Goal: Task Accomplishment & Management: Manage account settings

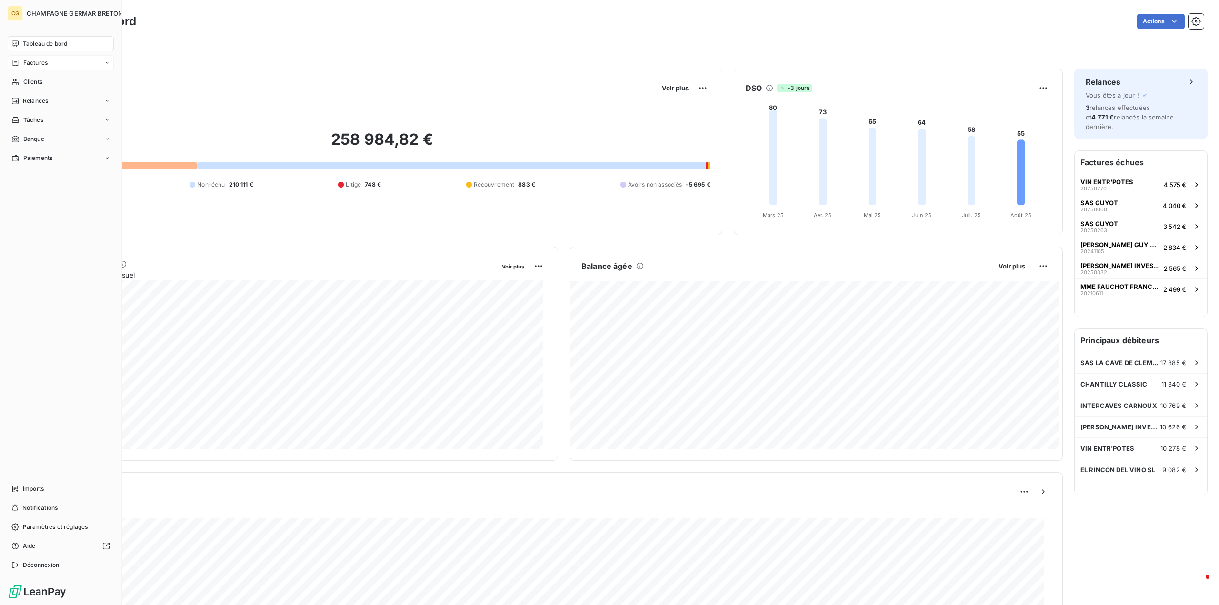
click at [31, 62] on span "Factures" at bounding box center [35, 63] width 24 height 9
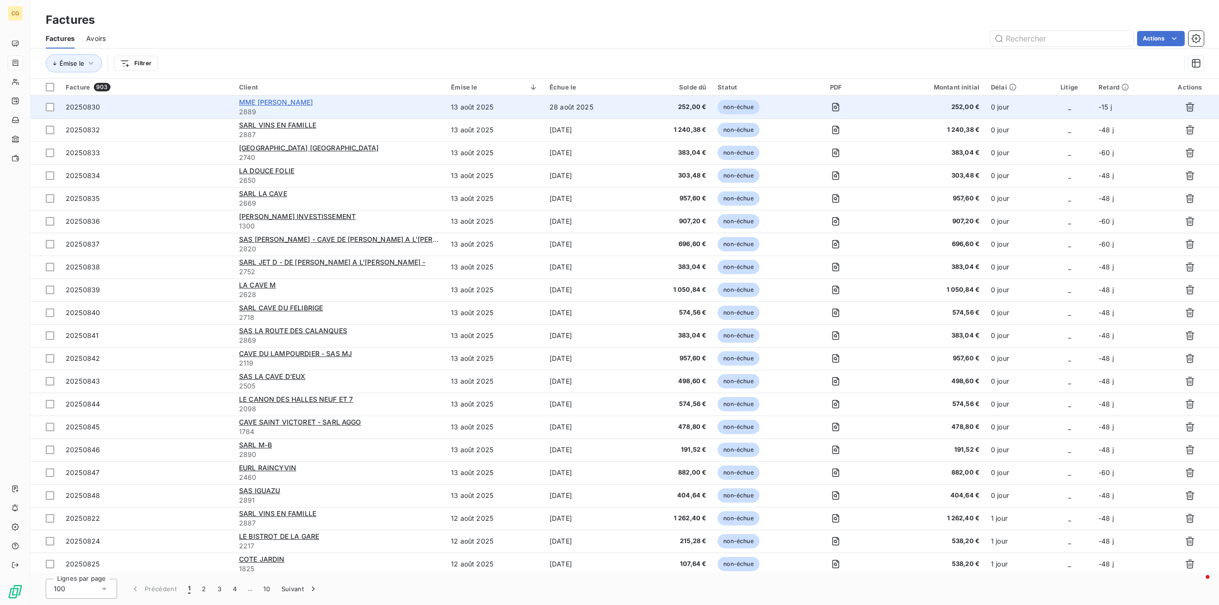
click at [295, 103] on span "MME [PERSON_NAME]" at bounding box center [276, 102] width 74 height 8
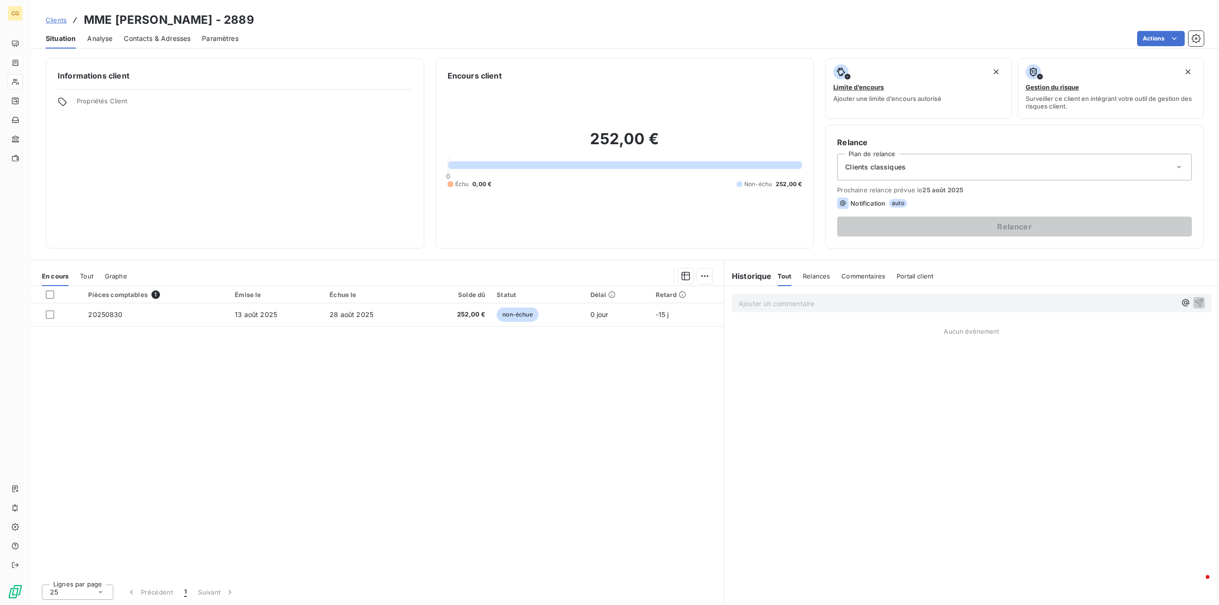
click at [171, 40] on span "Contacts & Adresses" at bounding box center [157, 39] width 67 height 10
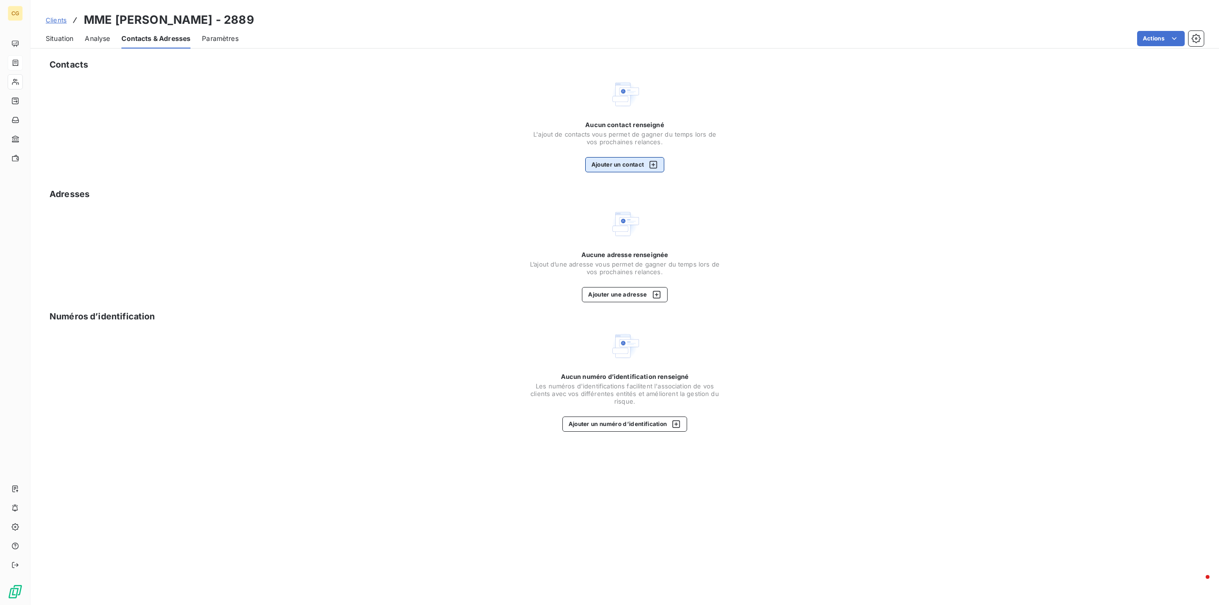
click at [608, 161] on button "Ajouter un contact" at bounding box center [625, 164] width 80 height 15
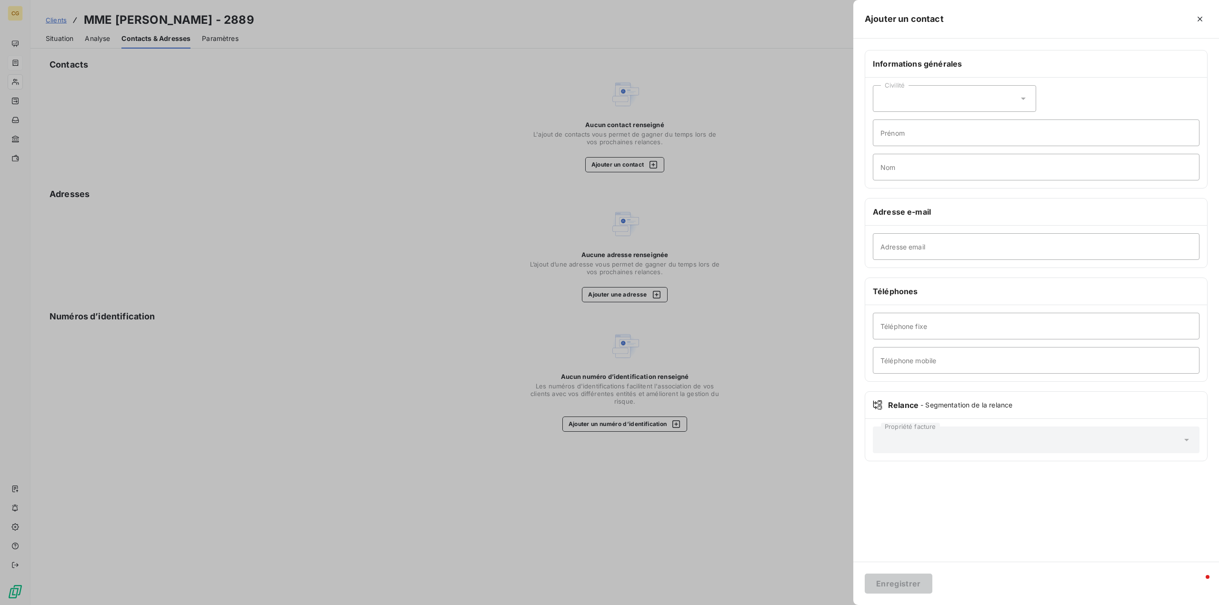
click at [931, 105] on div "Civilité" at bounding box center [954, 98] width 163 height 27
click at [883, 124] on input "radio" at bounding box center [883, 123] width 10 height 10
click at [890, 135] on input "Prénom" at bounding box center [1036, 133] width 327 height 27
type input "Véronique"
click at [897, 167] on input "Nom" at bounding box center [1036, 167] width 327 height 27
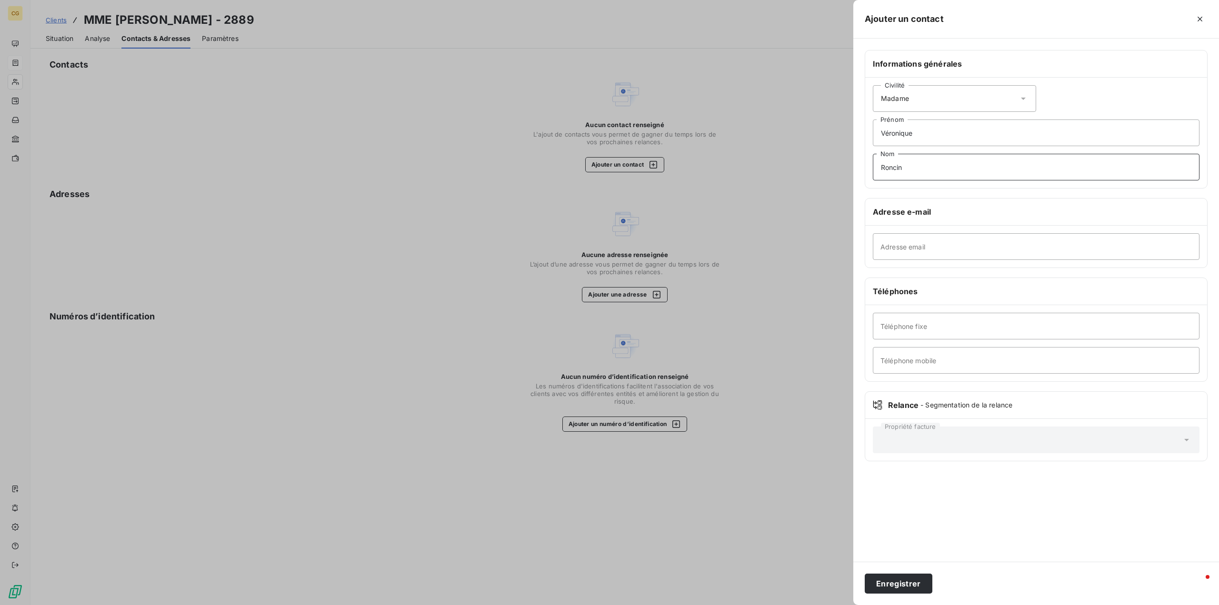
type input "Roncin"
click at [891, 252] on input "Adresse email" at bounding box center [1036, 246] width 327 height 27
paste input "[EMAIL_ADDRESS][DOMAIN_NAME]"
type input "[EMAIL_ADDRESS][DOMAIN_NAME]"
click at [892, 586] on button "Enregistrer" at bounding box center [899, 584] width 68 height 20
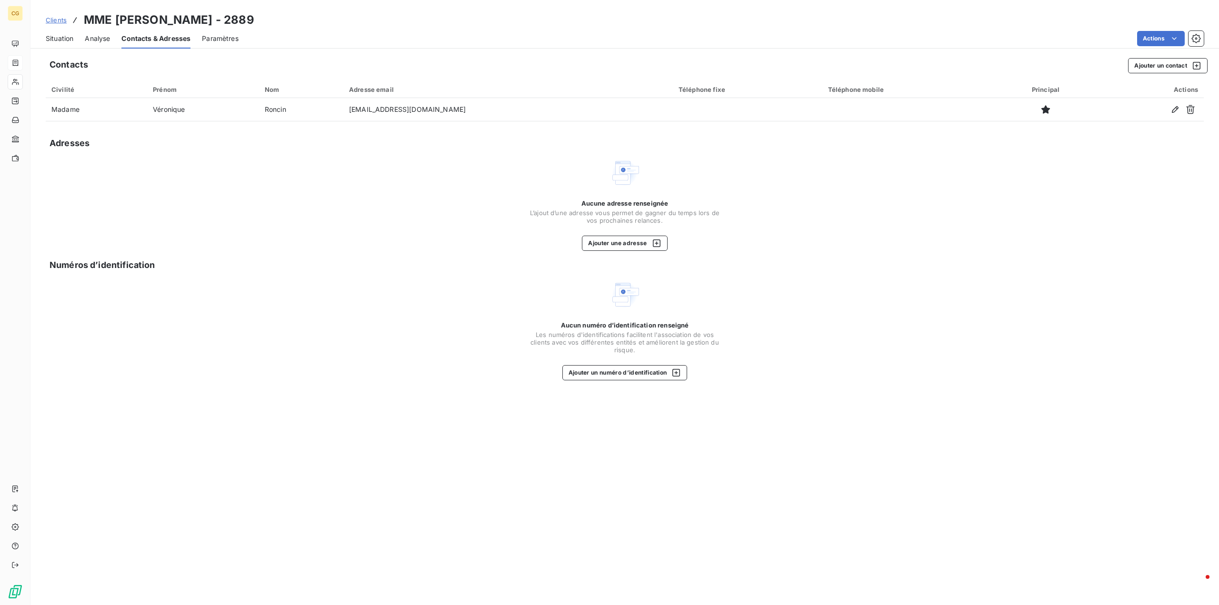
click at [63, 37] on span "Situation" at bounding box center [60, 39] width 28 height 10
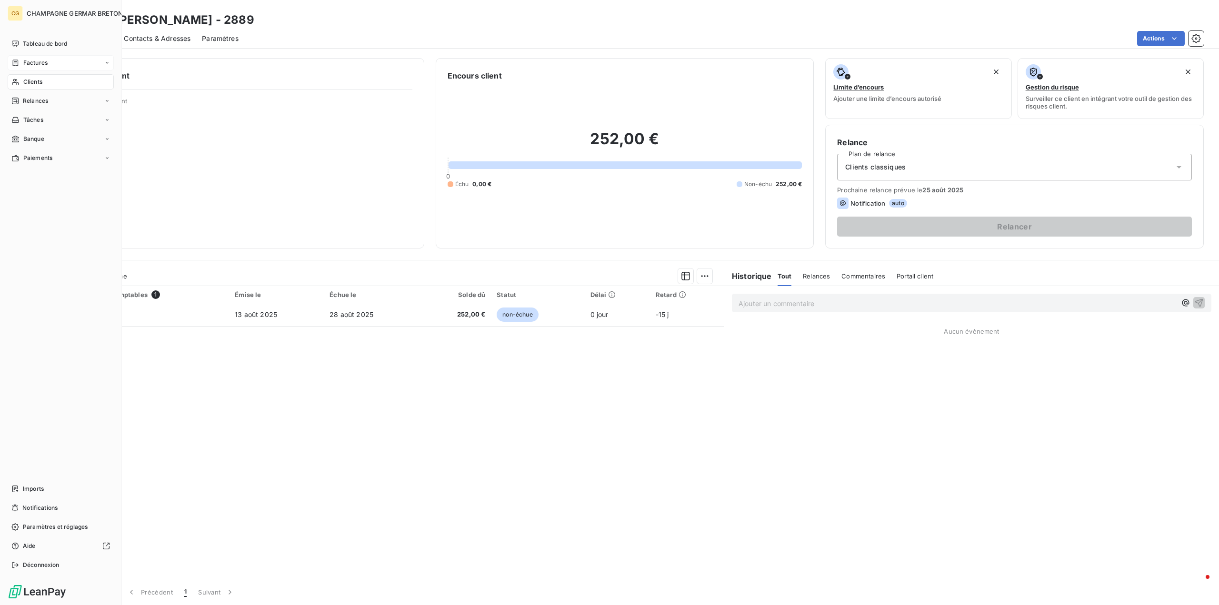
click at [30, 64] on span "Factures" at bounding box center [35, 63] width 24 height 9
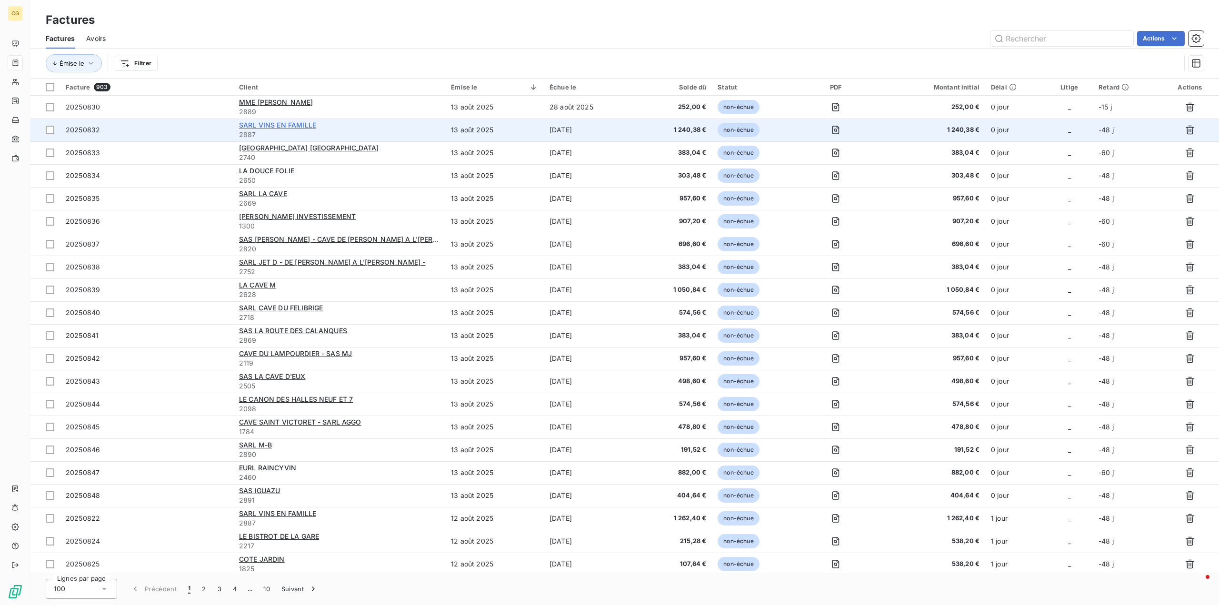
click at [280, 126] on span "SARL VINS EN FAMILLE" at bounding box center [277, 125] width 77 height 8
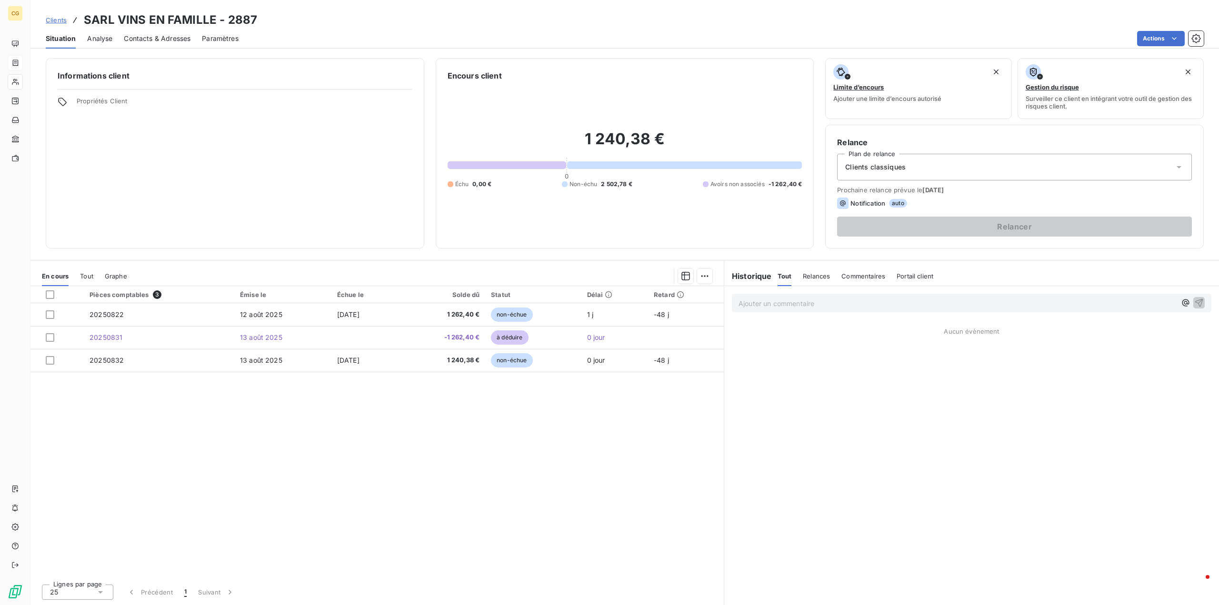
click at [146, 41] on span "Contacts & Adresses" at bounding box center [157, 39] width 67 height 10
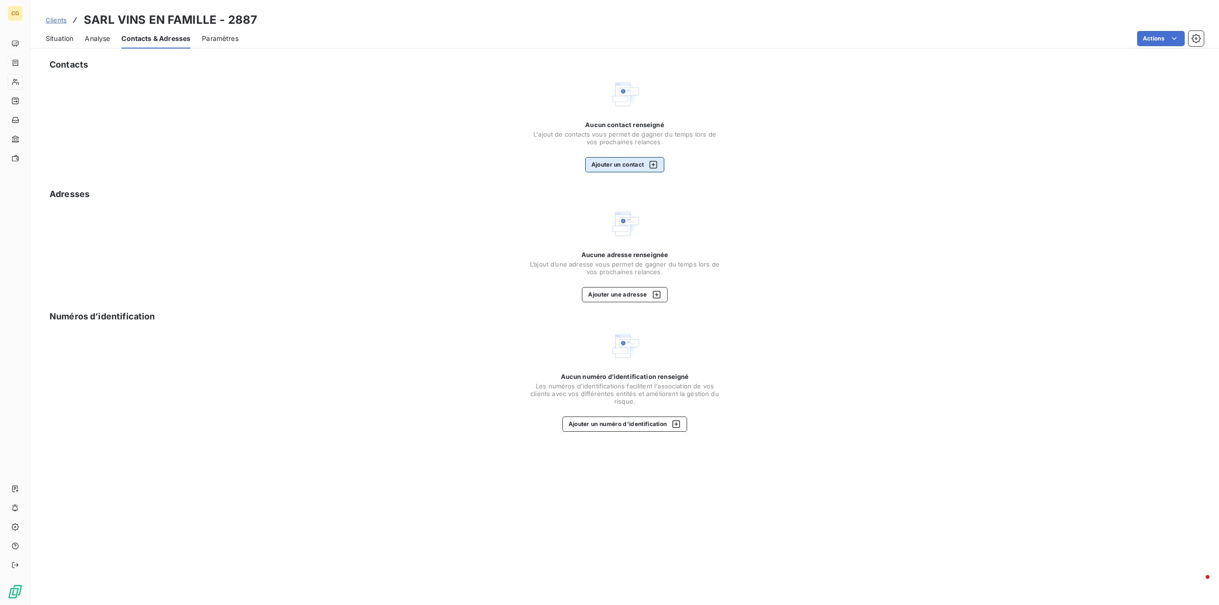
click at [606, 166] on button "Ajouter un contact" at bounding box center [625, 164] width 80 height 15
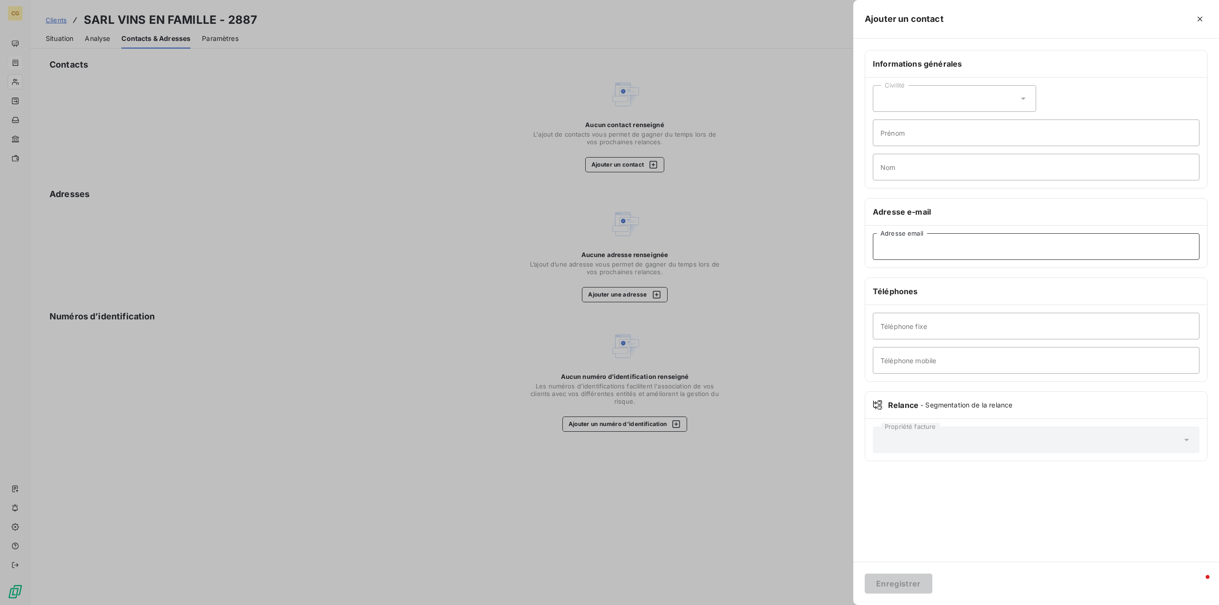
paste input "[EMAIL_ADDRESS][DOMAIN_NAME]"
type input "[EMAIL_ADDRESS][DOMAIN_NAME]"
click at [911, 94] on div "Civilité" at bounding box center [954, 98] width 163 height 27
click at [881, 140] on input "radio" at bounding box center [883, 140] width 10 height 10
click at [891, 131] on input "Prénom" at bounding box center [1036, 133] width 327 height 27
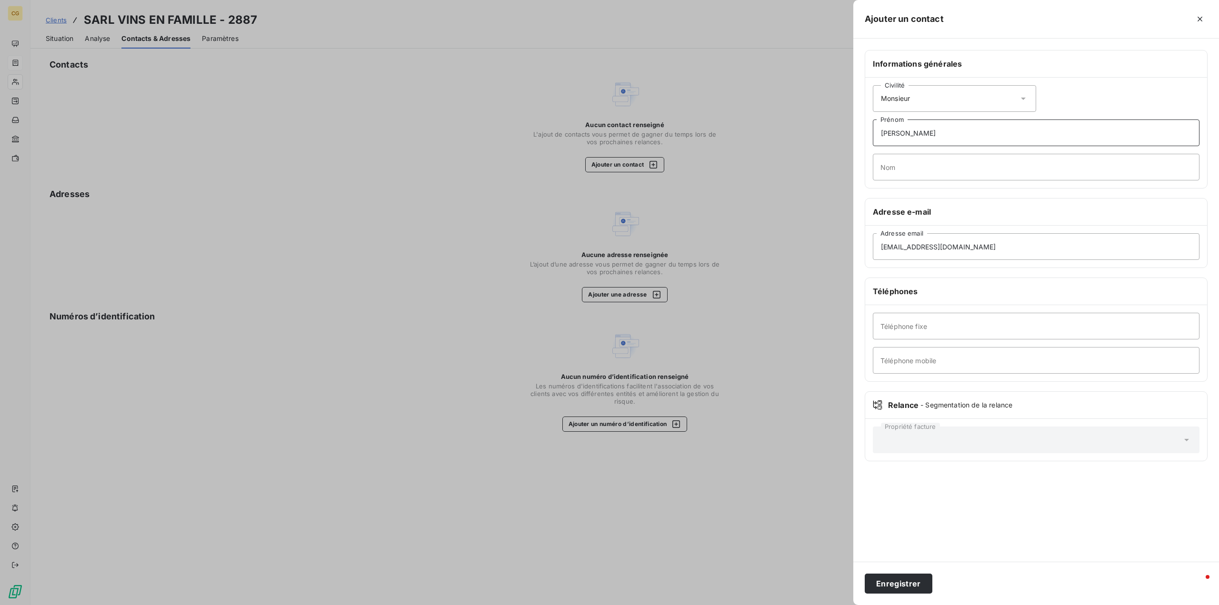
type input "[PERSON_NAME]"
click at [891, 167] on input "Nom" at bounding box center [1036, 167] width 327 height 27
type input "Lucotte"
click at [887, 582] on button "Enregistrer" at bounding box center [899, 584] width 68 height 20
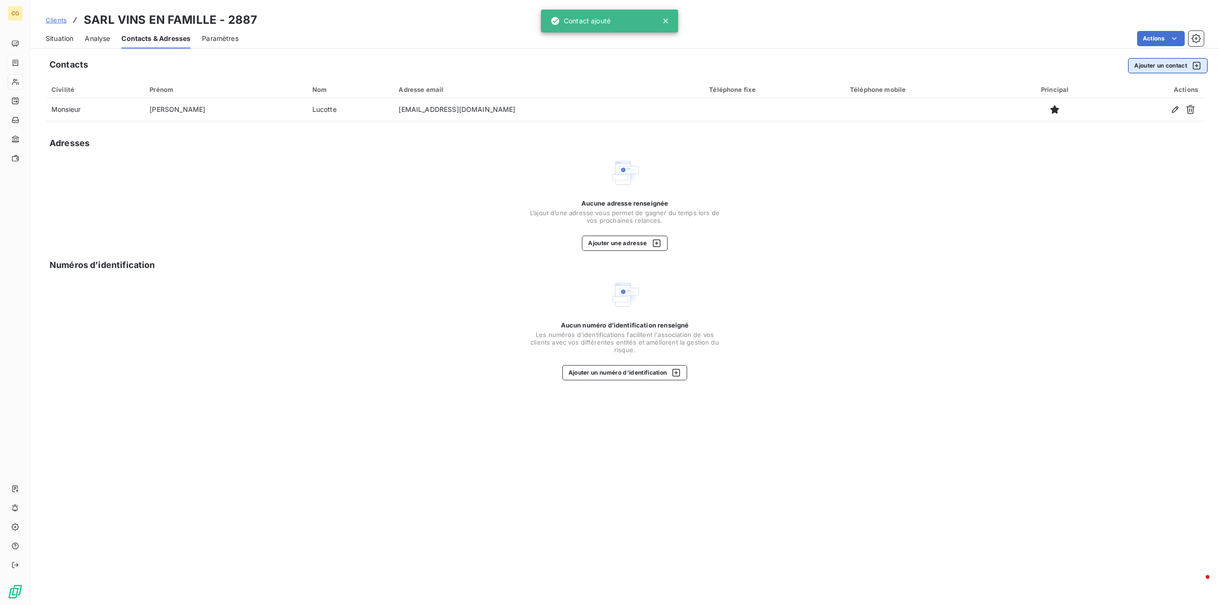
click at [1171, 66] on button "Ajouter un contact" at bounding box center [1168, 65] width 80 height 15
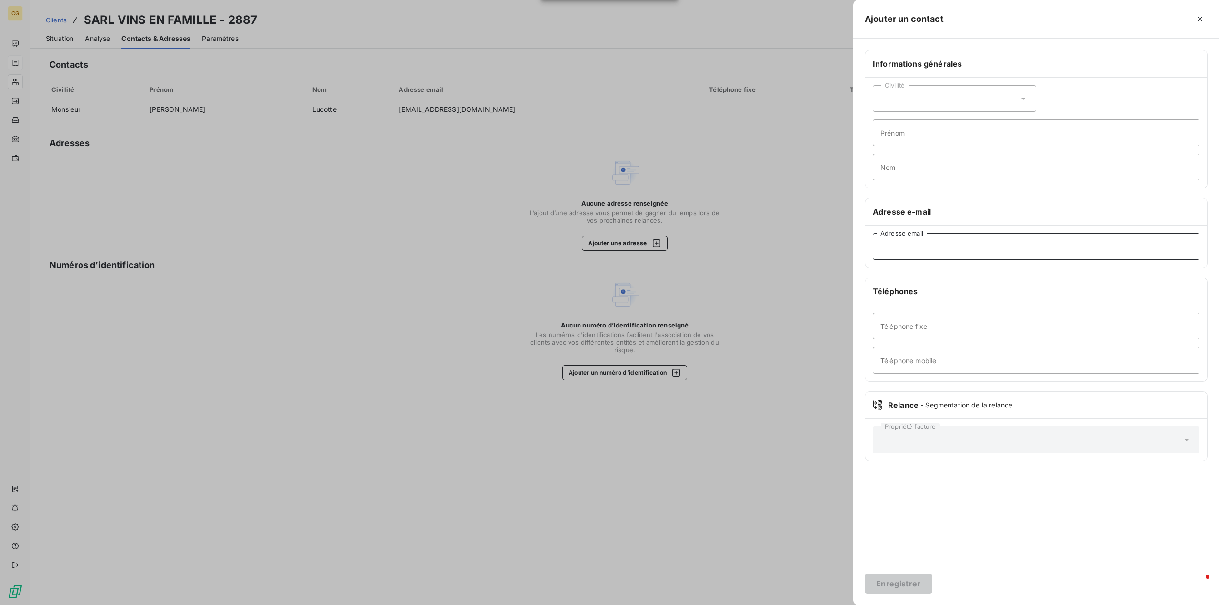
click at [902, 252] on input "Adresse email" at bounding box center [1036, 246] width 327 height 27
type input "[EMAIL_ADDRESS][DOMAIN_NAME]"
click at [897, 580] on button "Enregistrer" at bounding box center [899, 584] width 68 height 20
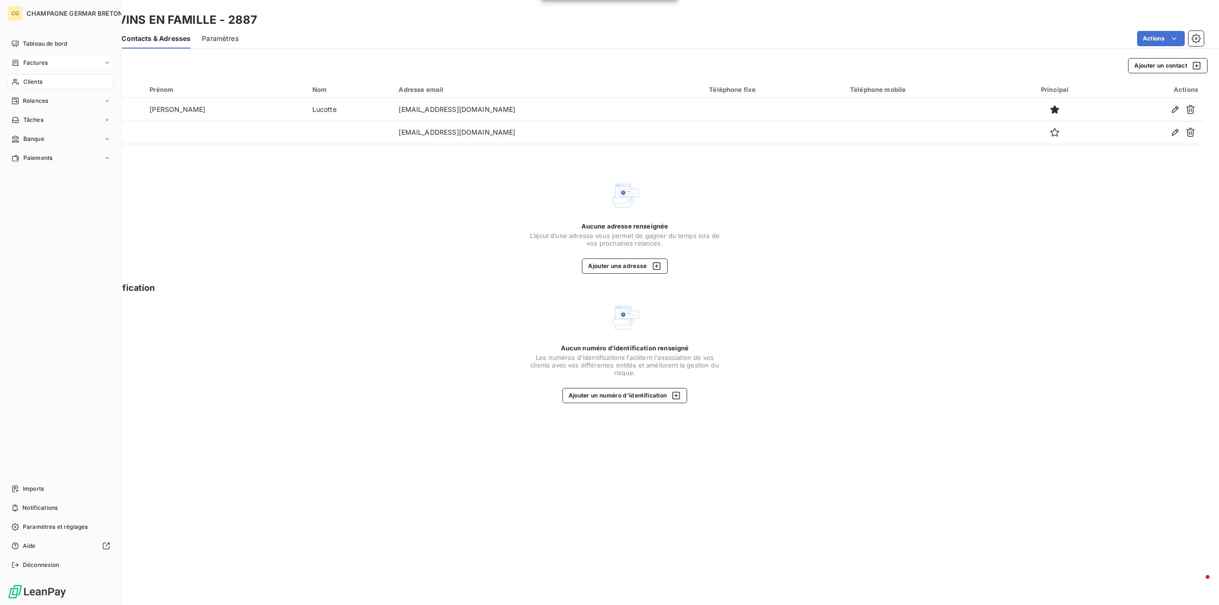
click at [38, 62] on span "Factures" at bounding box center [35, 63] width 24 height 9
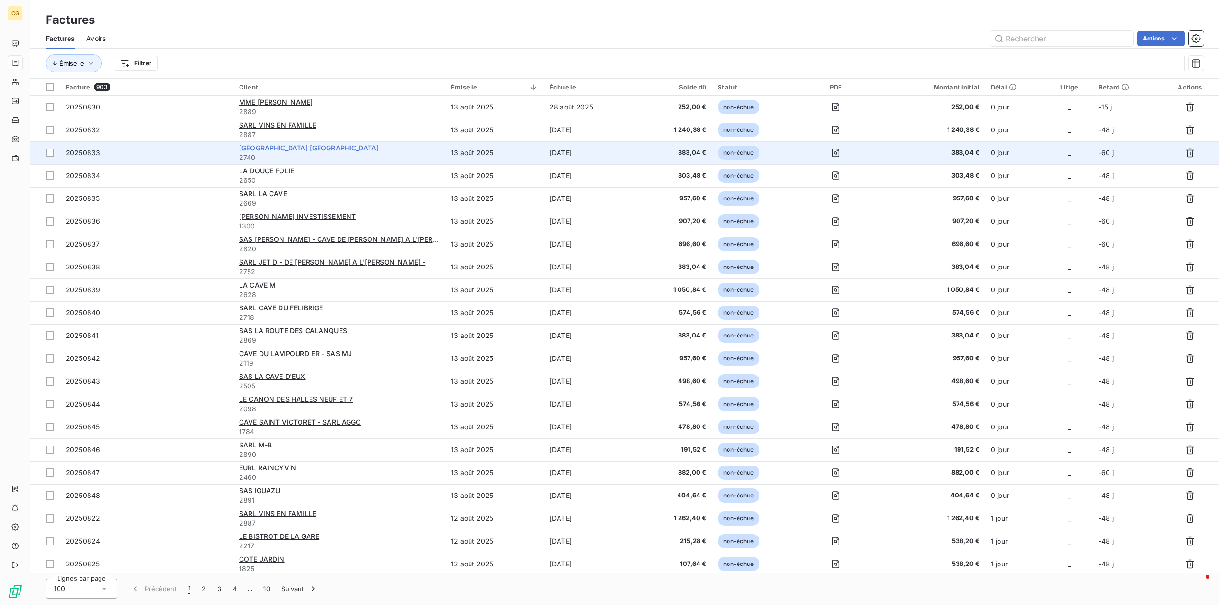
click at [301, 149] on span "[GEOGRAPHIC_DATA] [GEOGRAPHIC_DATA]" at bounding box center [308, 148] width 139 height 8
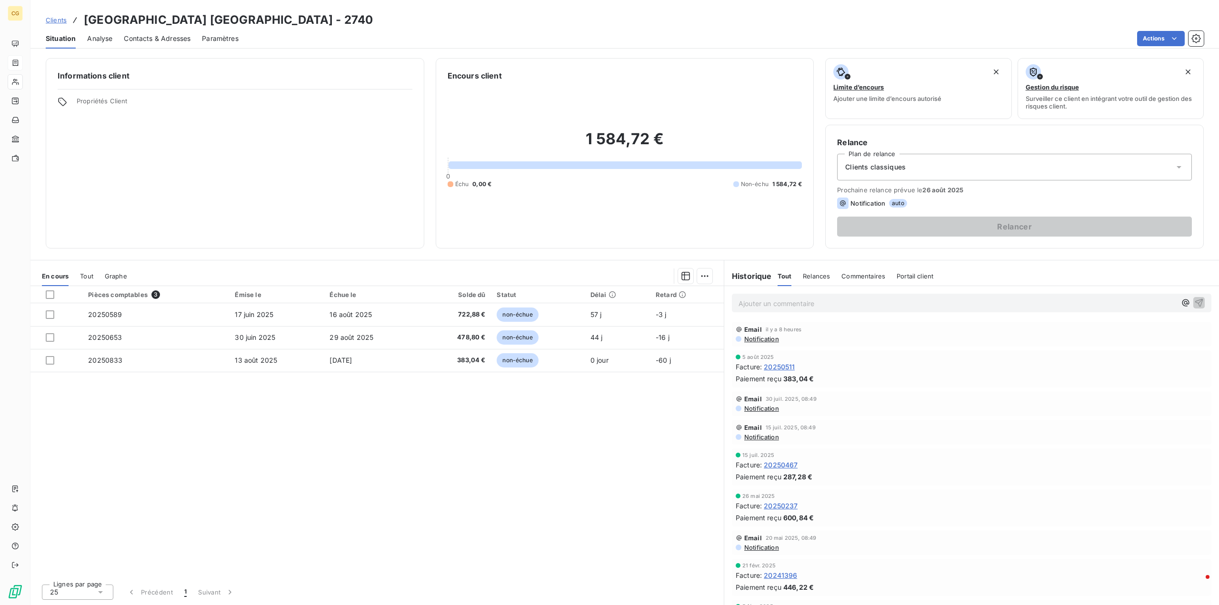
click at [171, 35] on span "Contacts & Adresses" at bounding box center [157, 39] width 67 height 10
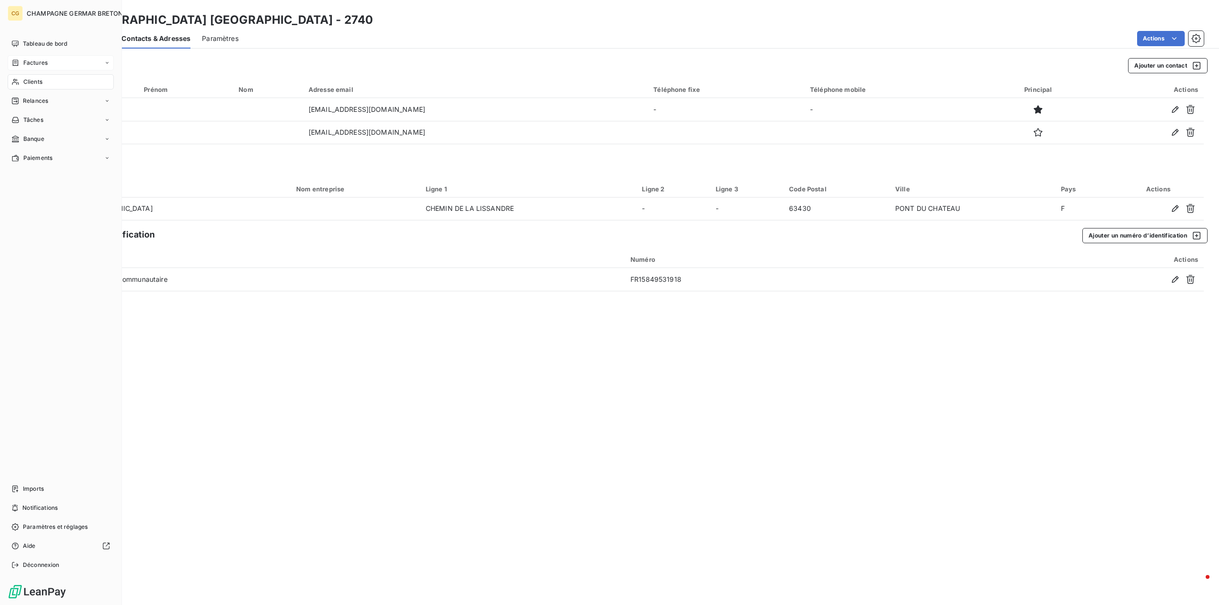
click at [22, 62] on div "Factures" at bounding box center [29, 63] width 36 height 9
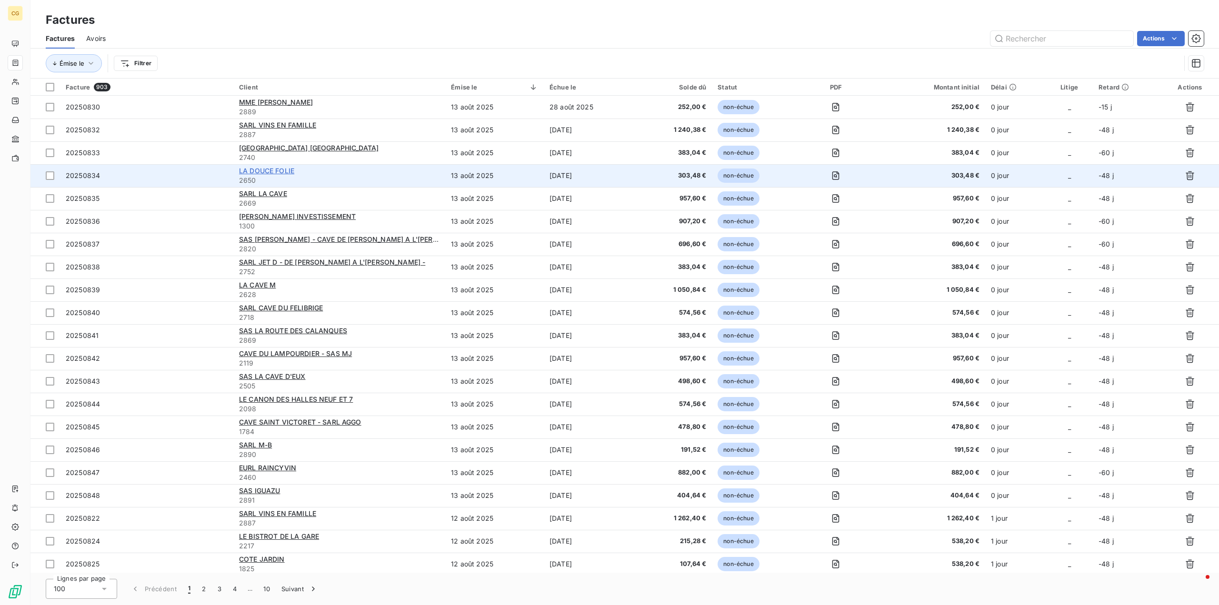
click at [284, 169] on span "LA DOUCE FOLIE" at bounding box center [266, 171] width 55 height 8
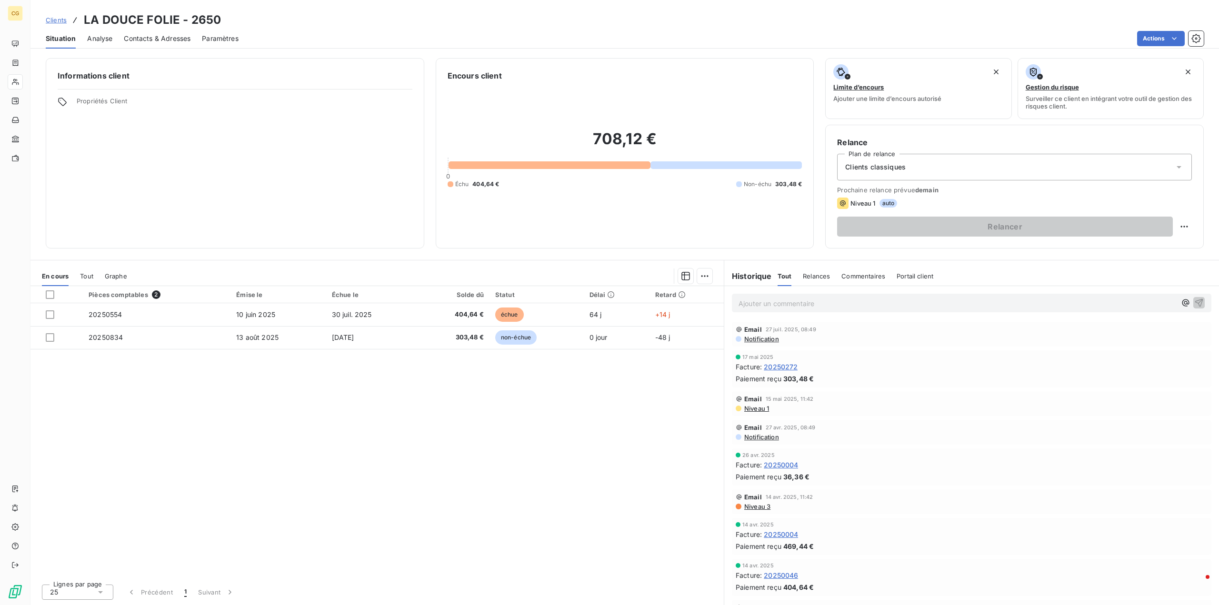
click at [169, 38] on span "Contacts & Adresses" at bounding box center [157, 39] width 67 height 10
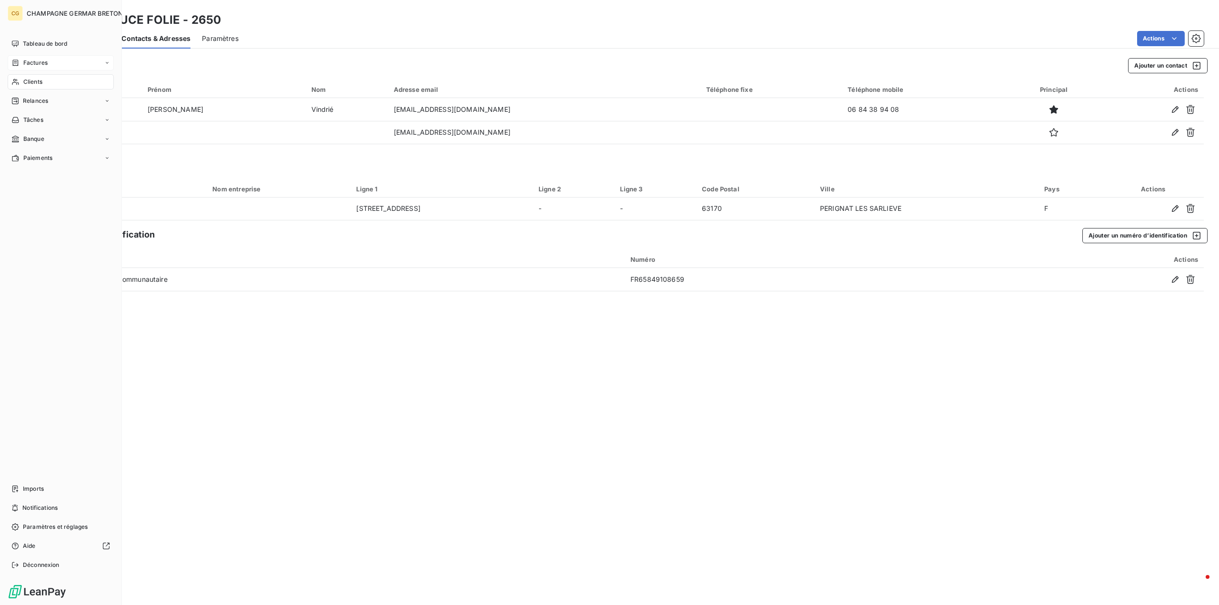
click at [34, 62] on span "Factures" at bounding box center [35, 63] width 24 height 9
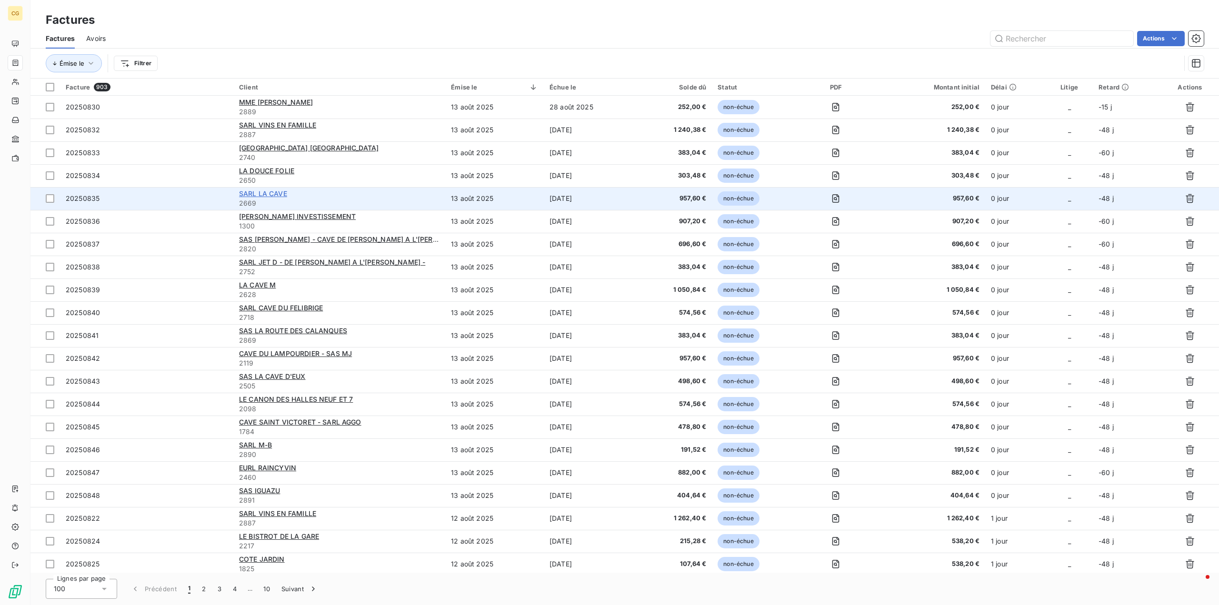
click at [270, 194] on span "SARL LA CAVE" at bounding box center [263, 193] width 48 height 8
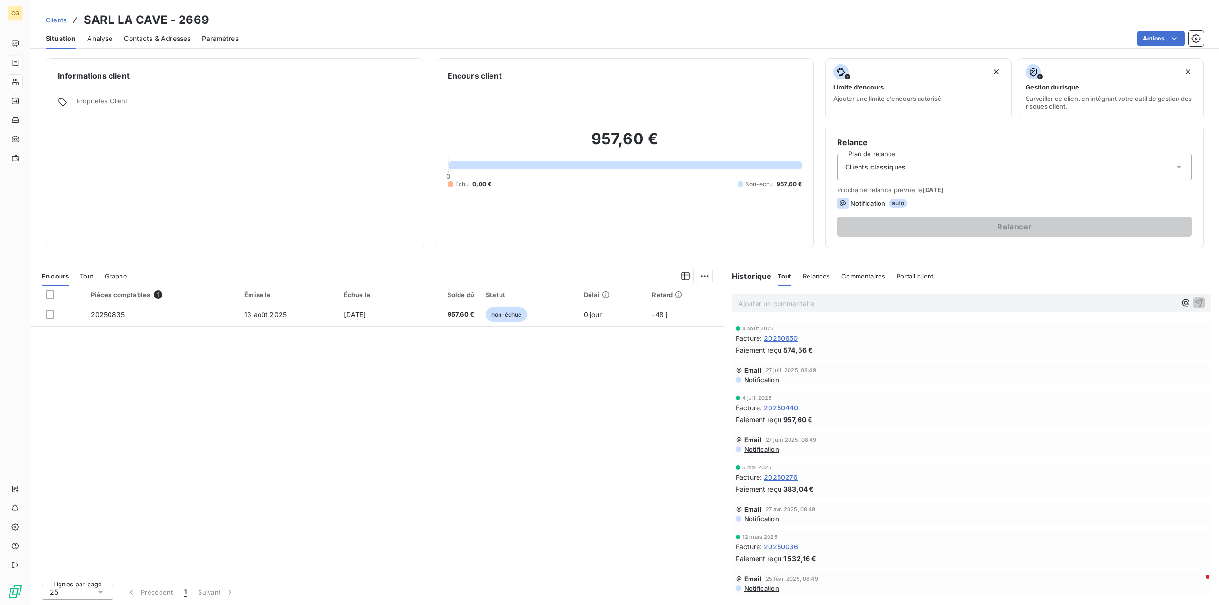
click at [171, 43] on span "Contacts & Adresses" at bounding box center [157, 39] width 67 height 10
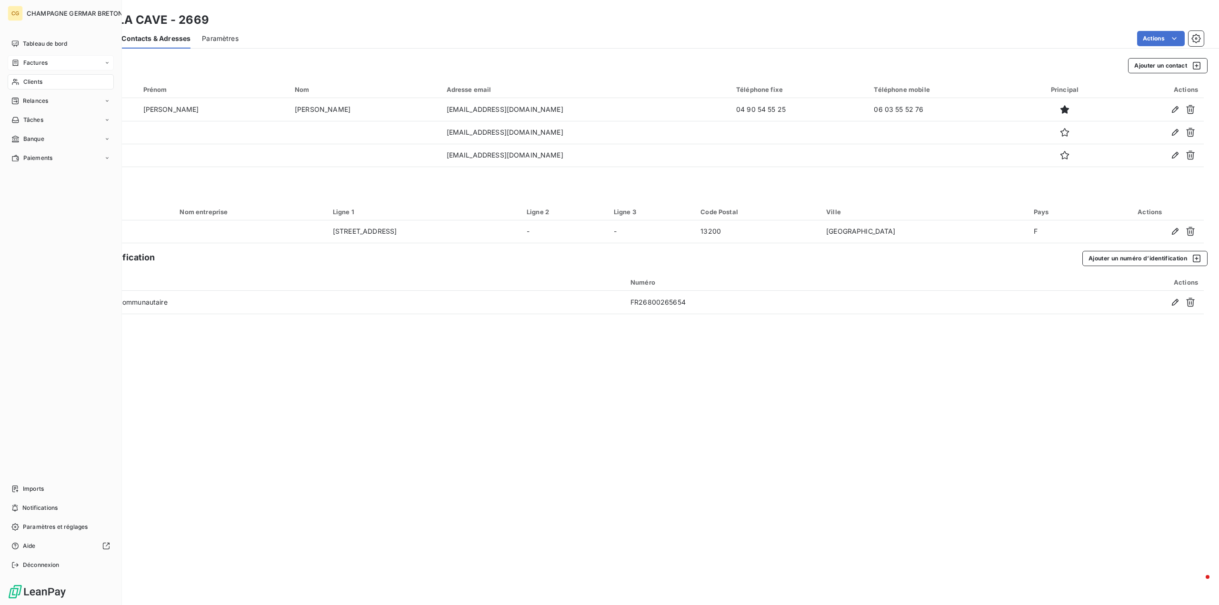
click at [40, 63] on span "Factures" at bounding box center [35, 63] width 24 height 9
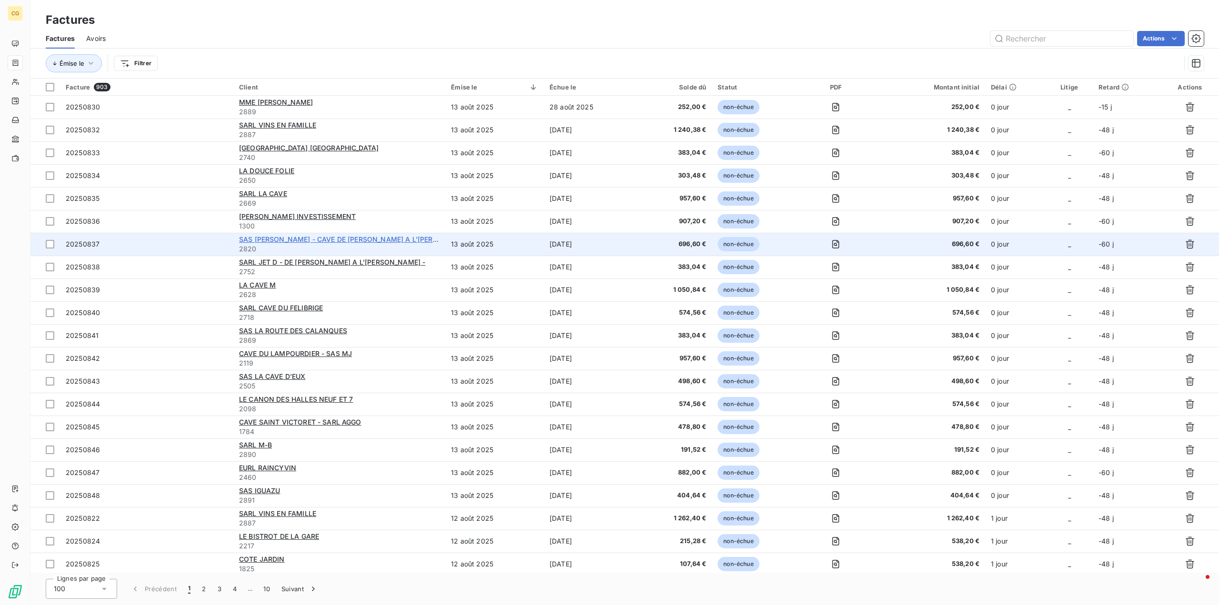
click at [325, 239] on span "SAS [PERSON_NAME] - CAVE DE [PERSON_NAME] A L'[PERSON_NAME]" at bounding box center [356, 239] width 234 height 8
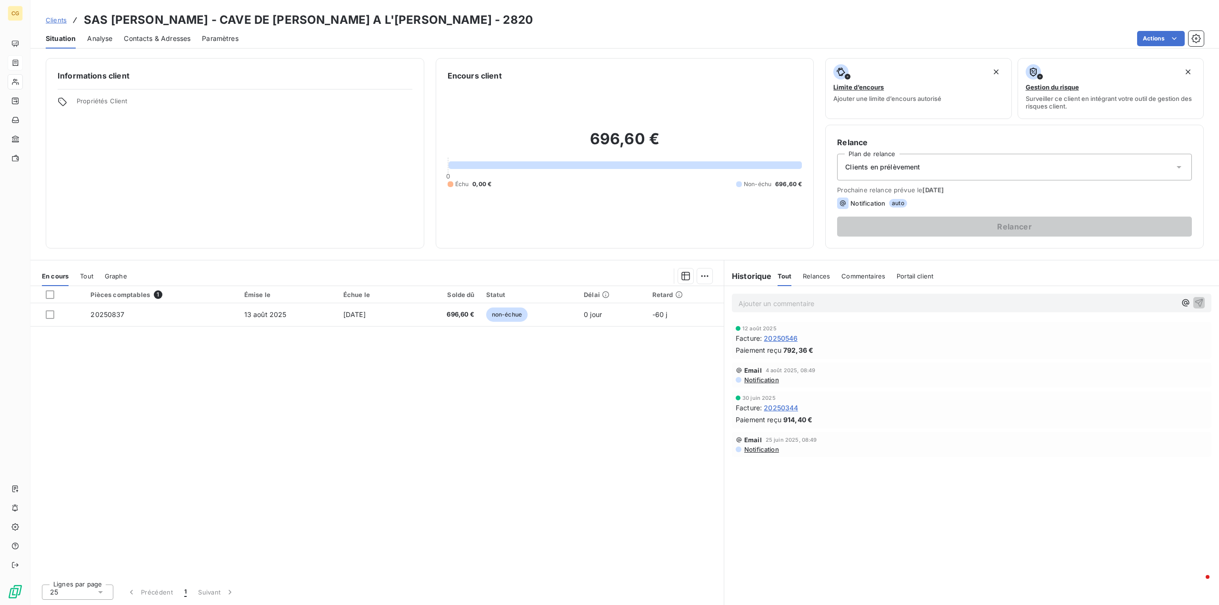
click at [145, 35] on span "Contacts & Adresses" at bounding box center [157, 39] width 67 height 10
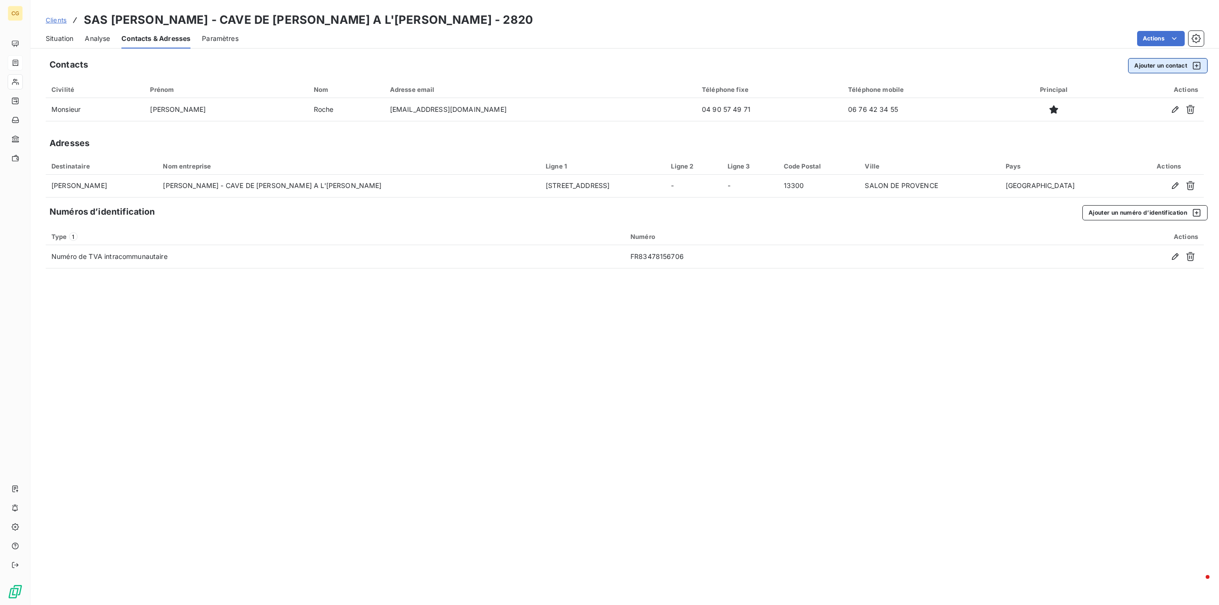
click at [1165, 66] on button "Ajouter un contact" at bounding box center [1168, 65] width 80 height 15
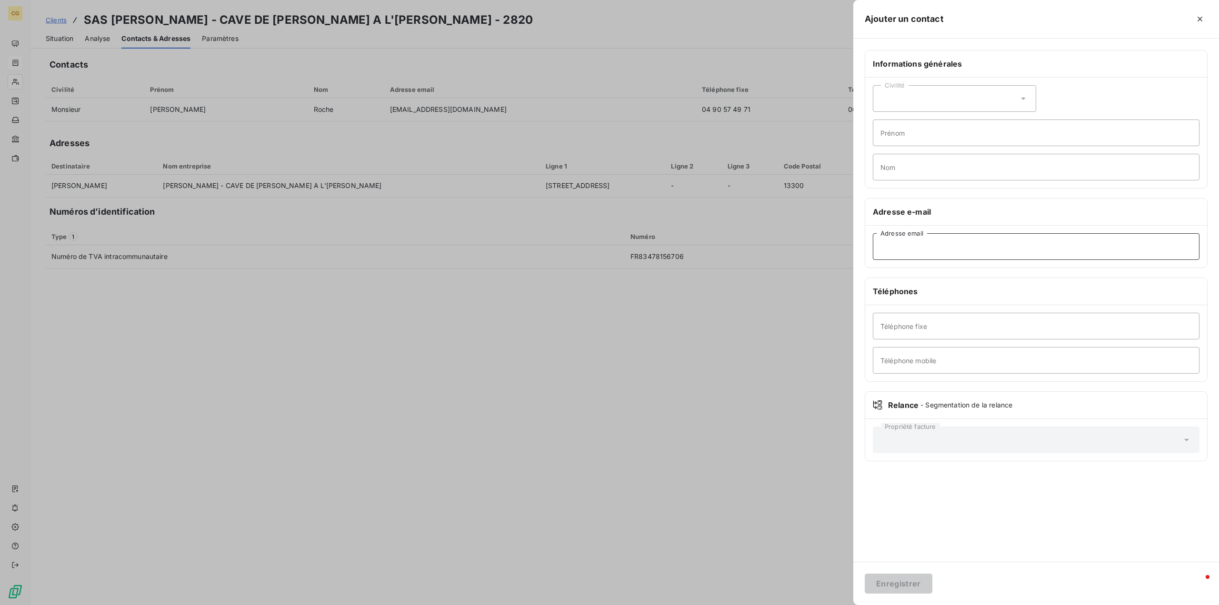
click at [905, 241] on input "Adresse email" at bounding box center [1036, 246] width 327 height 27
type input "[EMAIL_ADDRESS][DOMAIN_NAME]"
drag, startPoint x: 899, startPoint y: 580, endPoint x: 937, endPoint y: 440, distance: 145.5
click at [898, 580] on button "Enregistrer" at bounding box center [899, 584] width 68 height 20
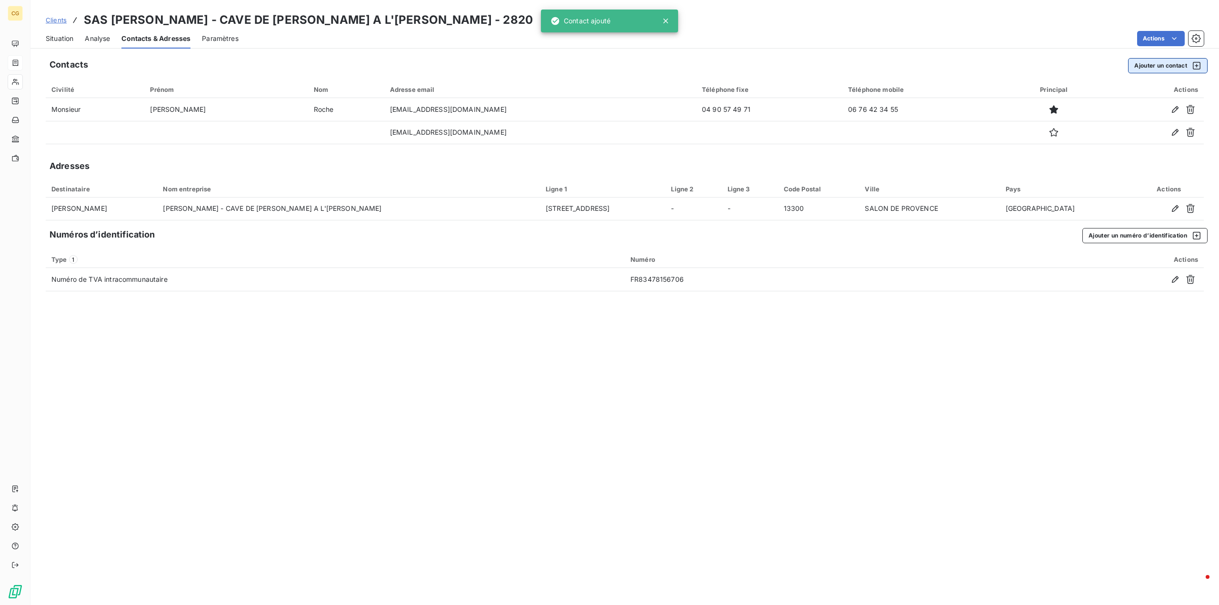
click at [1165, 66] on button "Ajouter un contact" at bounding box center [1168, 65] width 80 height 15
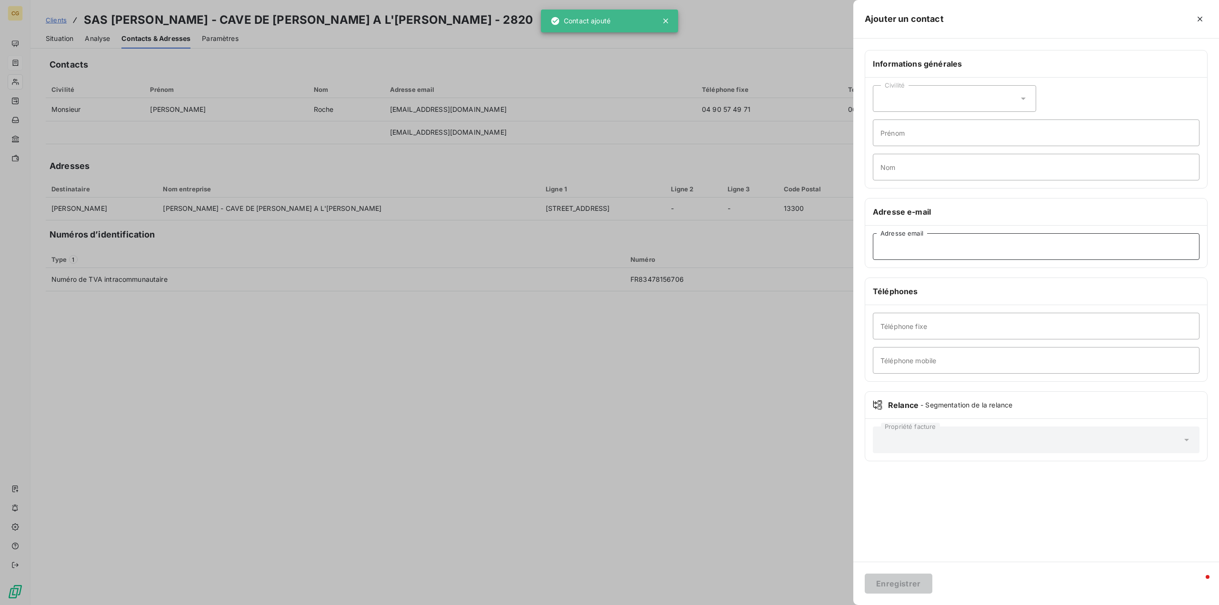
click at [906, 247] on input "Adresse email" at bounding box center [1036, 246] width 327 height 27
type input "[EMAIL_ADDRESS][DOMAIN_NAME]"
click at [894, 585] on button "Enregistrer" at bounding box center [899, 584] width 68 height 20
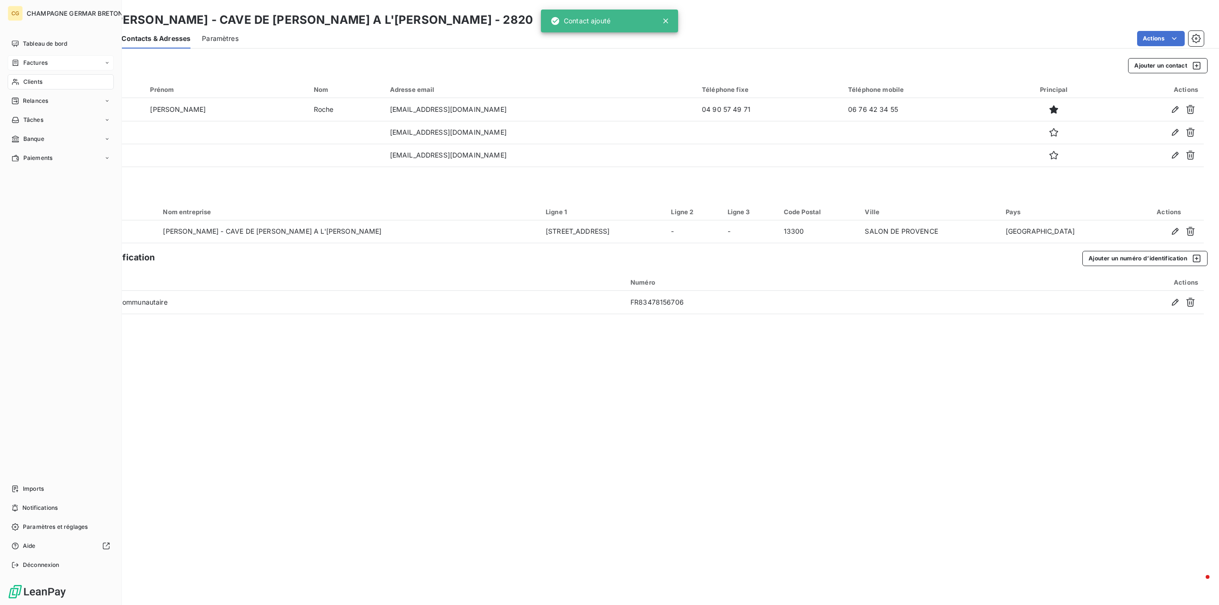
click at [36, 61] on span "Factures" at bounding box center [35, 63] width 24 height 9
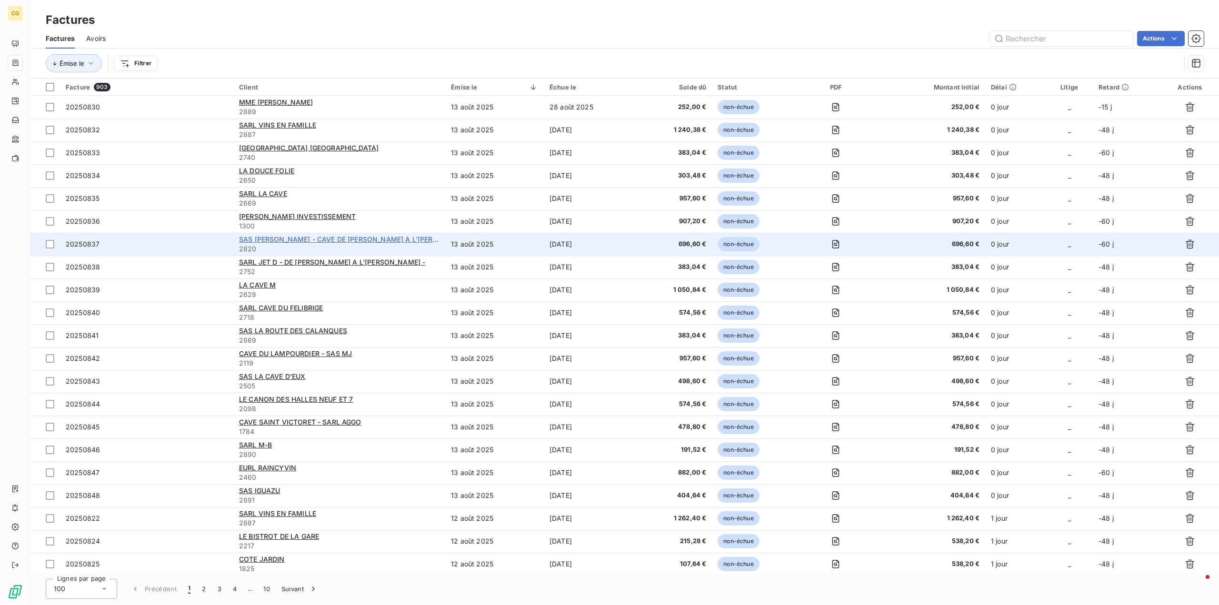
click at [325, 240] on span "SAS [PERSON_NAME] - CAVE DE [PERSON_NAME] A L'[PERSON_NAME]" at bounding box center [356, 239] width 234 height 8
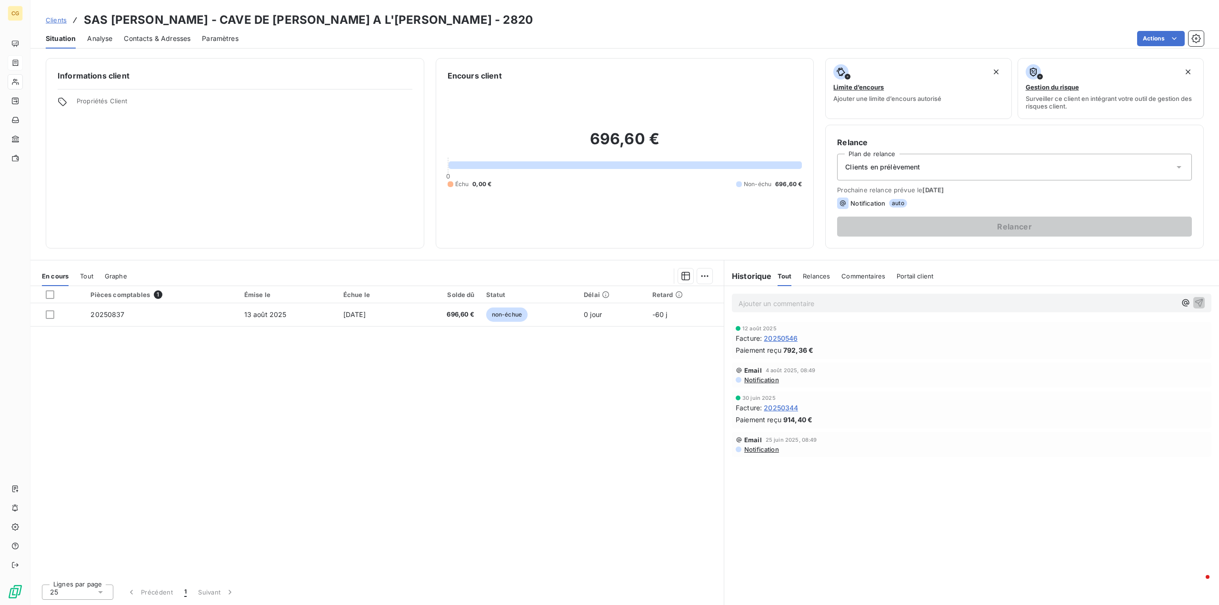
click at [171, 32] on div "Contacts & Adresses" at bounding box center [157, 39] width 67 height 20
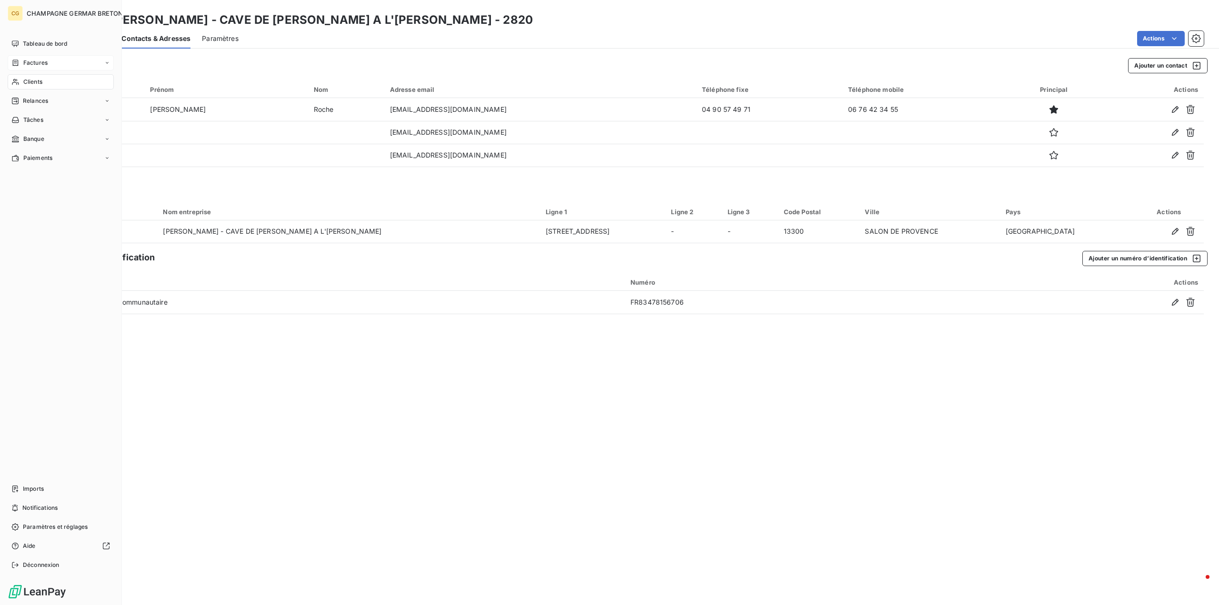
click at [35, 59] on span "Factures" at bounding box center [35, 63] width 24 height 9
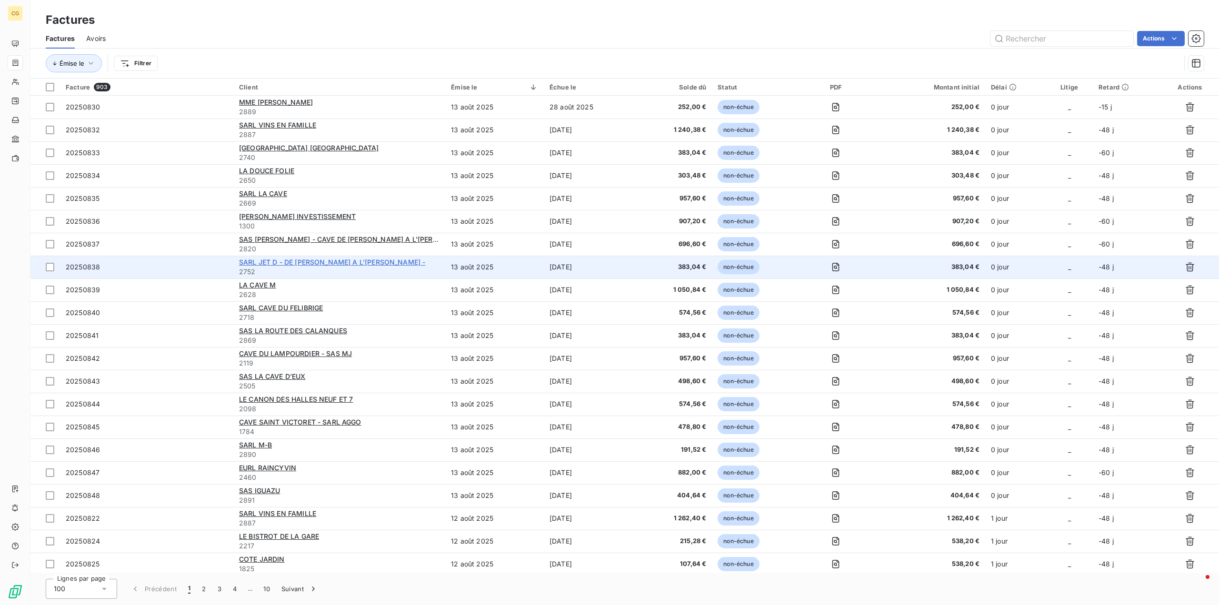
click at [283, 261] on span "SARL JET D - DE [PERSON_NAME] A L'[PERSON_NAME] -" at bounding box center [332, 262] width 186 height 8
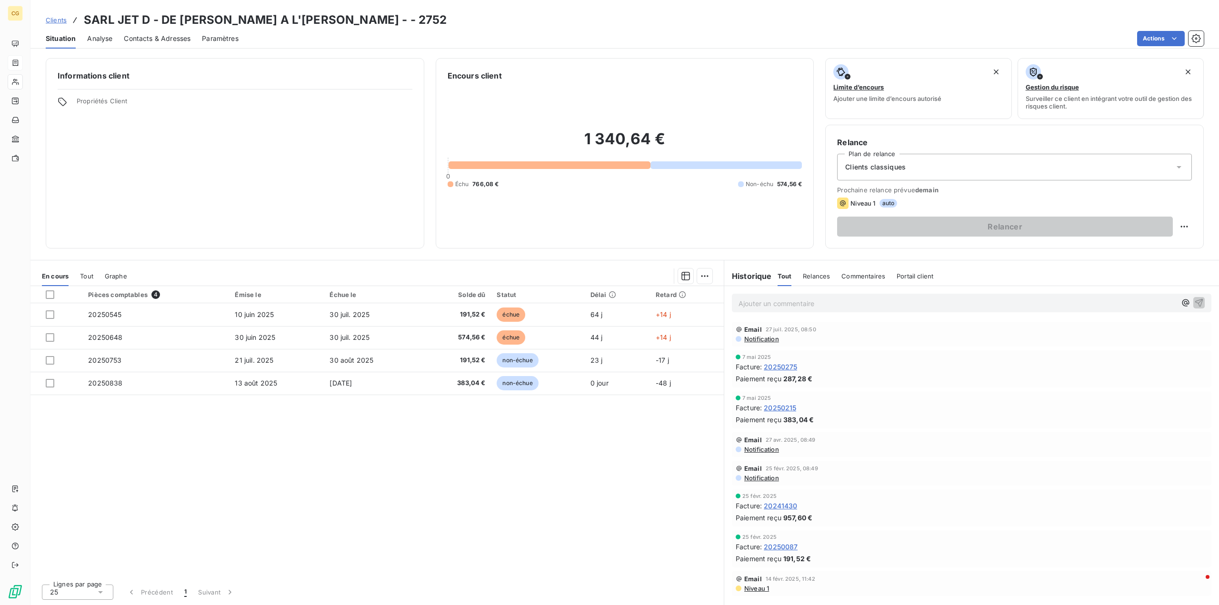
click at [167, 40] on span "Contacts & Adresses" at bounding box center [157, 39] width 67 height 10
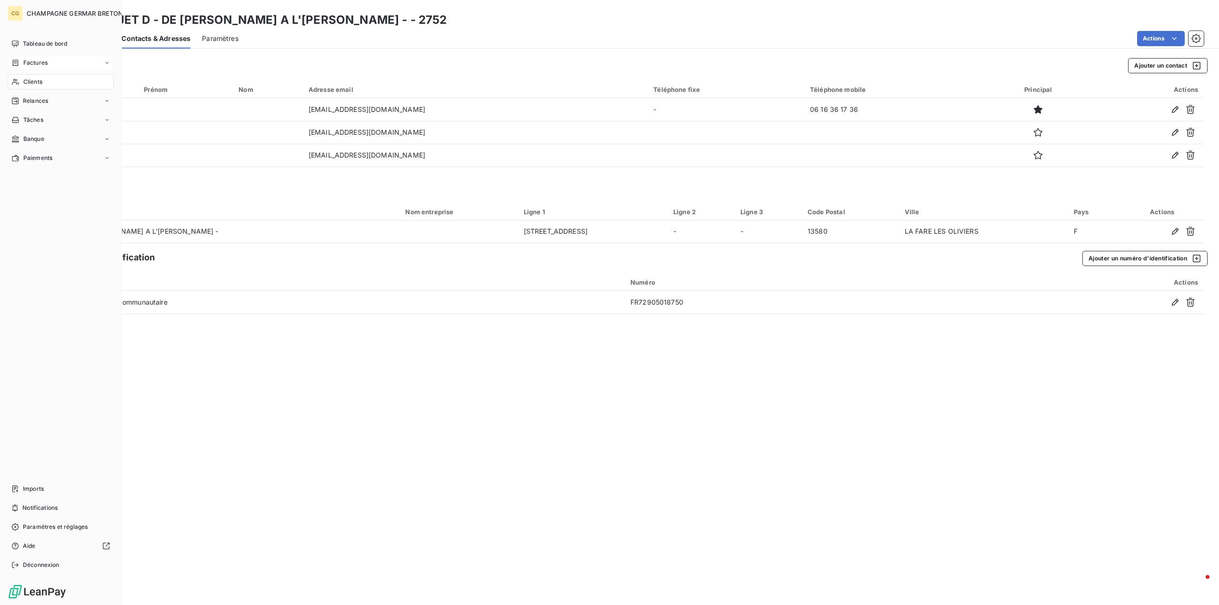
click at [30, 59] on span "Factures" at bounding box center [35, 63] width 24 height 9
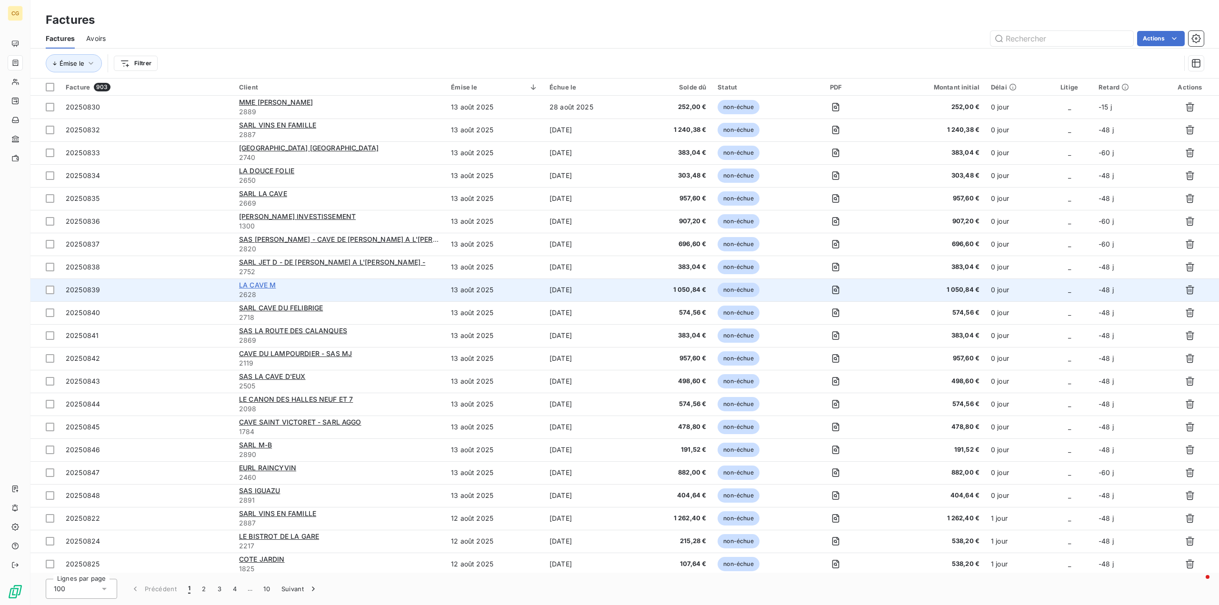
click at [262, 283] on span "LA CAVE M" at bounding box center [257, 285] width 37 height 8
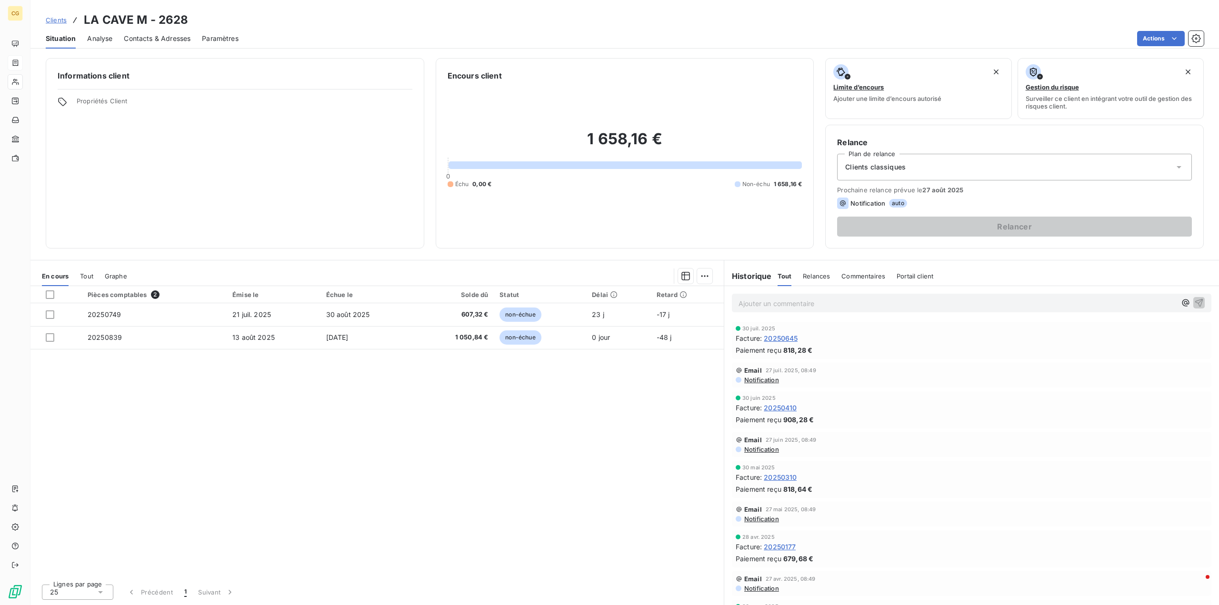
click at [166, 41] on span "Contacts & Adresses" at bounding box center [157, 39] width 67 height 10
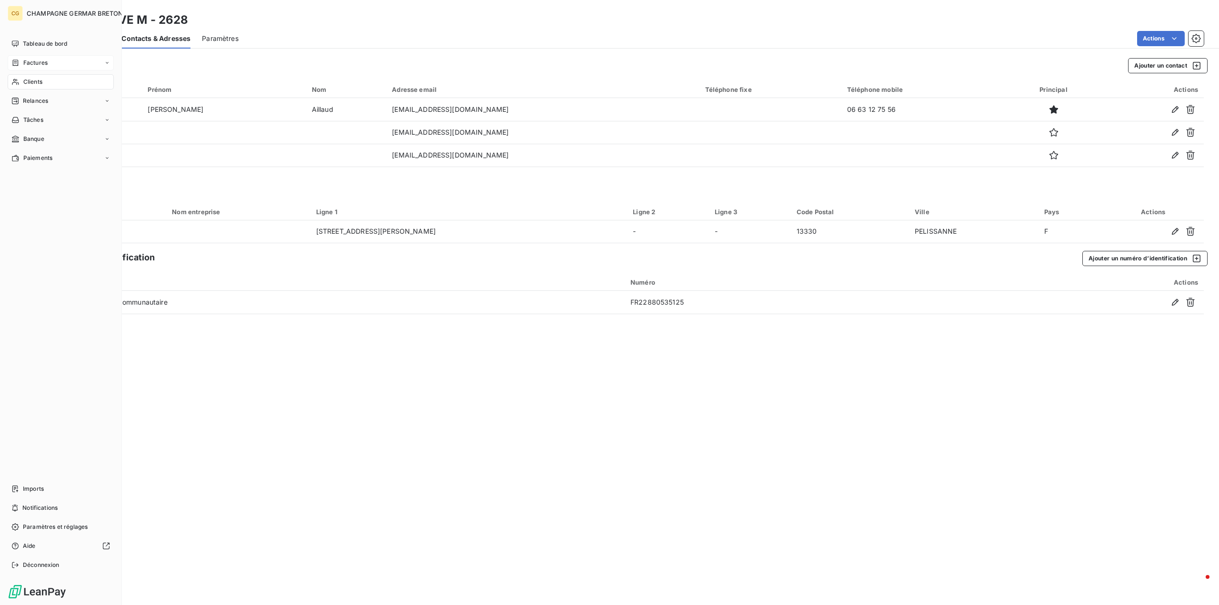
click at [33, 60] on span "Factures" at bounding box center [35, 63] width 24 height 9
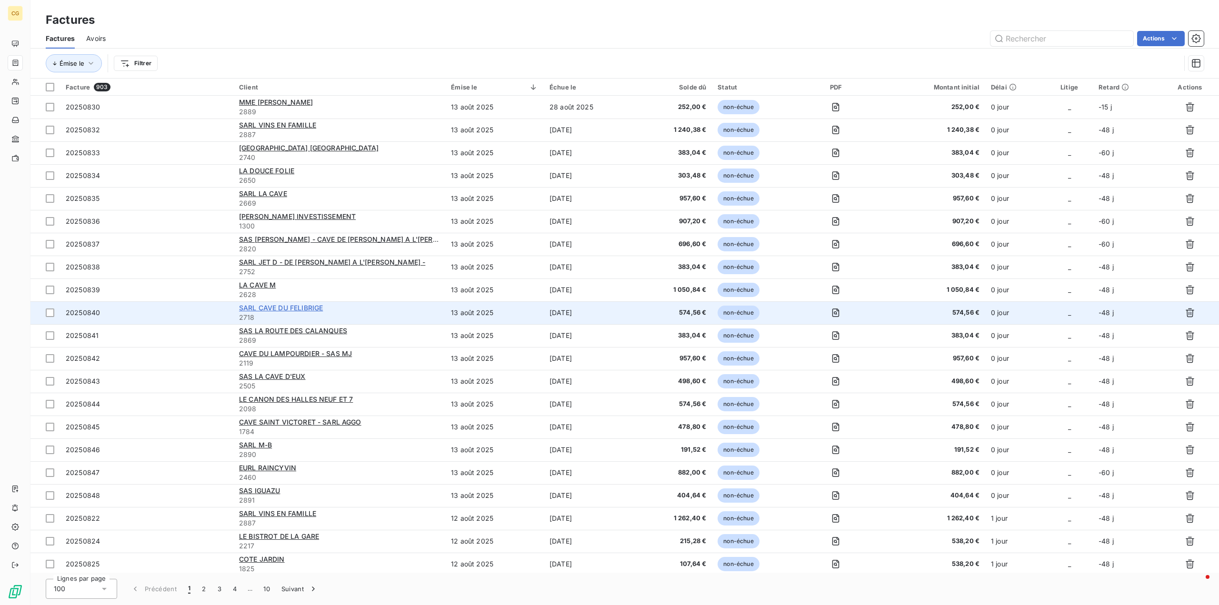
click at [313, 310] on span "SARL CAVE DU FELIBRIGE" at bounding box center [281, 308] width 84 height 8
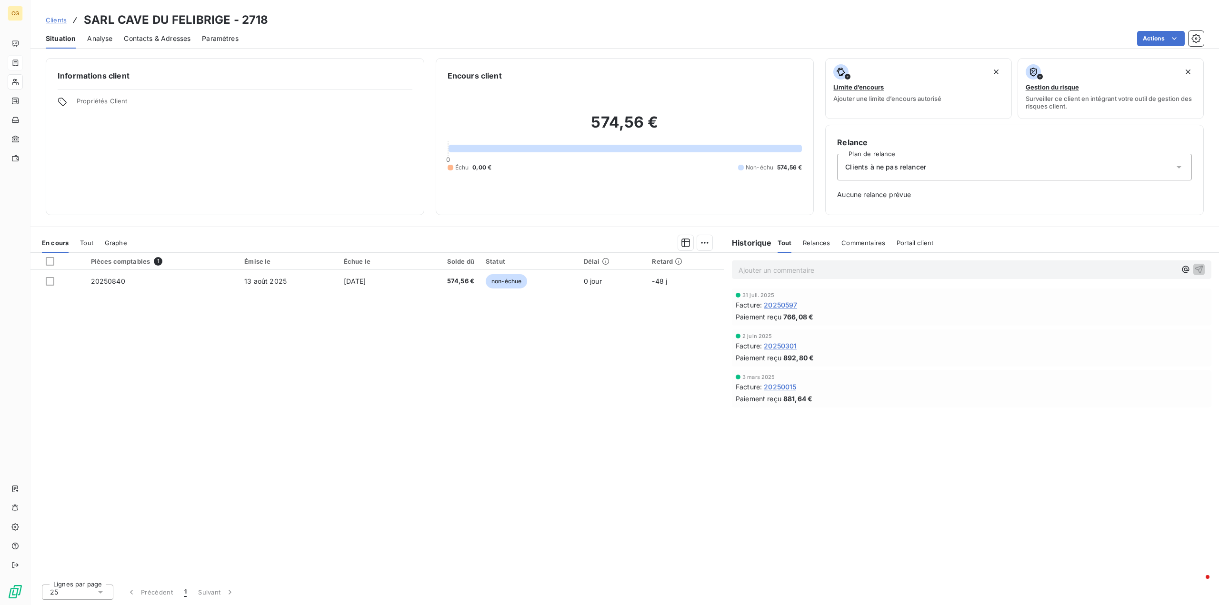
click at [169, 40] on span "Contacts & Adresses" at bounding box center [157, 39] width 67 height 10
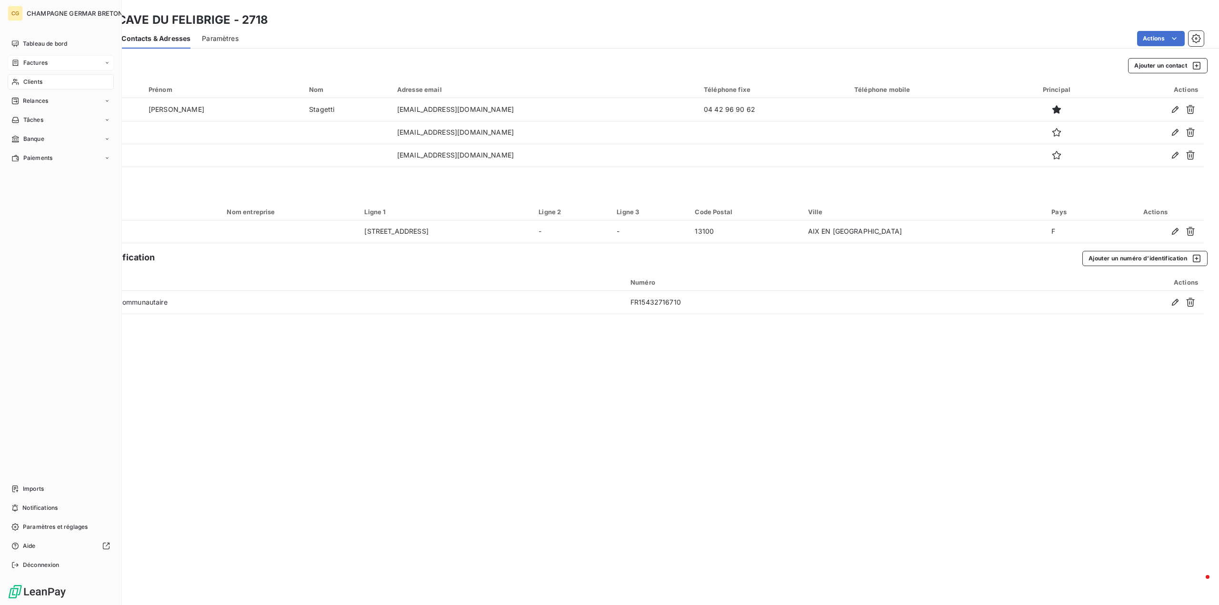
click at [29, 66] on span "Factures" at bounding box center [35, 63] width 24 height 9
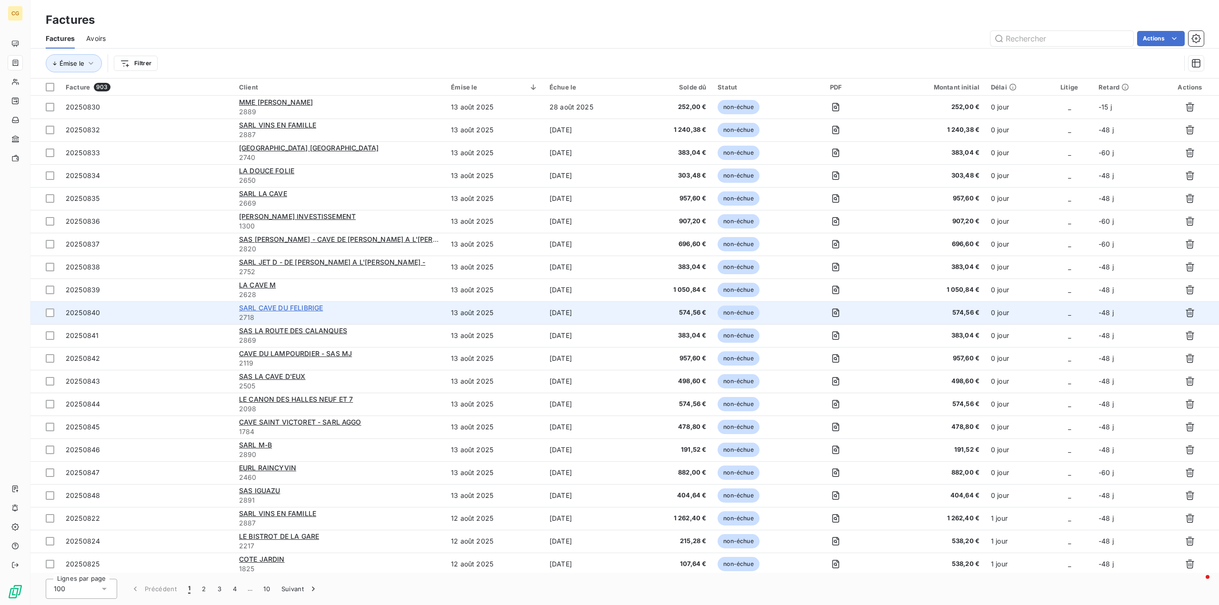
click at [269, 307] on span "SARL CAVE DU FELIBRIGE" at bounding box center [281, 308] width 84 height 8
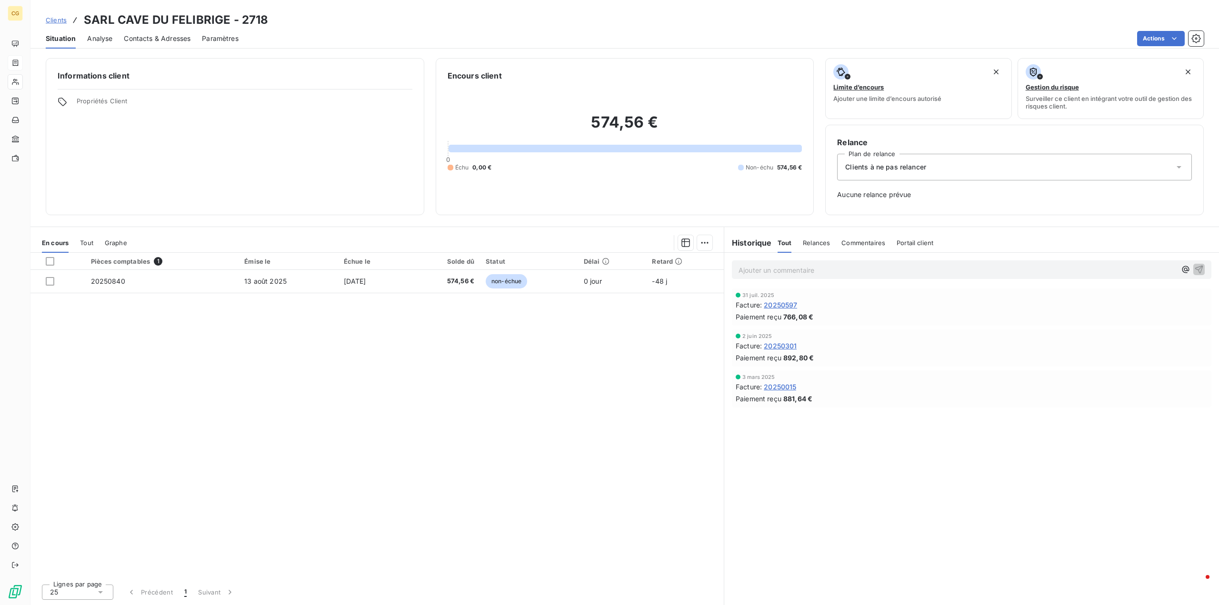
click at [890, 166] on span "Clients à ne pas relancer" at bounding box center [885, 167] width 81 height 10
click at [946, 169] on div "Clients à ne pas relancer" at bounding box center [1014, 167] width 355 height 27
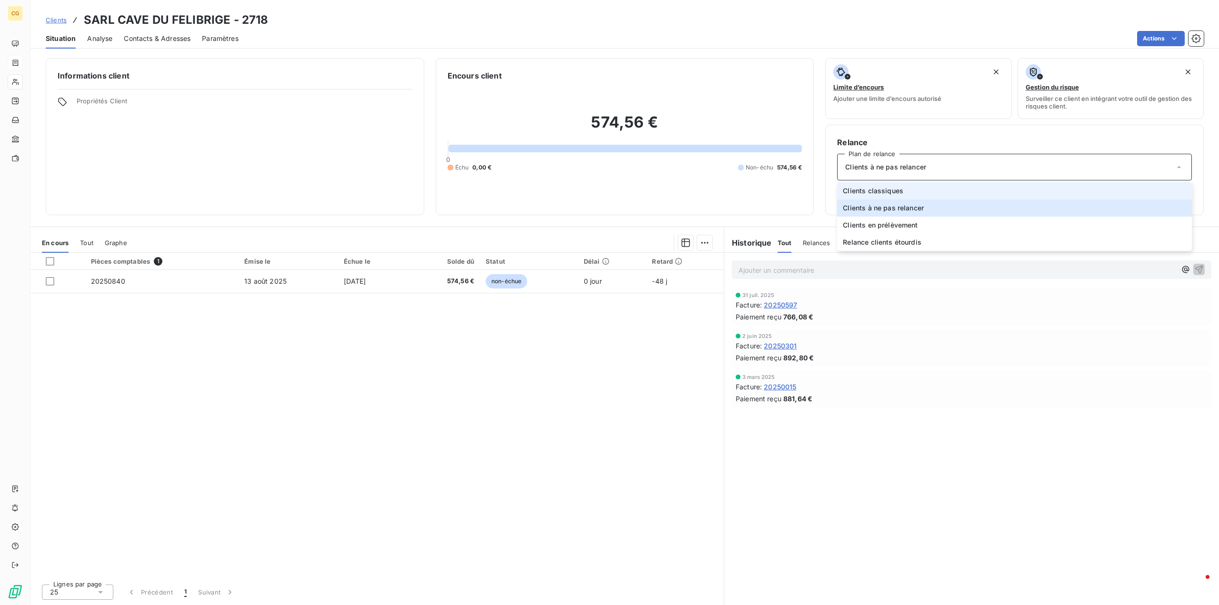
click at [890, 193] on span "Clients classiques" at bounding box center [873, 191] width 60 height 10
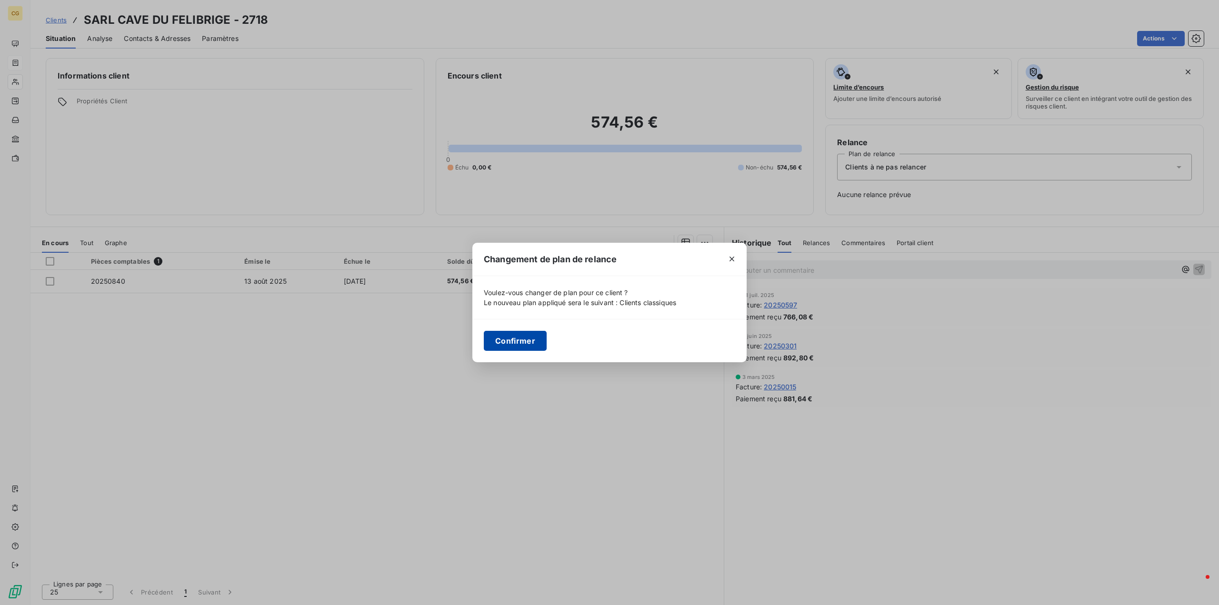
click at [530, 339] on button "Confirmer" at bounding box center [515, 341] width 63 height 20
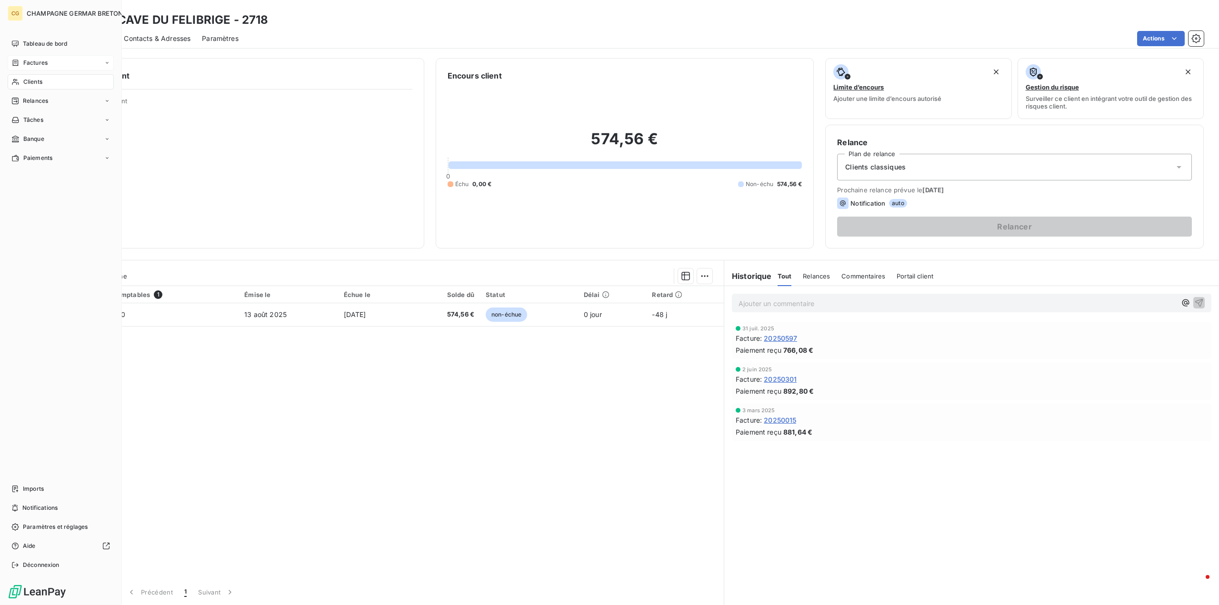
click at [38, 66] on span "Factures" at bounding box center [35, 63] width 24 height 9
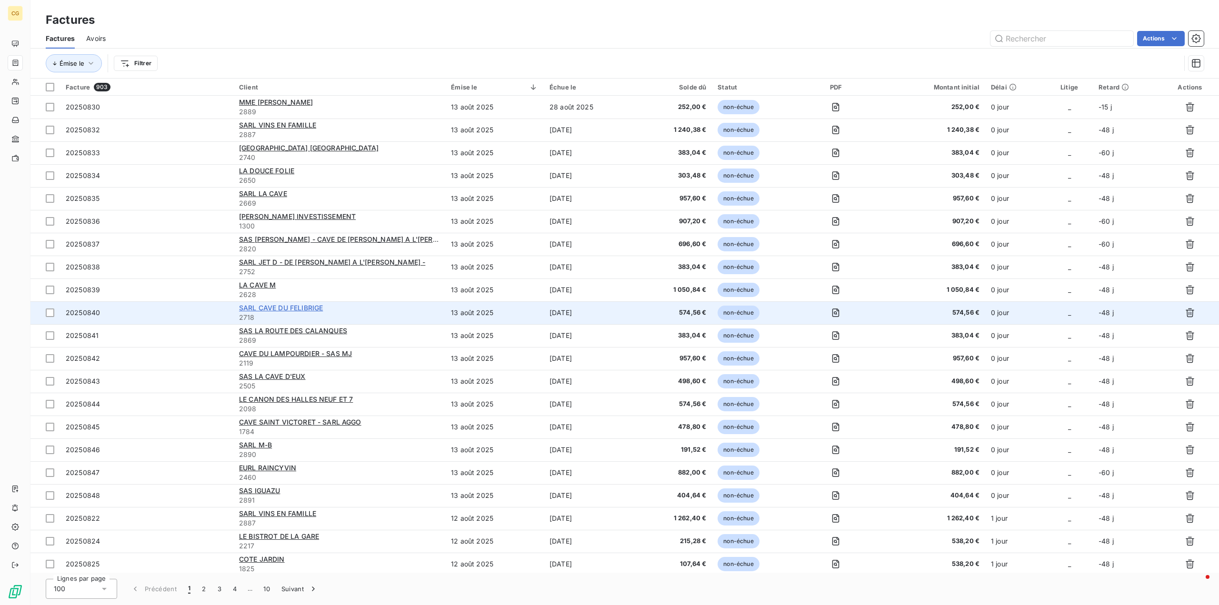
click at [314, 310] on span "SARL CAVE DU FELIBRIGE" at bounding box center [281, 308] width 84 height 8
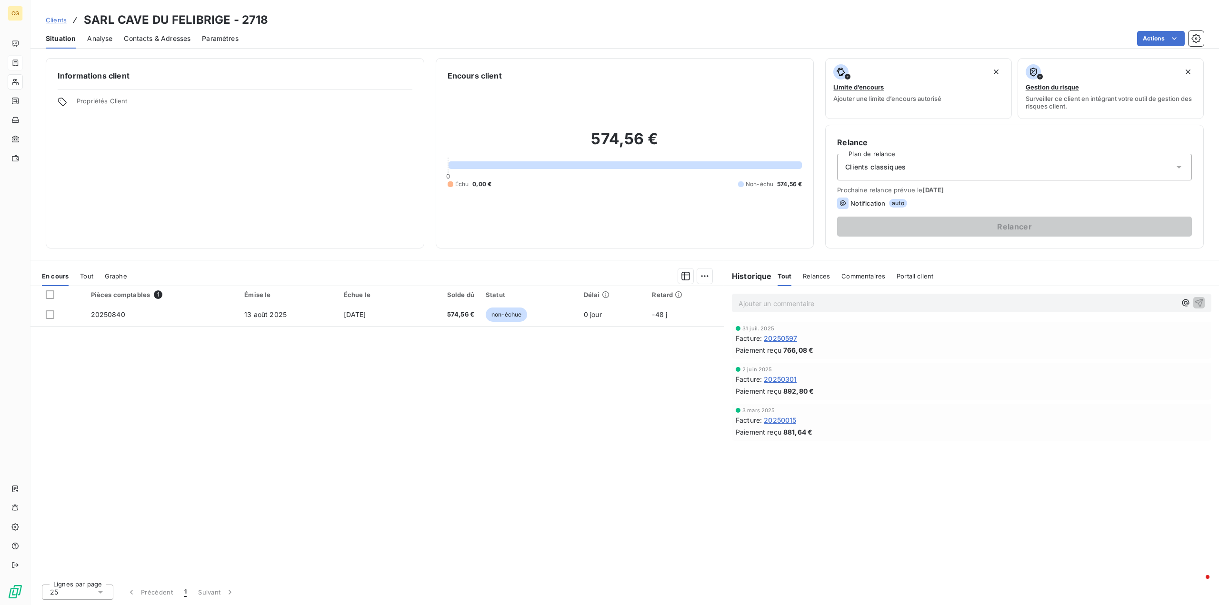
click at [160, 39] on span "Contacts & Adresses" at bounding box center [157, 39] width 67 height 10
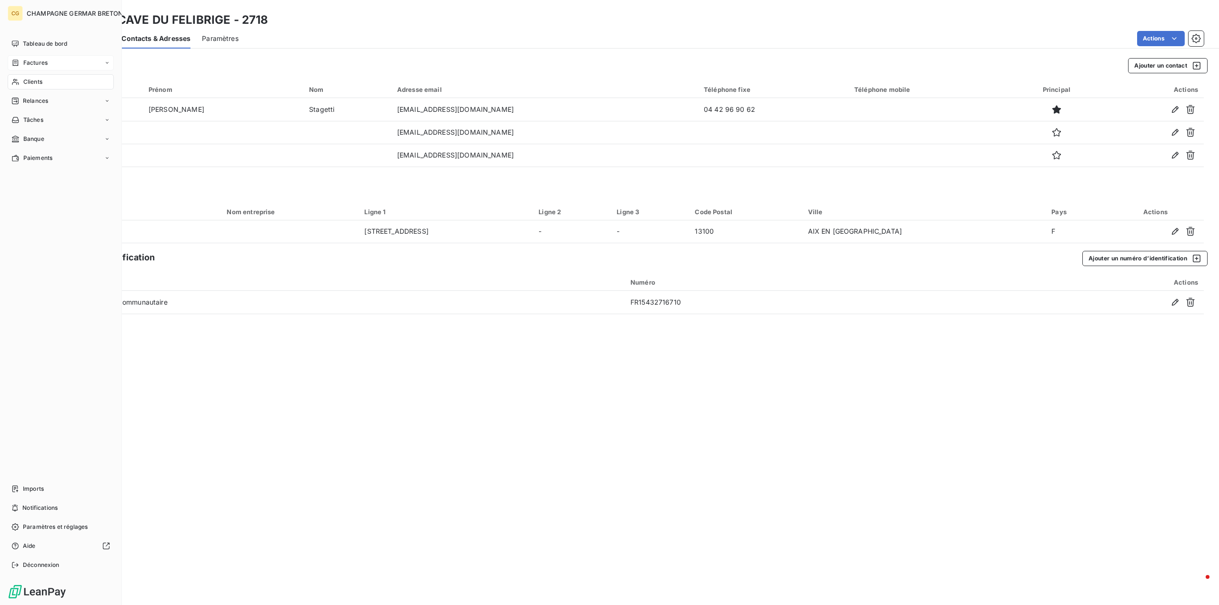
click at [40, 67] on span "Factures" at bounding box center [35, 63] width 24 height 9
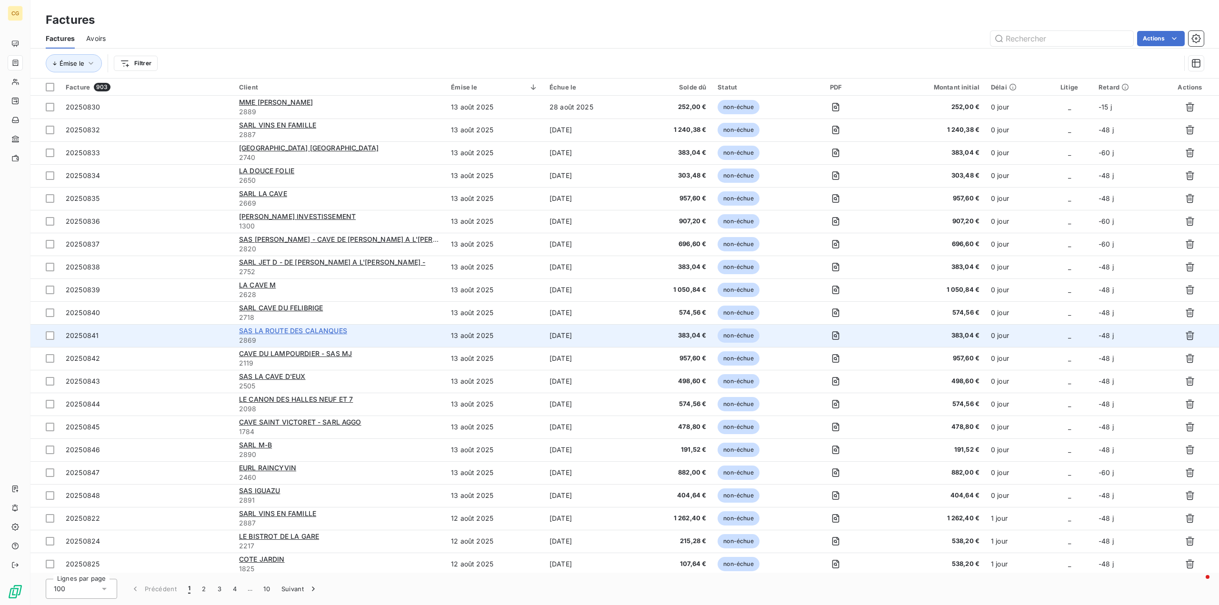
click at [289, 330] on span "SAS LA ROUTE DES CALANQUES" at bounding box center [293, 331] width 108 height 8
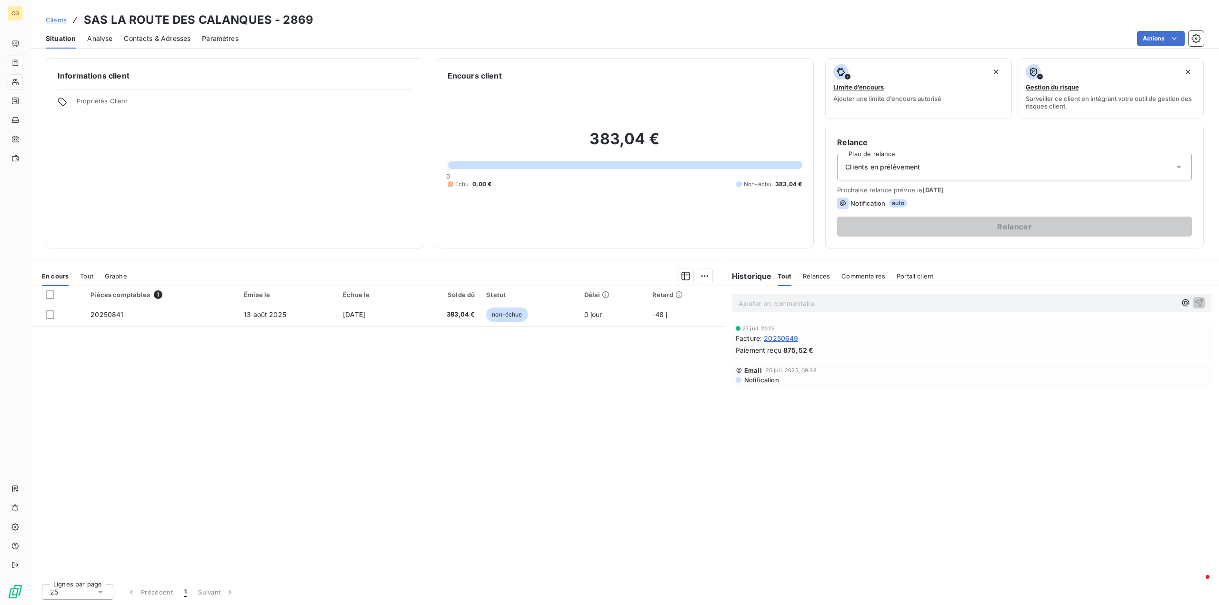
click at [161, 35] on span "Contacts & Adresses" at bounding box center [157, 39] width 67 height 10
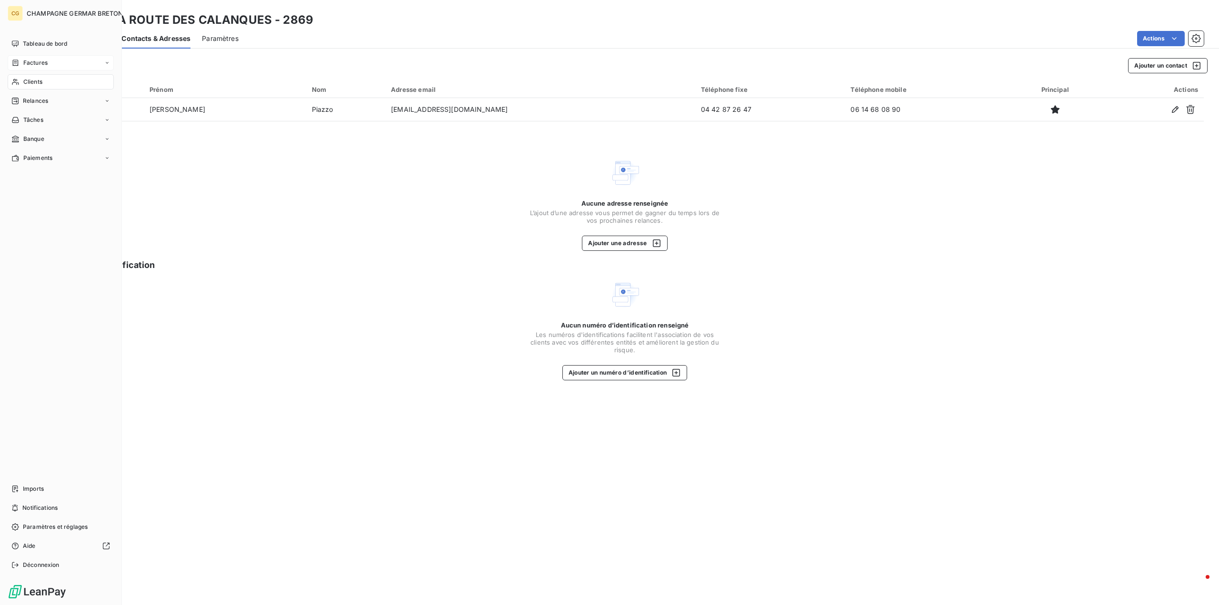
click at [32, 62] on span "Factures" at bounding box center [35, 63] width 24 height 9
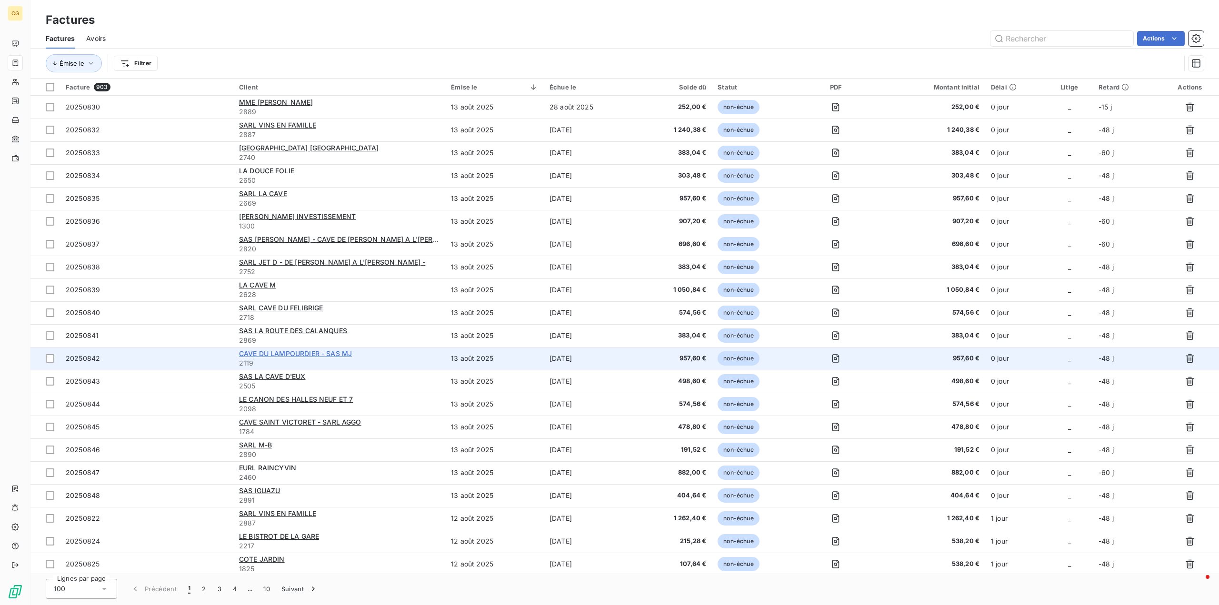
click at [286, 355] on span "CAVE DU LAMPOURDIER - SAS MJ" at bounding box center [295, 353] width 113 height 8
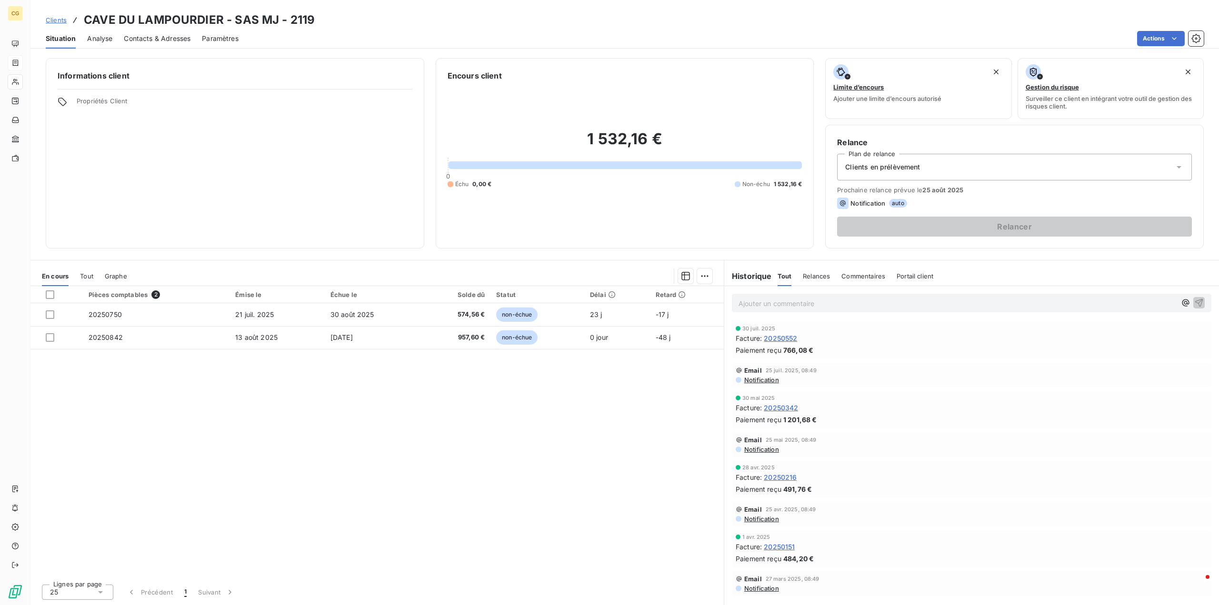
click at [158, 40] on span "Contacts & Adresses" at bounding box center [157, 39] width 67 height 10
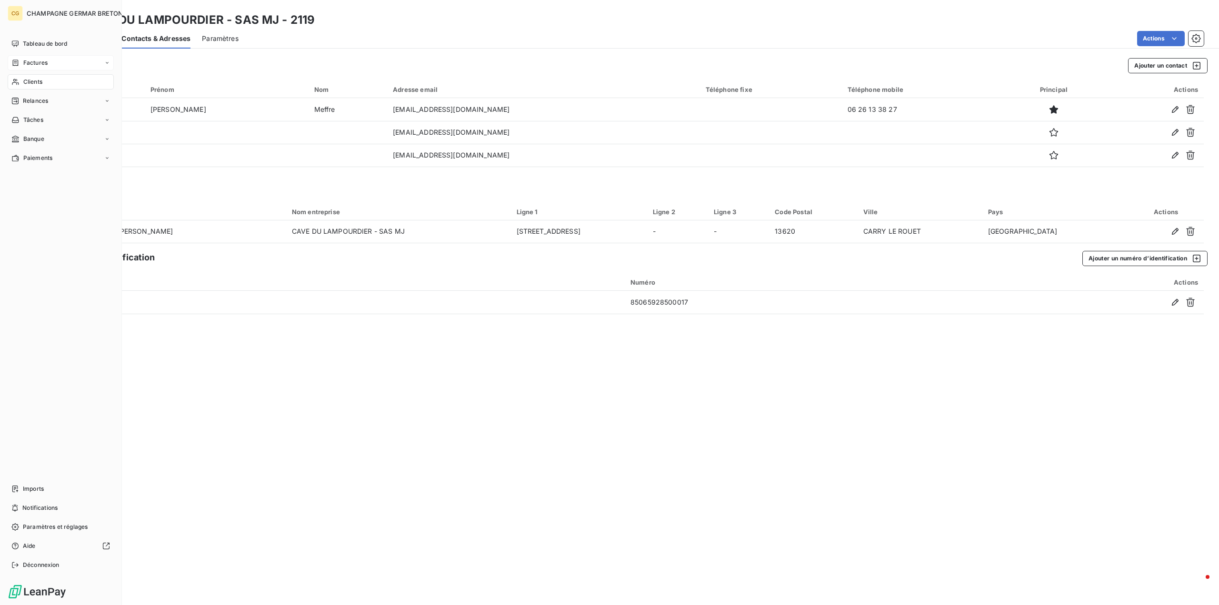
click at [23, 60] on span "Factures" at bounding box center [35, 63] width 24 height 9
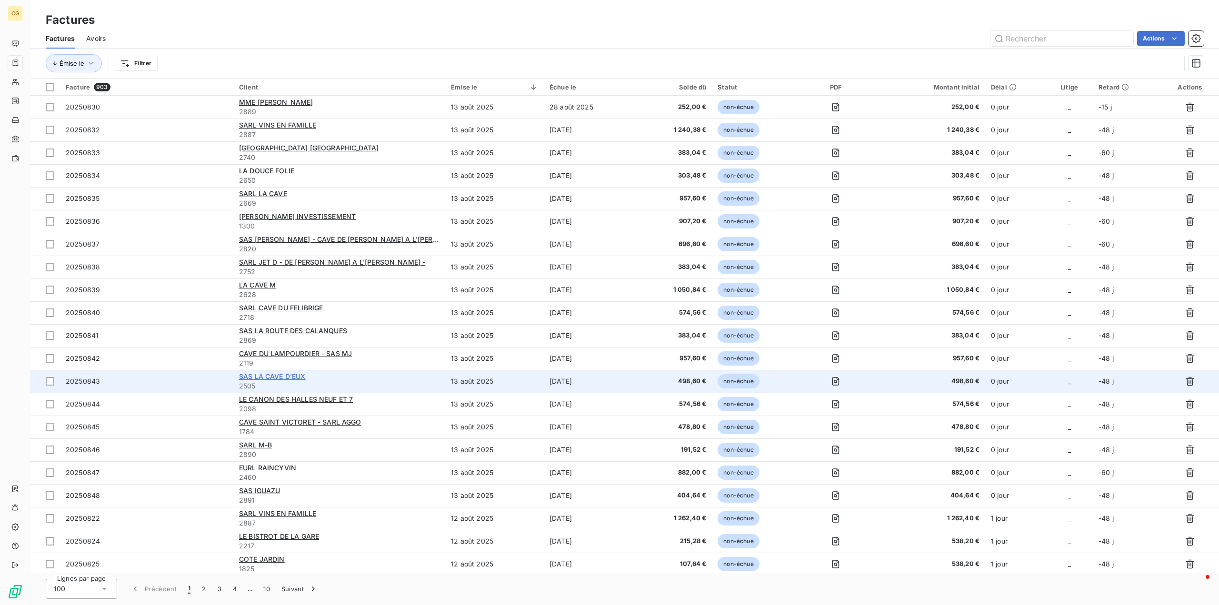
click at [277, 377] on span "SAS LA CAVE D'EUX" at bounding box center [272, 376] width 67 height 8
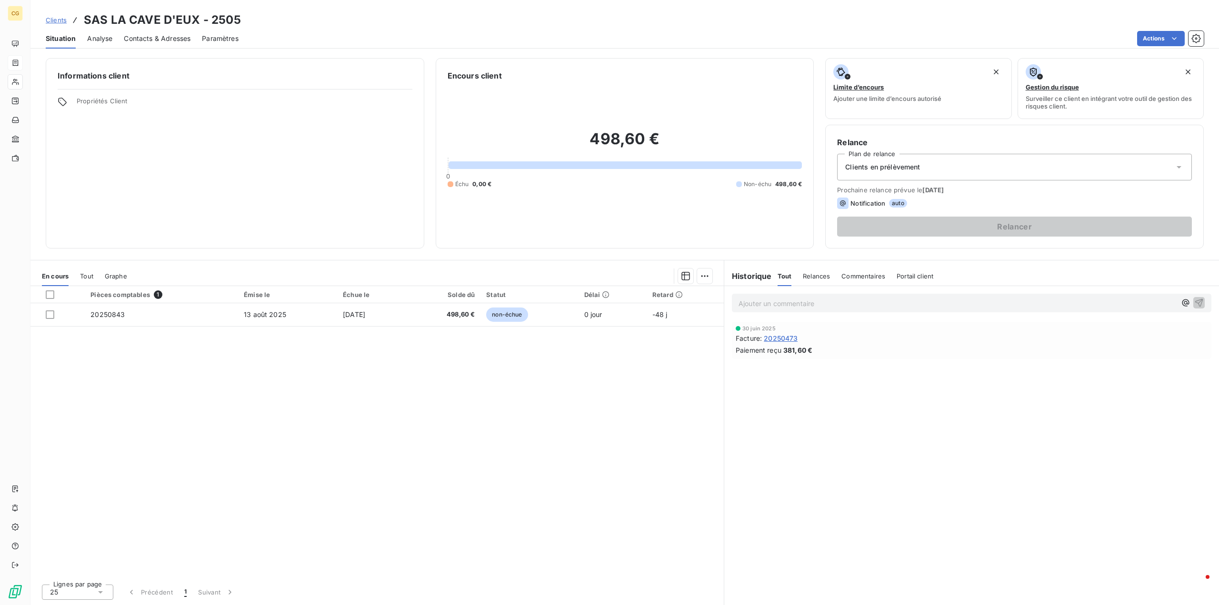
click at [156, 43] on div "Contacts & Adresses" at bounding box center [157, 39] width 67 height 20
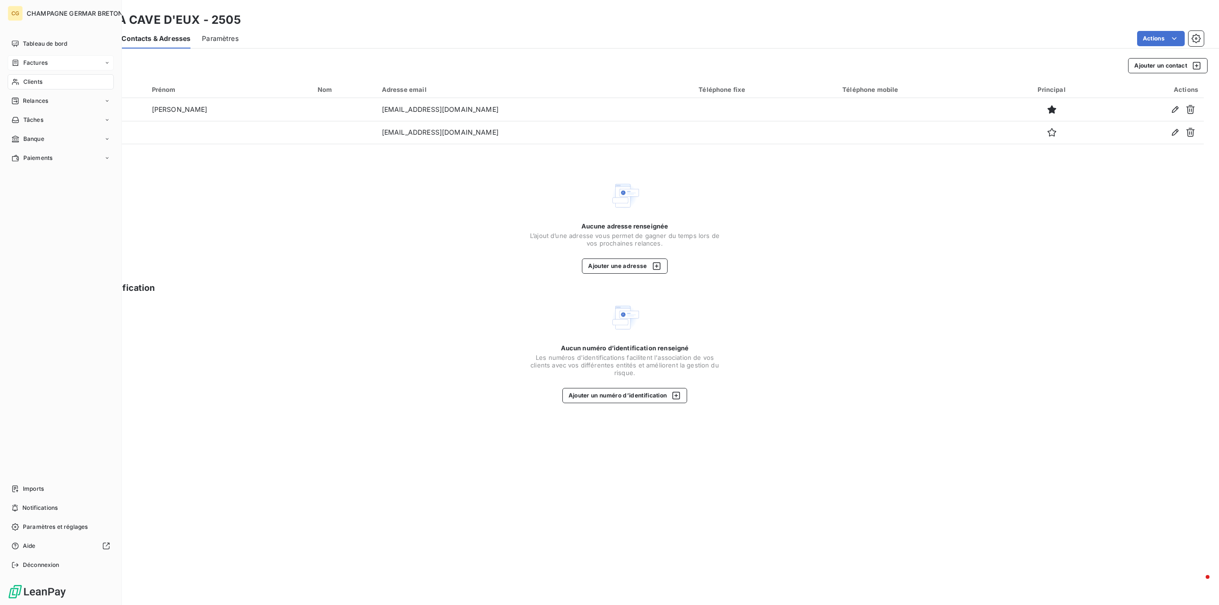
click at [27, 64] on span "Factures" at bounding box center [35, 63] width 24 height 9
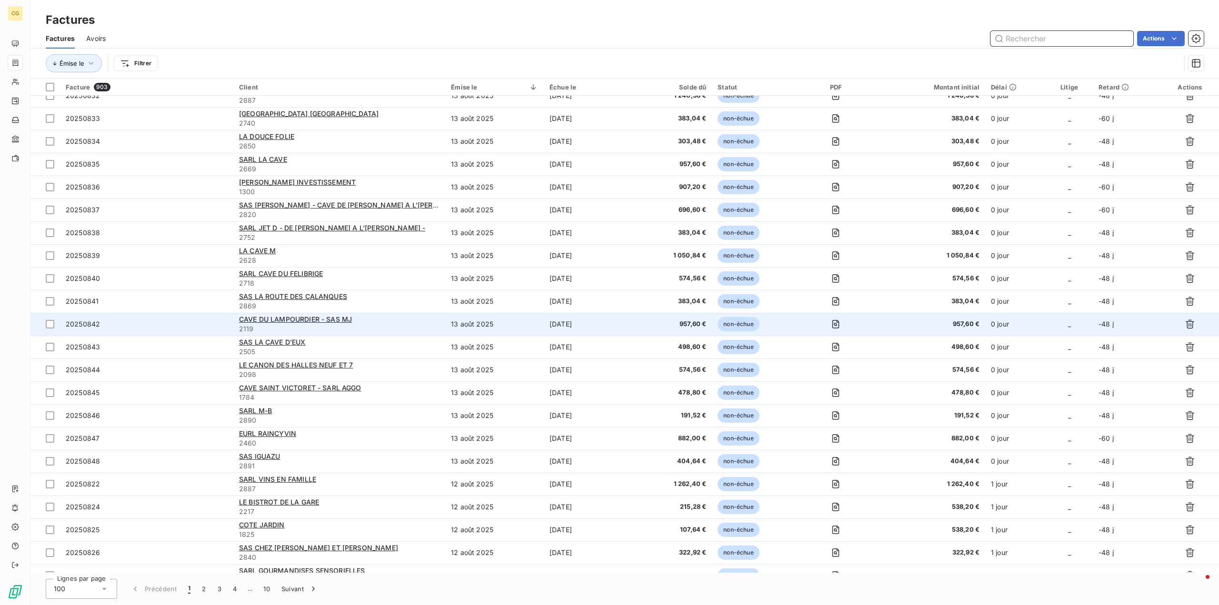
scroll to position [48, 0]
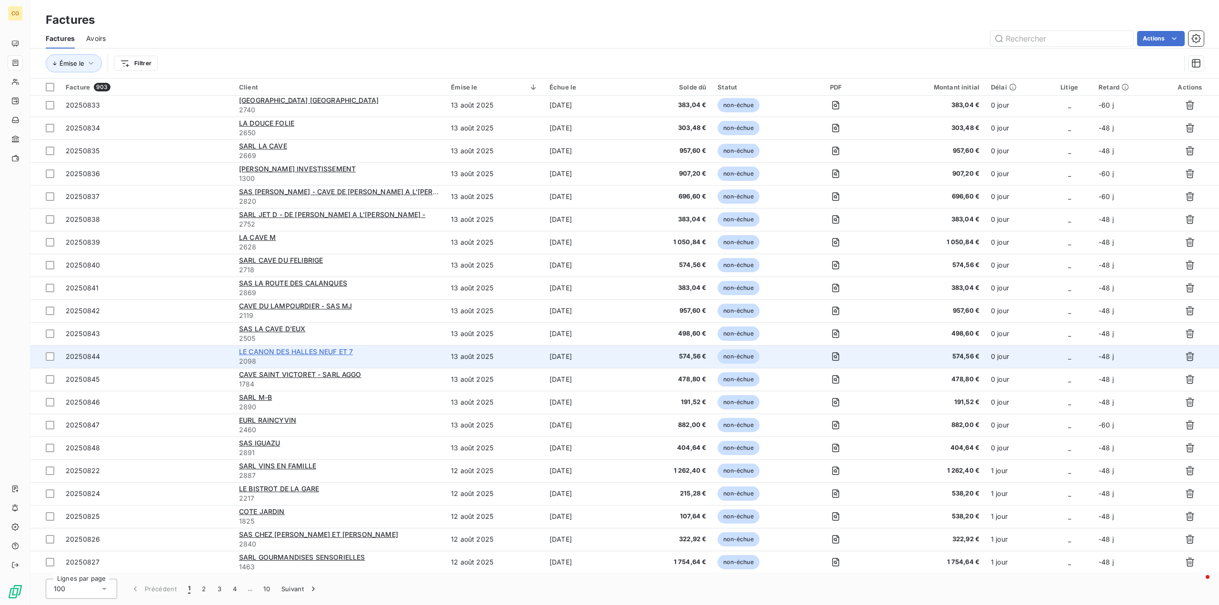
click at [306, 349] on span "LE CANON DES HALLES NEUF ET 7" at bounding box center [296, 352] width 114 height 8
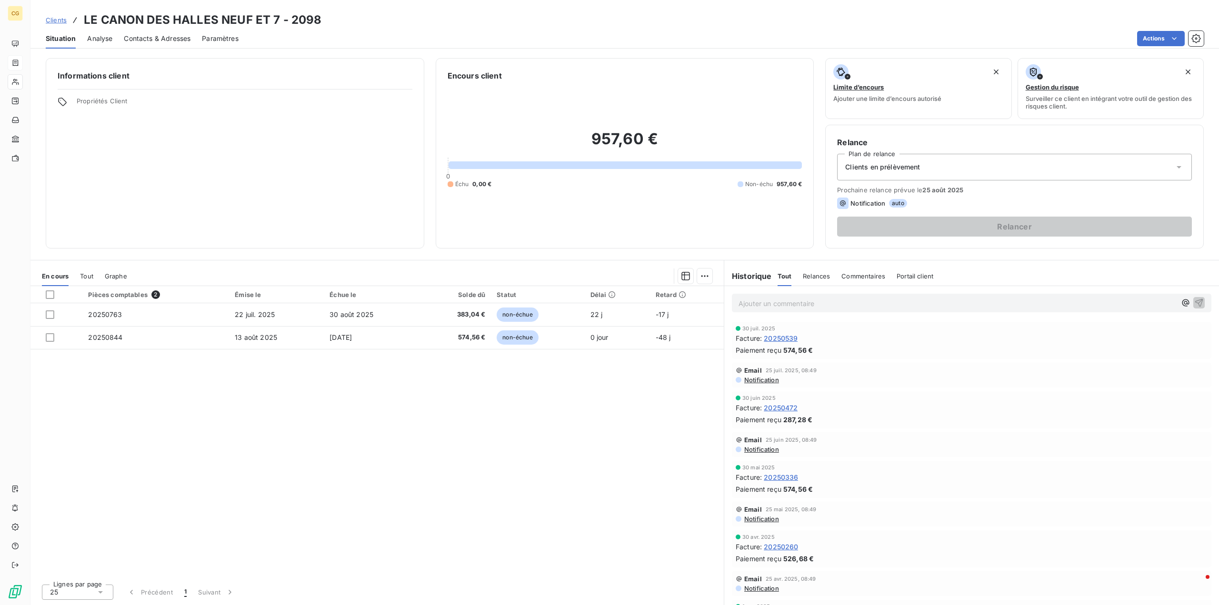
click at [165, 40] on span "Contacts & Adresses" at bounding box center [157, 39] width 67 height 10
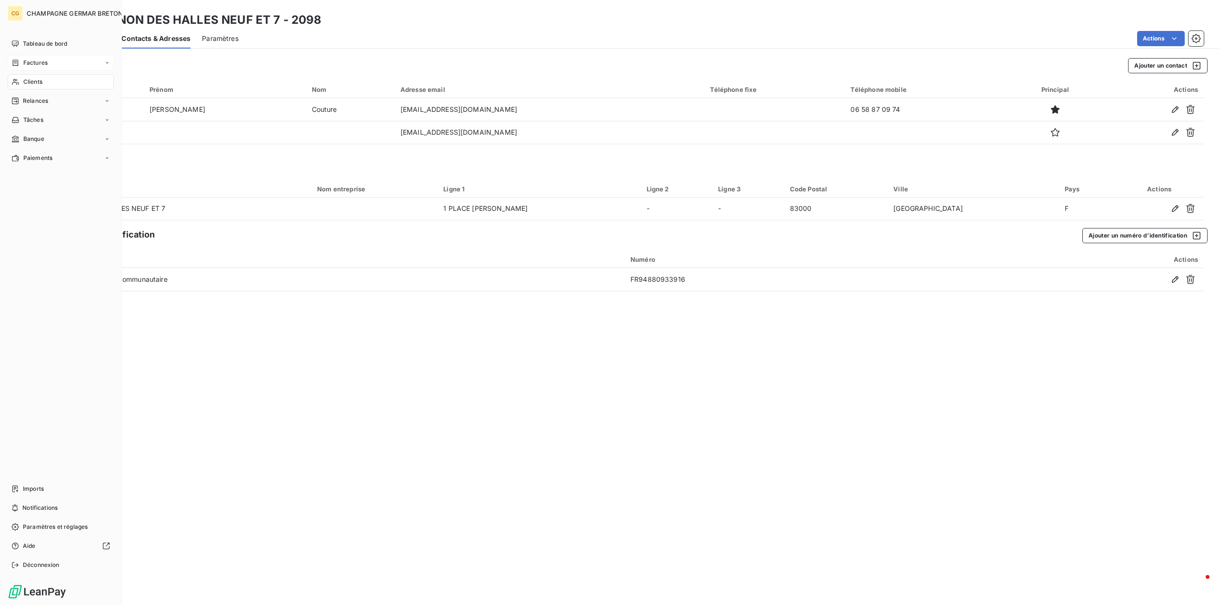
click at [22, 64] on div "Factures" at bounding box center [29, 63] width 36 height 9
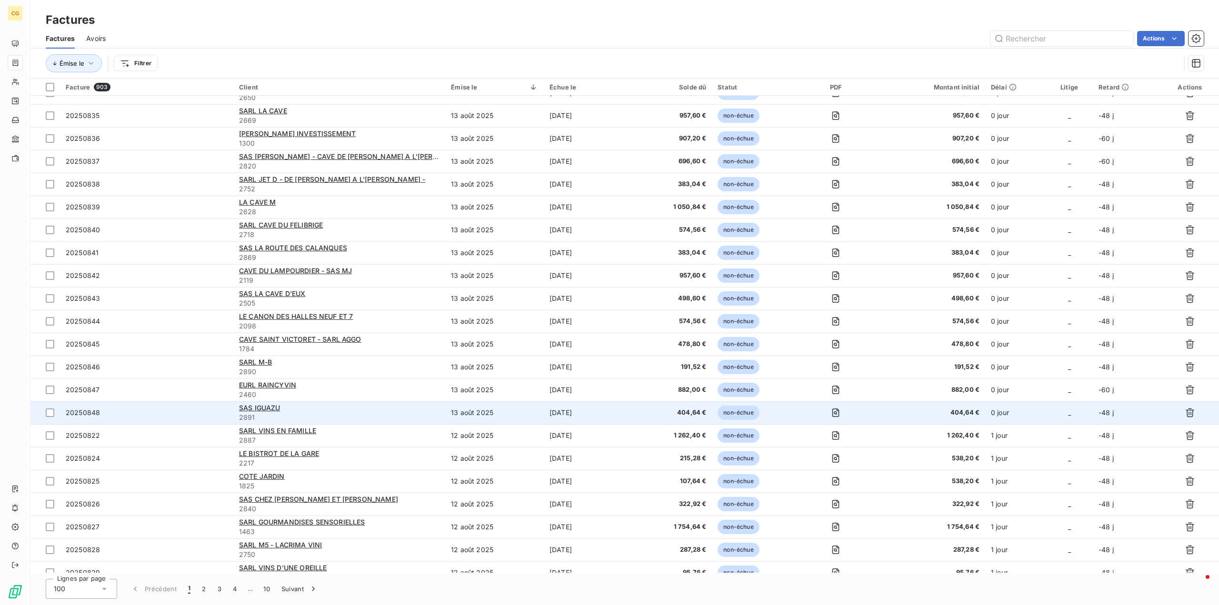
scroll to position [143, 0]
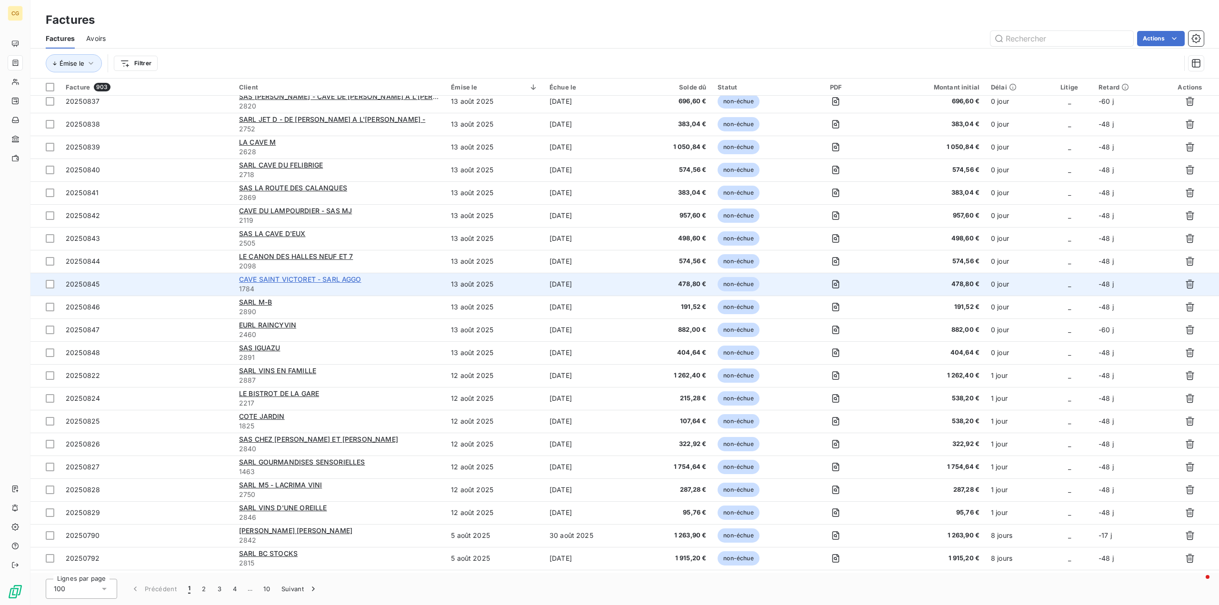
click at [303, 281] on span "CAVE SAINT VICTORET - SARL AGGO" at bounding box center [300, 279] width 122 height 8
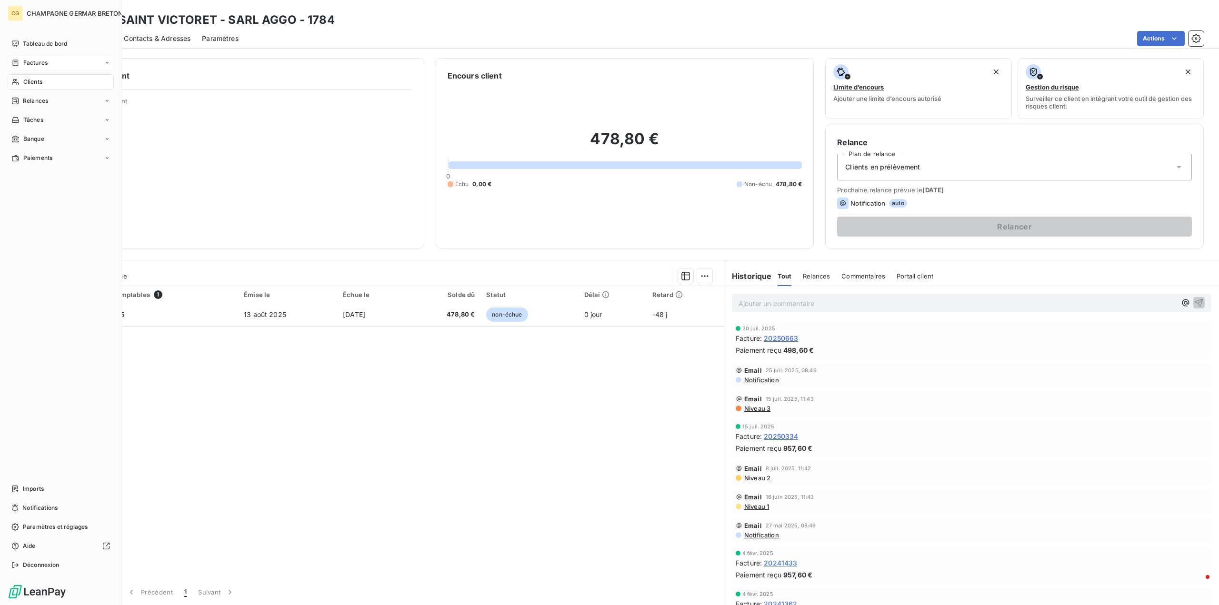
click at [32, 61] on span "Factures" at bounding box center [35, 63] width 24 height 9
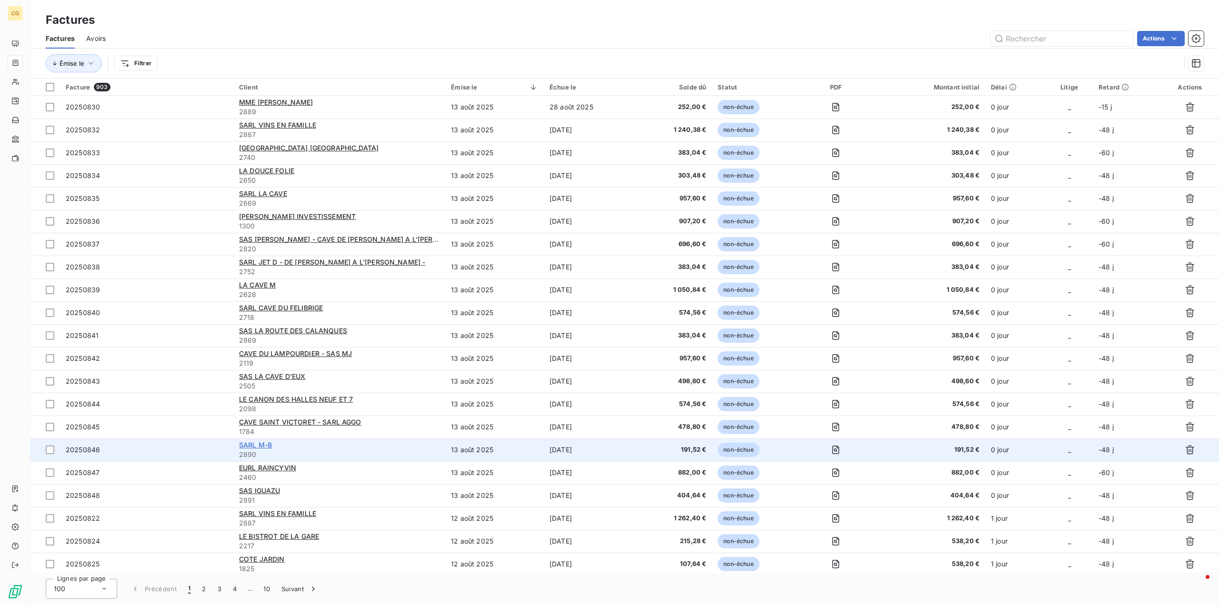
click at [266, 445] on span "SARL M-B" at bounding box center [255, 445] width 33 height 8
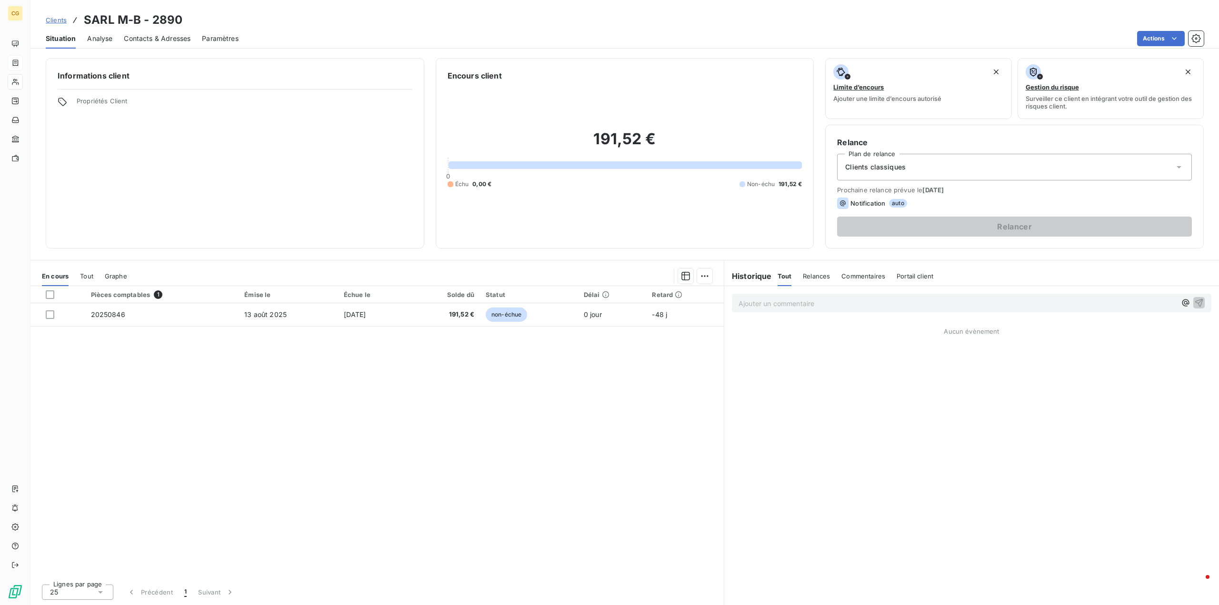
click at [151, 42] on span "Contacts & Adresses" at bounding box center [157, 39] width 67 height 10
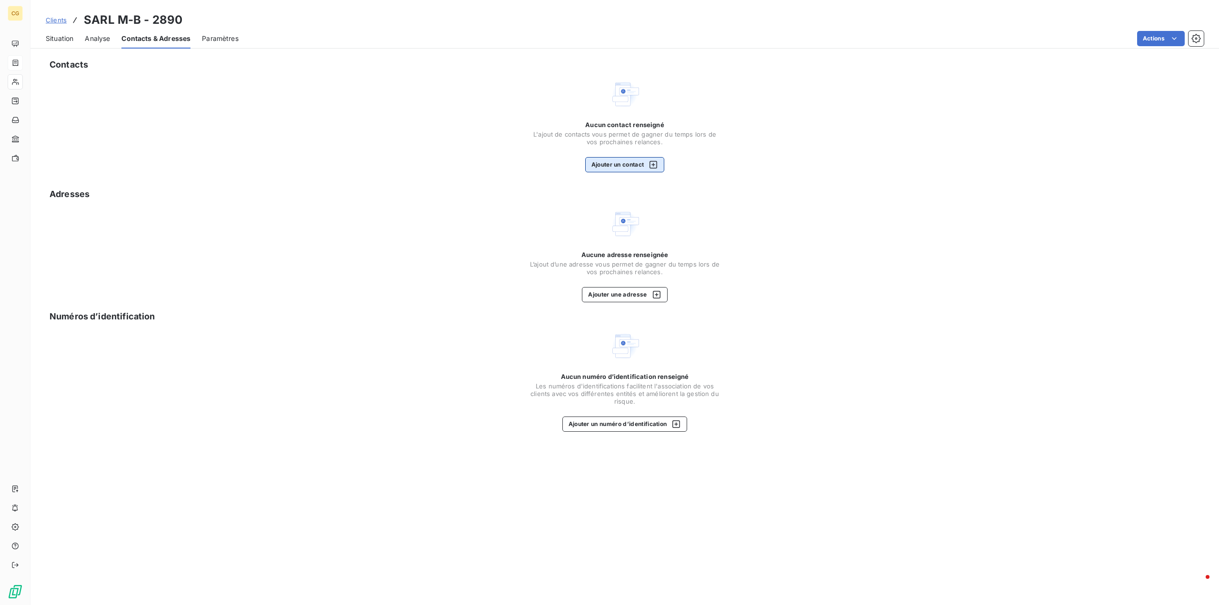
click at [623, 164] on button "Ajouter un contact" at bounding box center [625, 164] width 80 height 15
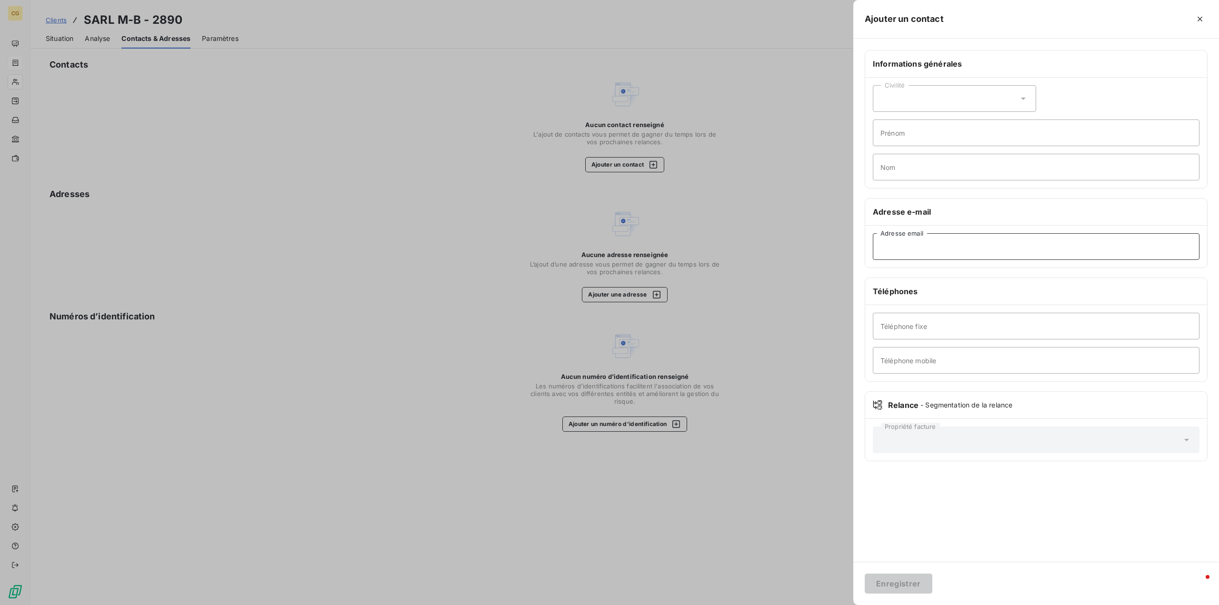
paste input "[EMAIL_ADDRESS][DOMAIN_NAME]"
type input "[EMAIL_ADDRESS][DOMAIN_NAME]"
click at [917, 91] on div "Civilité" at bounding box center [954, 98] width 163 height 27
click at [884, 139] on input "radio" at bounding box center [883, 140] width 10 height 10
click at [890, 134] on input "Prénom" at bounding box center [1036, 133] width 327 height 27
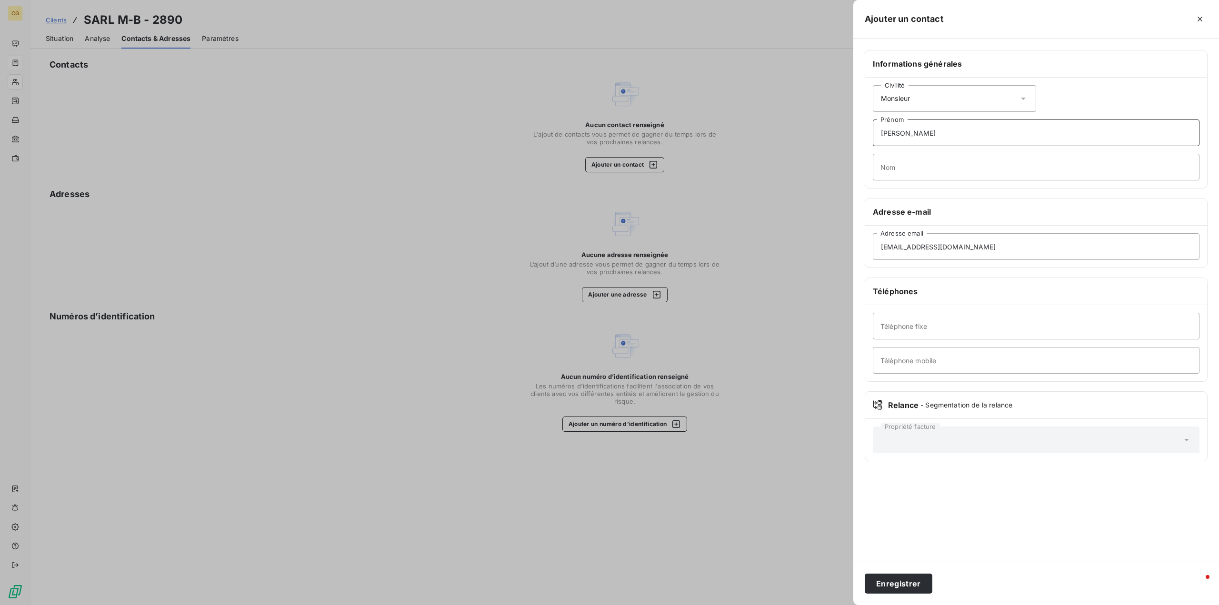
type input "[PERSON_NAME]"
click at [910, 166] on input "Nom" at bounding box center [1036, 167] width 327 height 27
type input "[PERSON_NAME]"
click at [883, 579] on button "Enregistrer" at bounding box center [899, 584] width 68 height 20
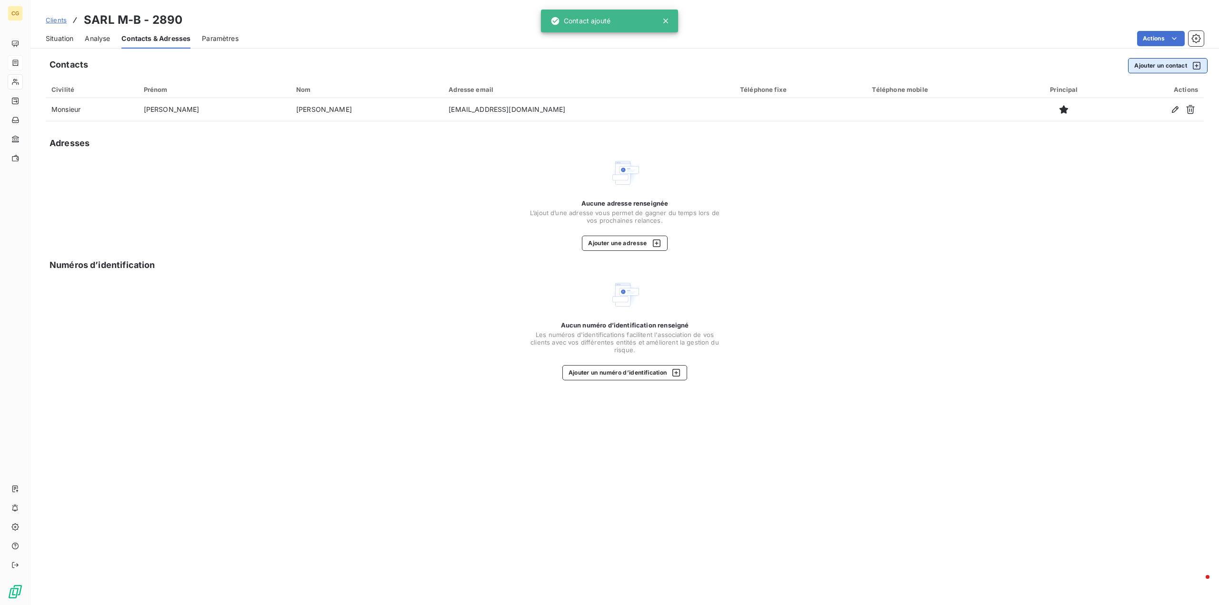
click at [1163, 62] on button "Ajouter un contact" at bounding box center [1168, 65] width 80 height 15
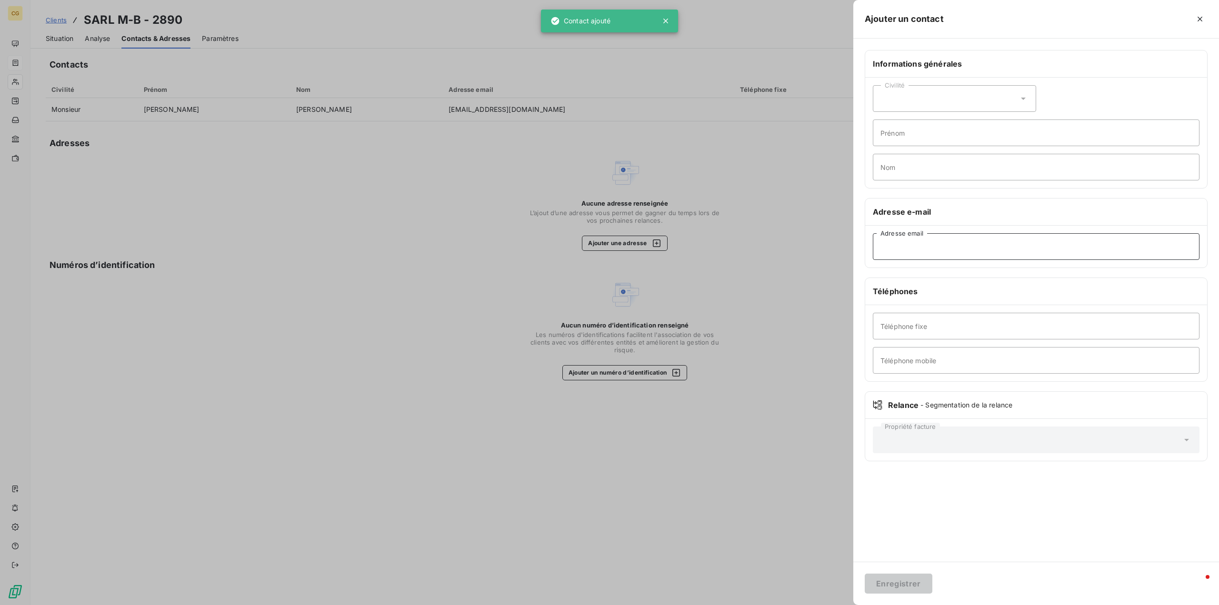
click at [923, 246] on input "Adresse email" at bounding box center [1036, 246] width 327 height 27
type input "[EMAIL_ADDRESS][DOMAIN_NAME]"
click at [895, 586] on button "Enregistrer" at bounding box center [899, 584] width 68 height 20
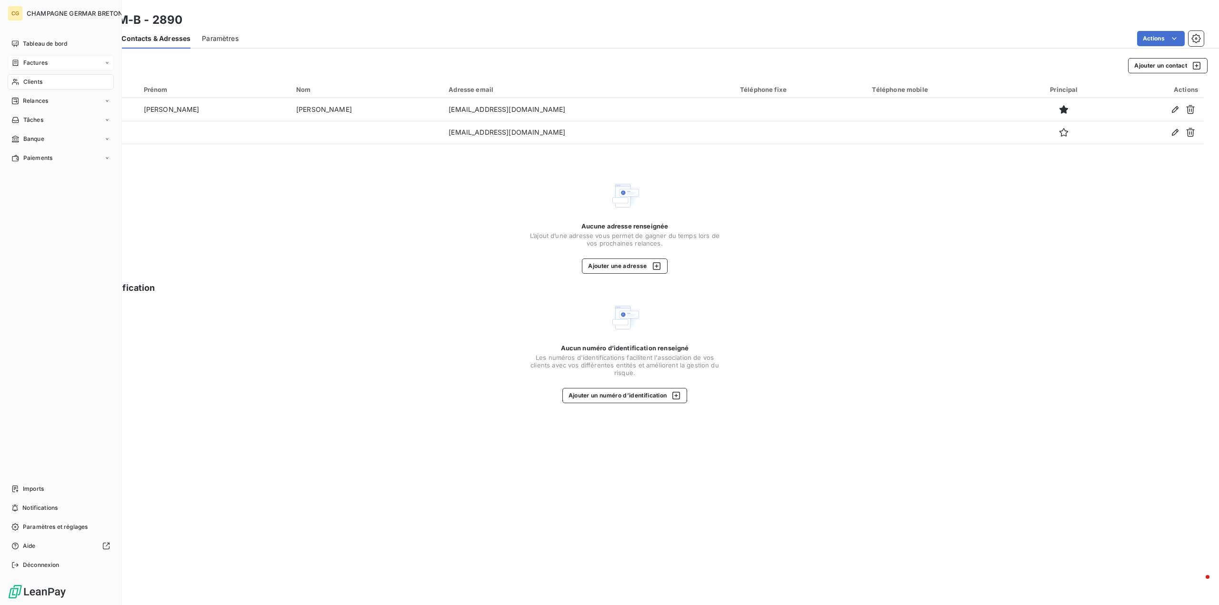
click at [28, 63] on span "Factures" at bounding box center [35, 63] width 24 height 9
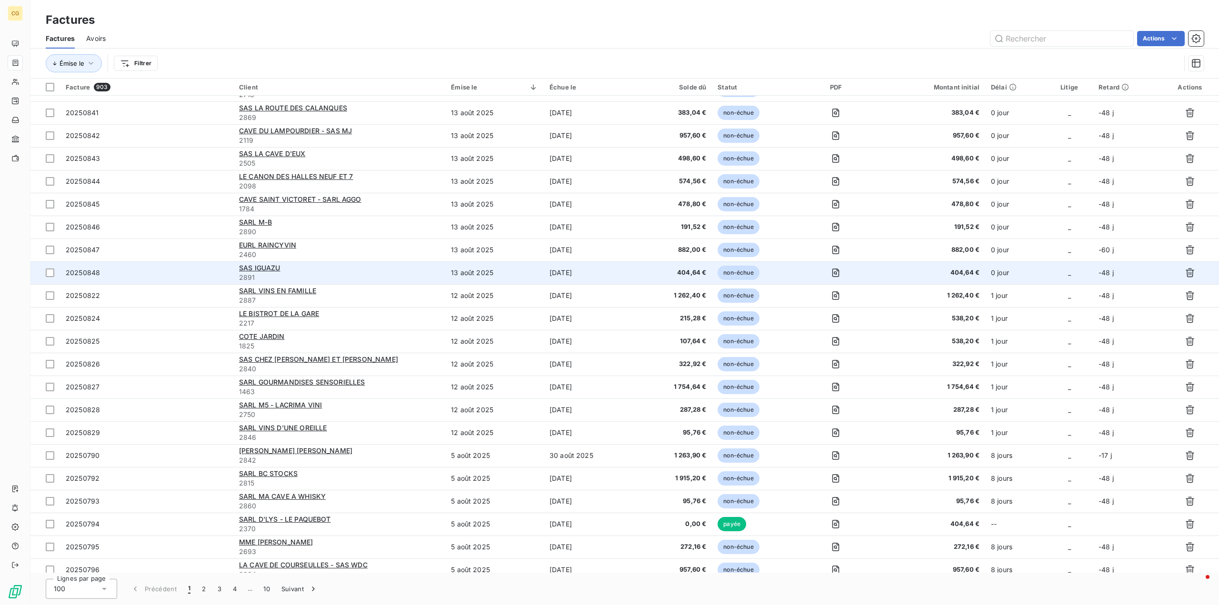
scroll to position [238, 0]
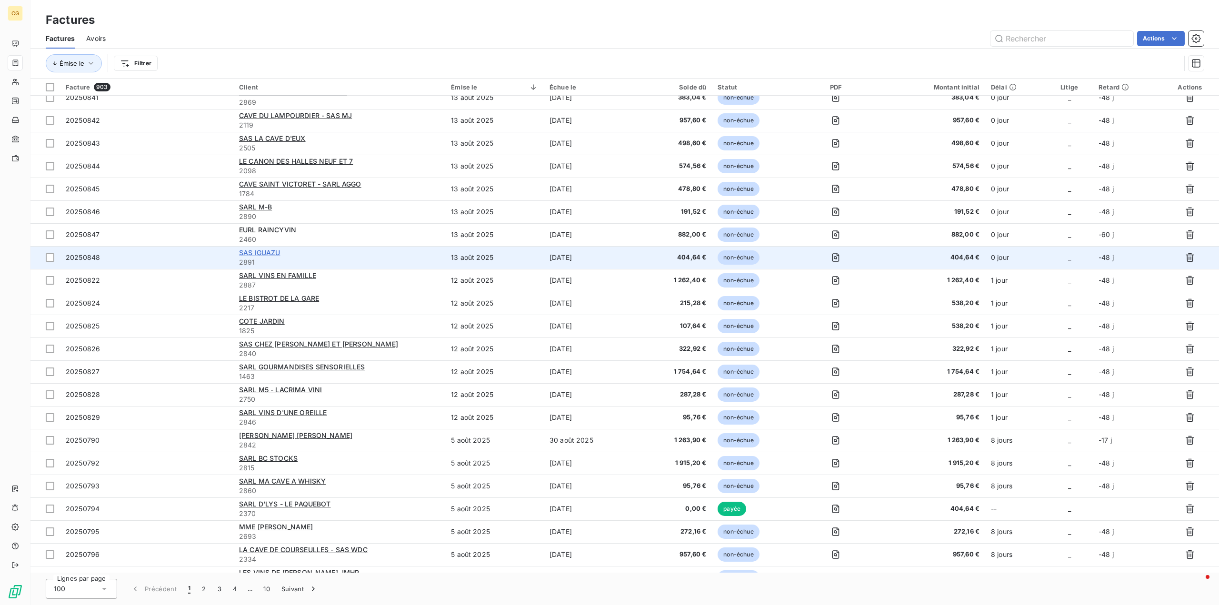
click at [263, 252] on span "SAS IGUAZU" at bounding box center [259, 253] width 41 height 8
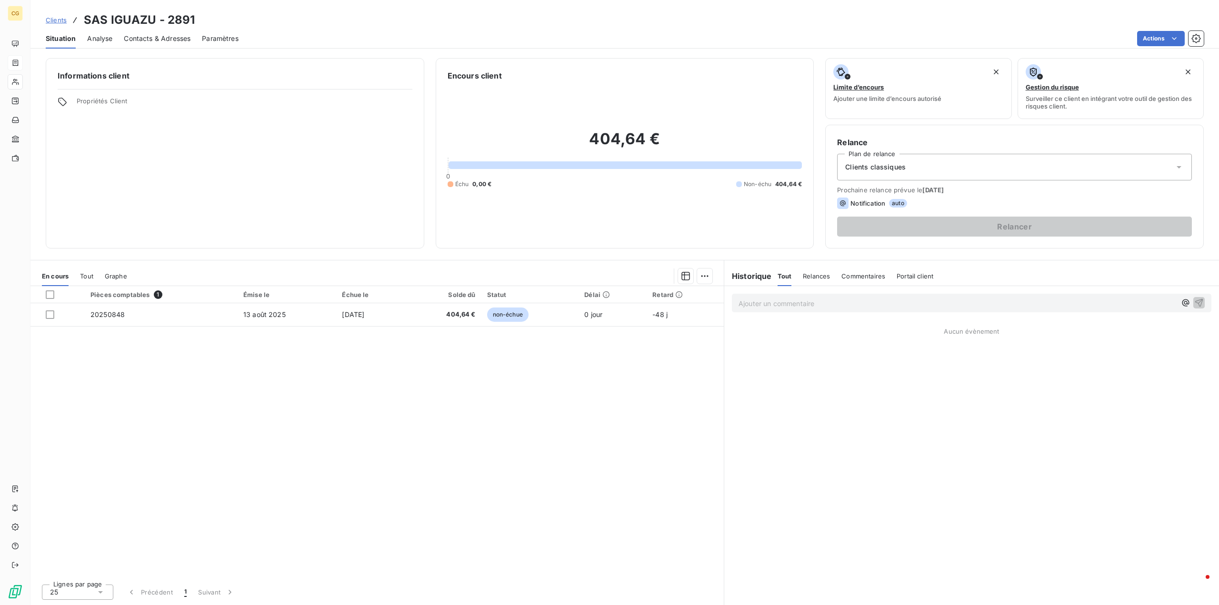
click at [142, 34] on span "Contacts & Adresses" at bounding box center [157, 39] width 67 height 10
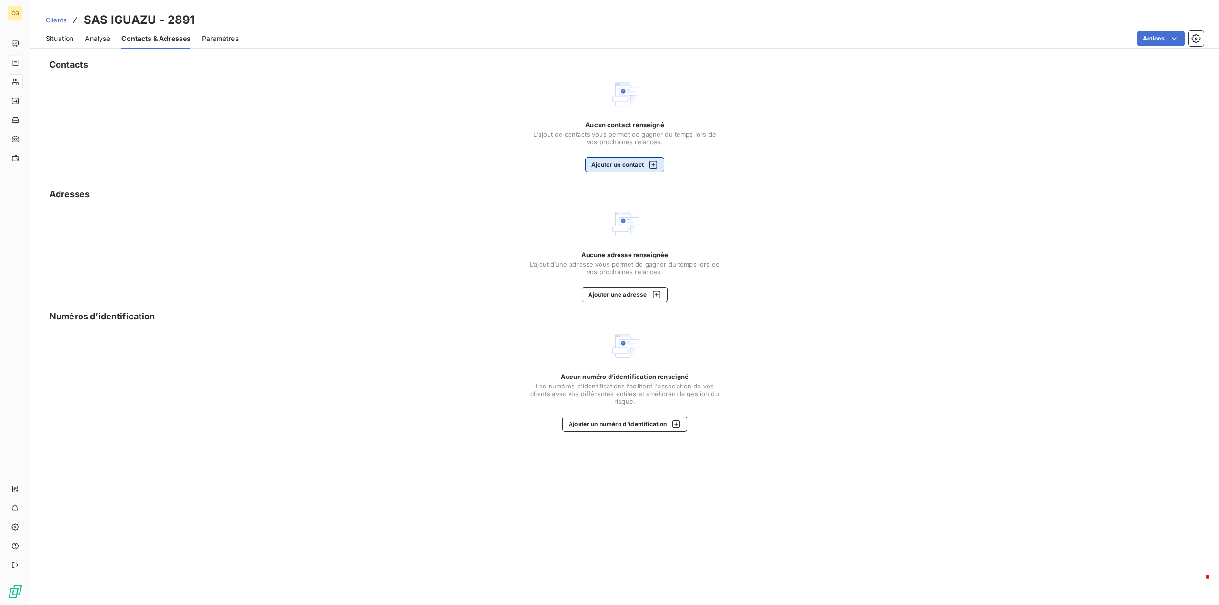
click at [616, 166] on button "Ajouter un contact" at bounding box center [625, 164] width 80 height 15
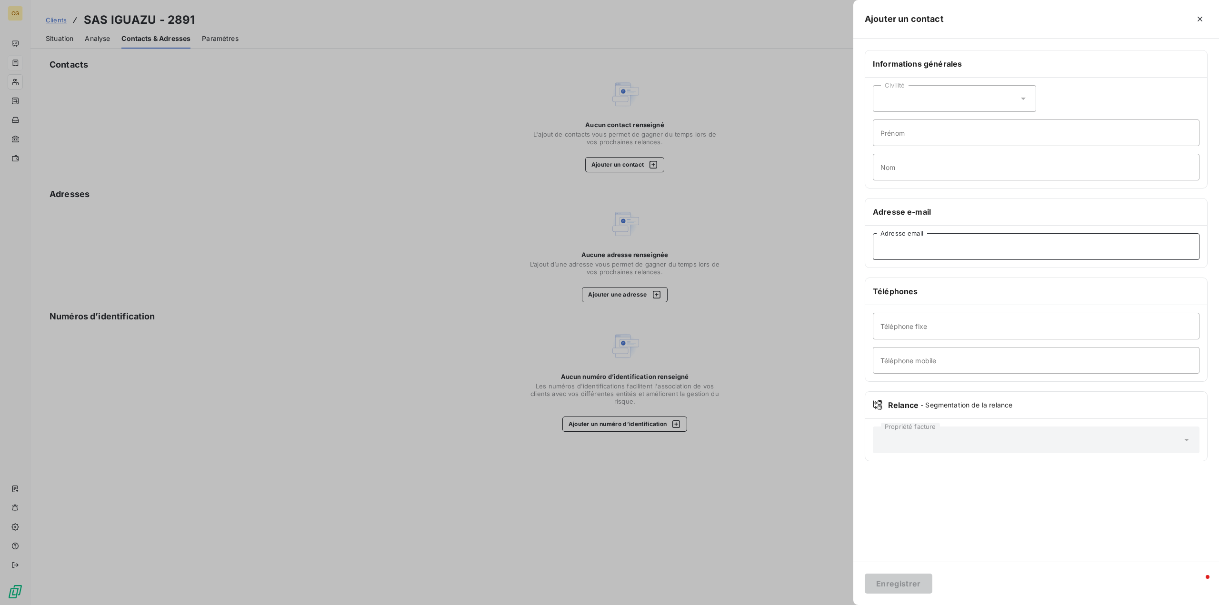
paste input "[EMAIL_ADDRESS][DOMAIN_NAME]"
type input "[EMAIL_ADDRESS][DOMAIN_NAME]"
click at [902, 100] on div "Civilité" at bounding box center [954, 98] width 163 height 27
click at [881, 142] on input "radio" at bounding box center [883, 140] width 10 height 10
click at [896, 136] on input "Prénom" at bounding box center [1036, 133] width 327 height 27
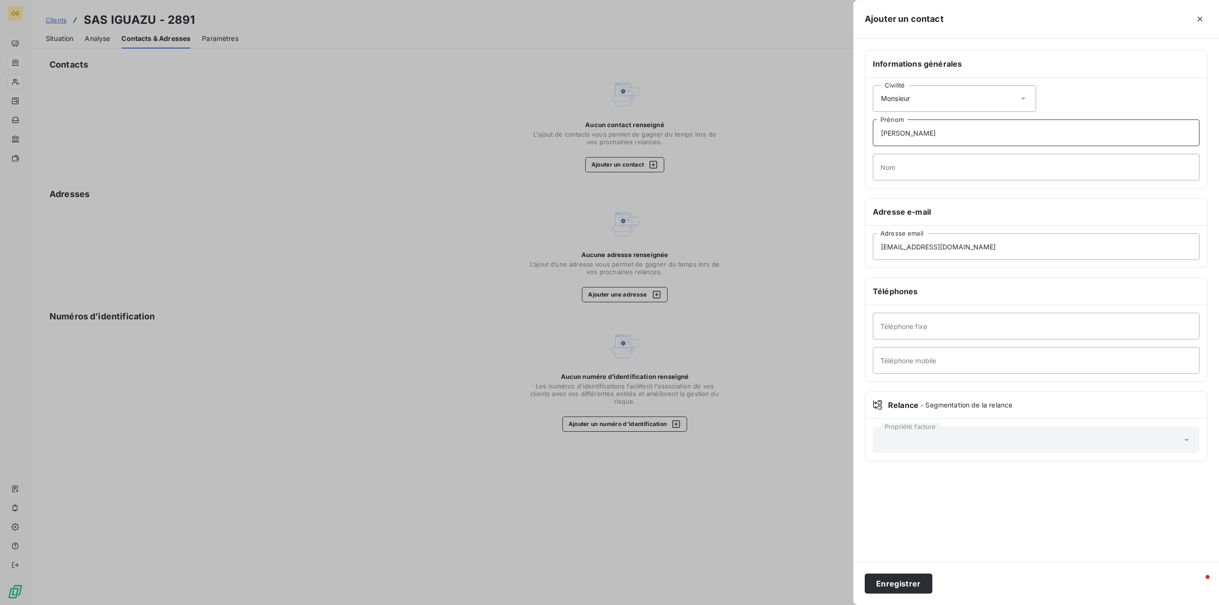
type input "[PERSON_NAME]"
click at [909, 169] on input "Nom" at bounding box center [1036, 167] width 327 height 27
type input "Perreau"
click at [919, 584] on button "Enregistrer" at bounding box center [899, 584] width 68 height 20
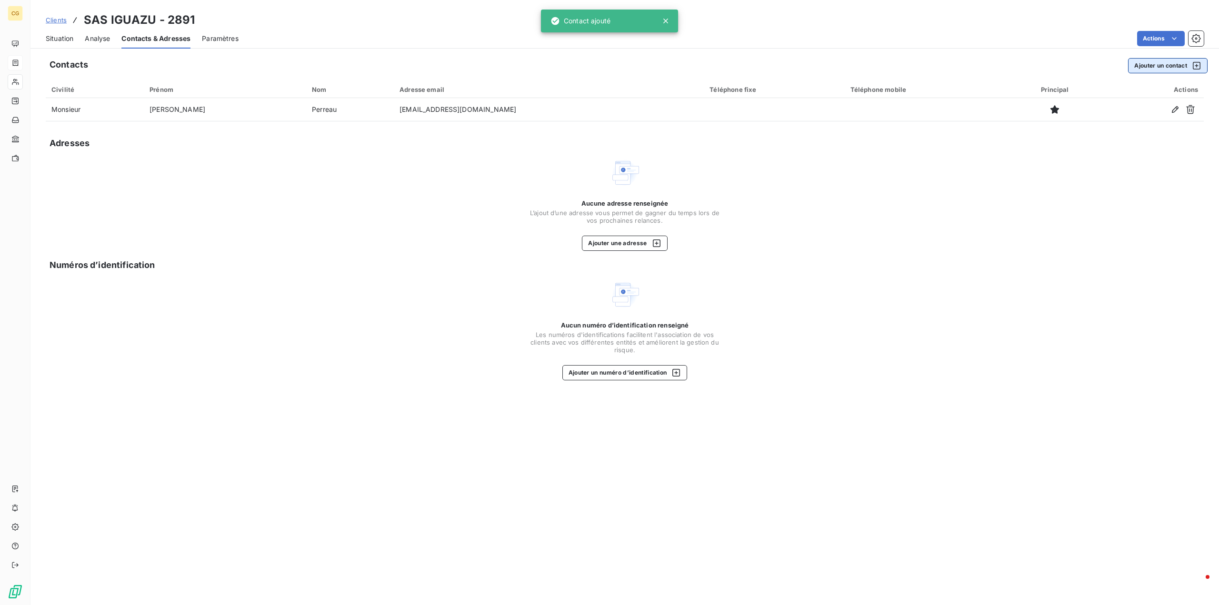
click at [1154, 67] on button "Ajouter un contact" at bounding box center [1168, 65] width 80 height 15
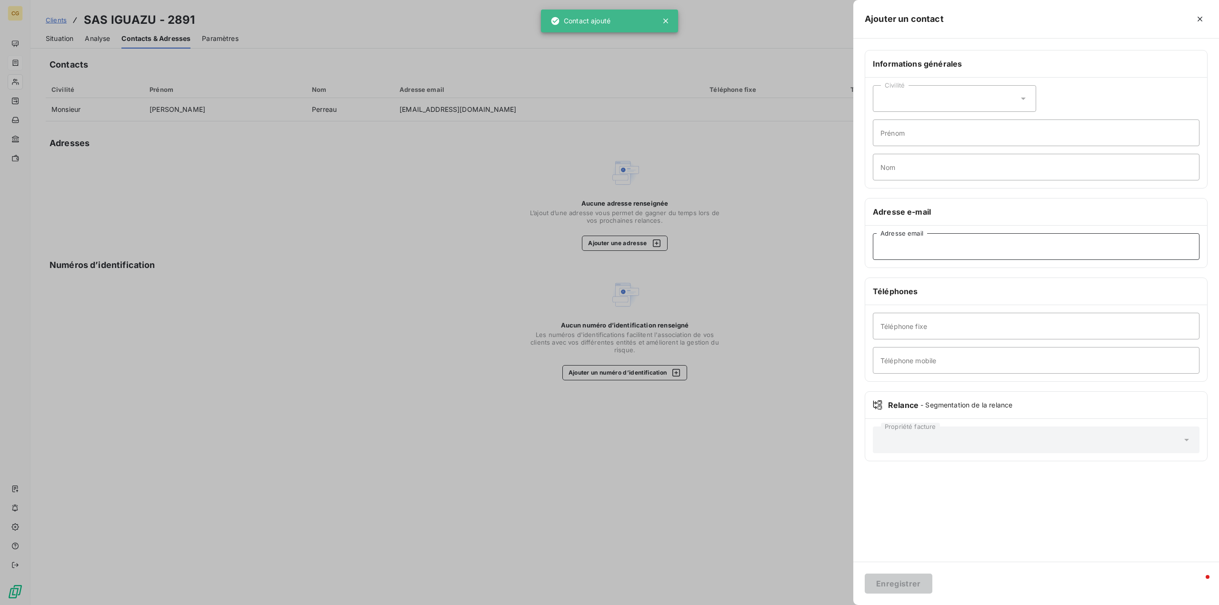
click at [929, 249] on input "Adresse email" at bounding box center [1036, 246] width 327 height 27
type input "[EMAIL_ADDRESS][DOMAIN_NAME]"
click at [889, 588] on button "Enregistrer" at bounding box center [899, 584] width 68 height 20
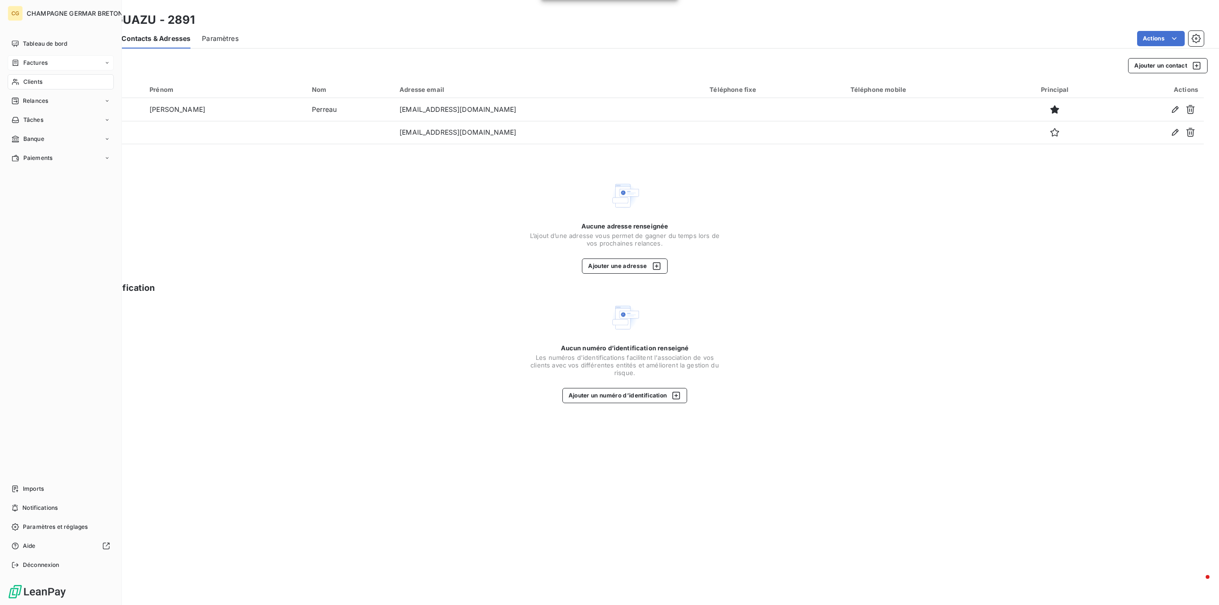
click at [30, 61] on span "Factures" at bounding box center [35, 63] width 24 height 9
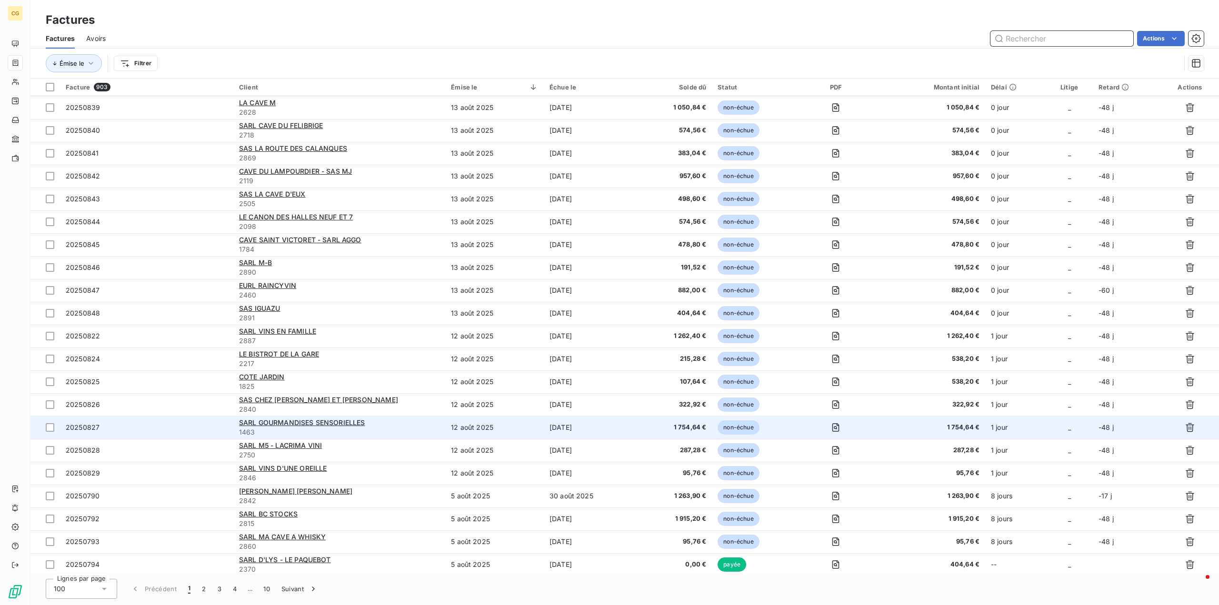
scroll to position [190, 0]
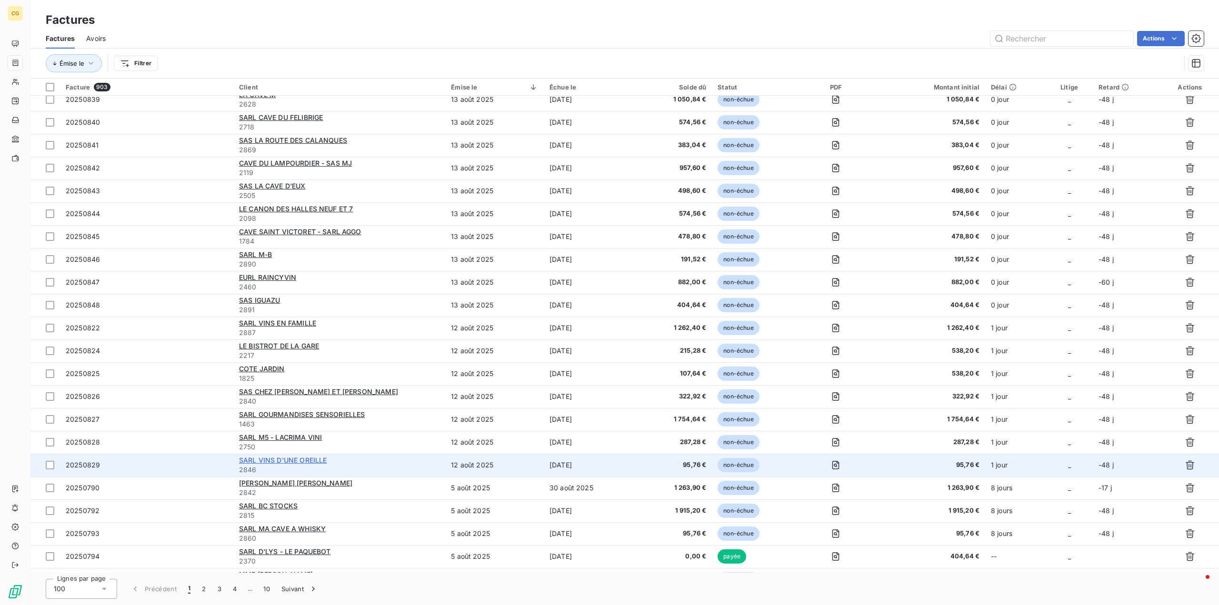
click at [289, 462] on span "SARL VINS D'UNE OREILLE" at bounding box center [283, 460] width 88 height 8
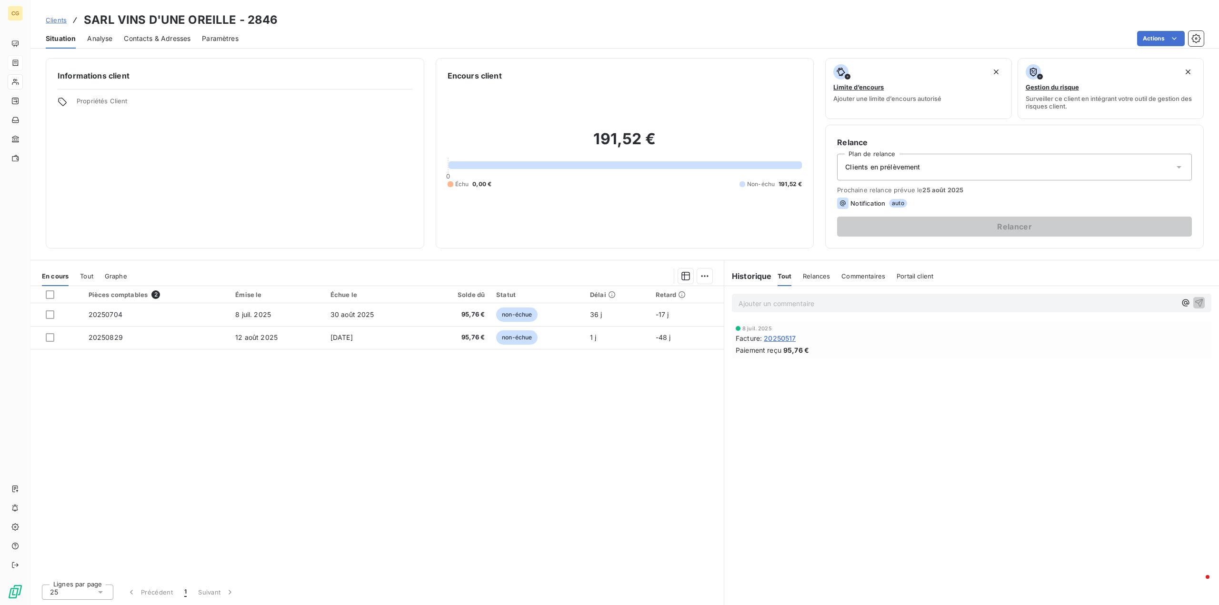
click at [162, 39] on span "Contacts & Adresses" at bounding box center [157, 39] width 67 height 10
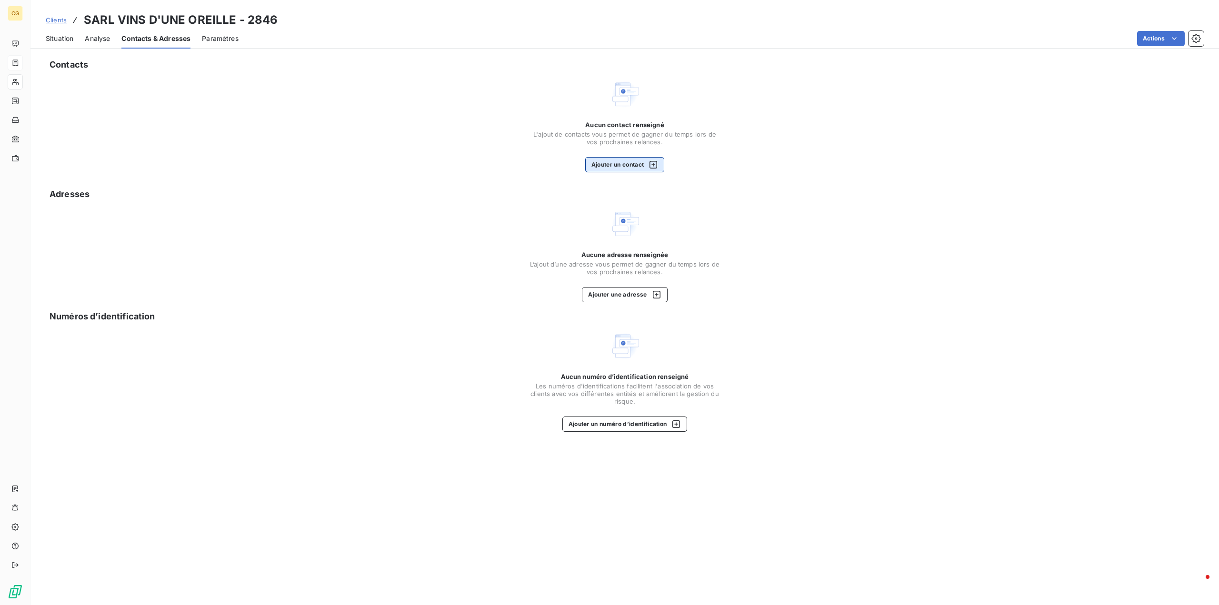
click at [603, 165] on button "Ajouter un contact" at bounding box center [625, 164] width 80 height 15
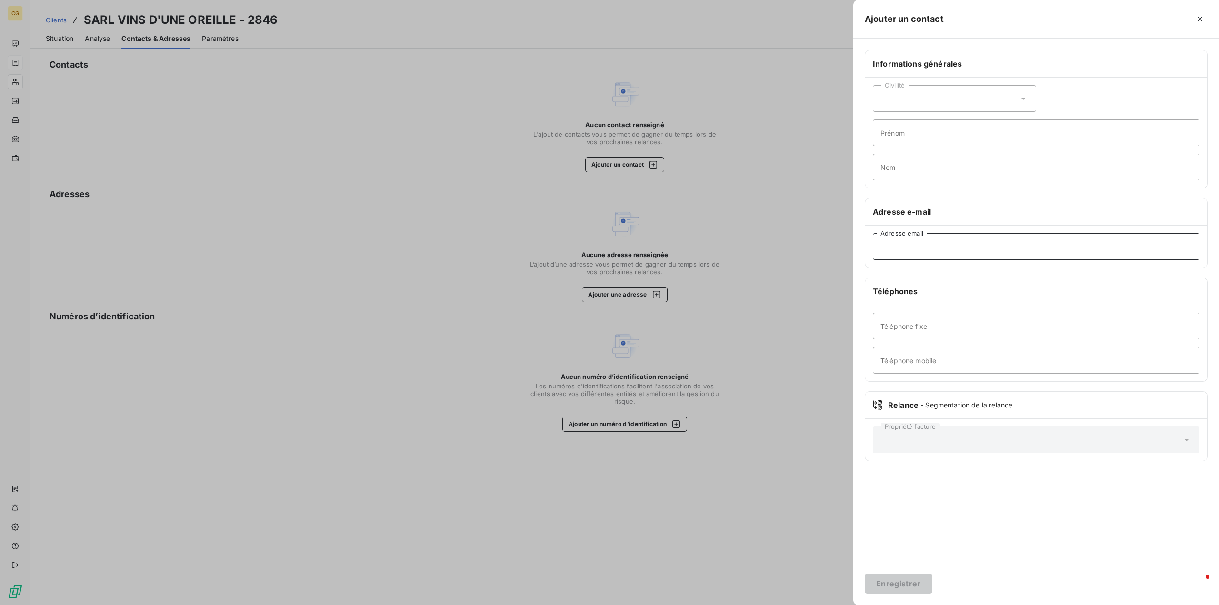
paste input "[EMAIL_ADDRESS][DOMAIN_NAME]"
type input "[EMAIL_ADDRESS][DOMAIN_NAME]"
click at [912, 97] on div "Civilité" at bounding box center [954, 98] width 163 height 27
click at [885, 139] on input "radio" at bounding box center [883, 140] width 10 height 10
click at [890, 133] on input "Prénom" at bounding box center [1036, 133] width 327 height 27
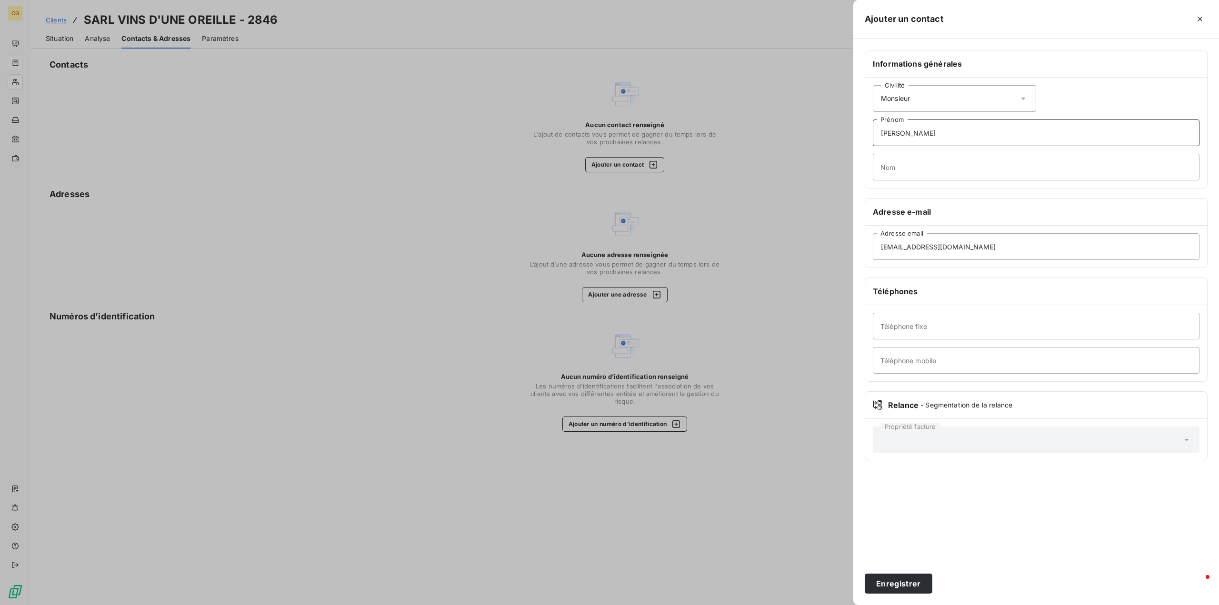
type input "[PERSON_NAME]"
click at [887, 171] on input "Nom" at bounding box center [1036, 167] width 327 height 27
type input "Pompele"
click at [897, 580] on button "Enregistrer" at bounding box center [899, 584] width 68 height 20
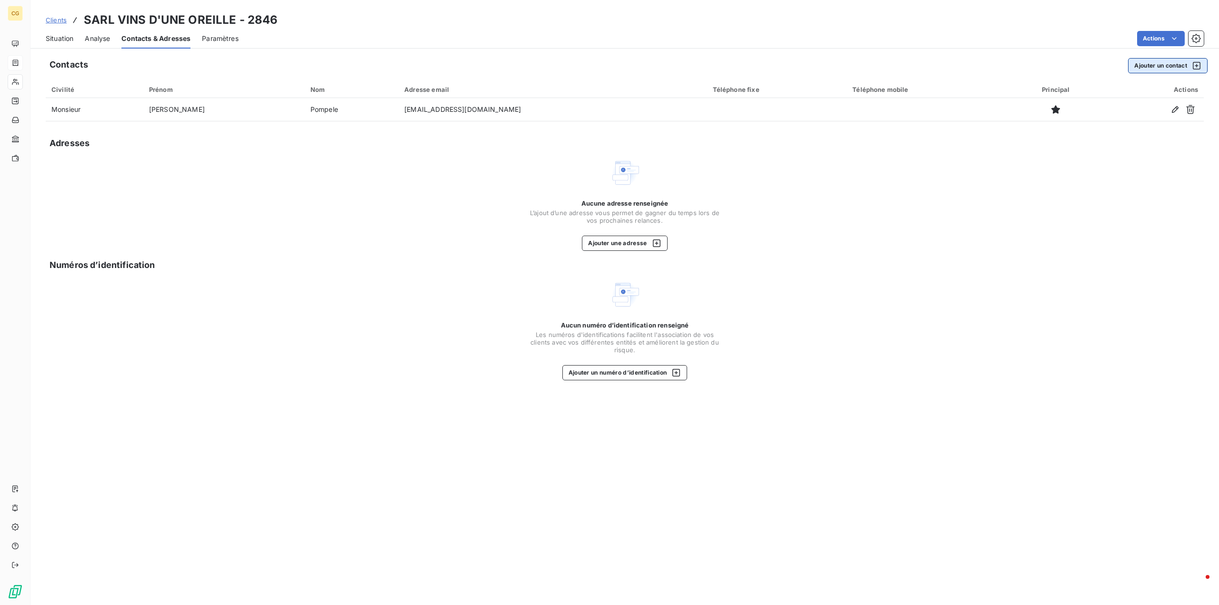
click at [1157, 68] on button "Ajouter un contact" at bounding box center [1168, 65] width 80 height 15
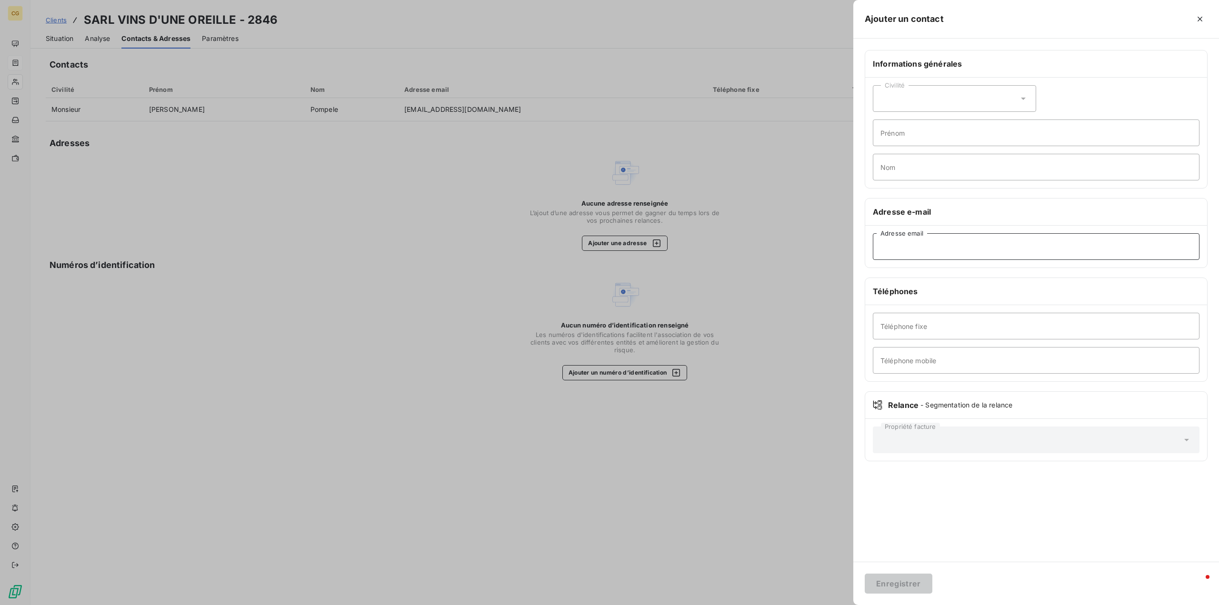
click at [898, 249] on input "Adresse email" at bounding box center [1036, 246] width 327 height 27
type input "[PERSON_NAME][EMAIL_ADDRESS][DOMAIN_NAME]"
click at [898, 587] on button "Enregistrer" at bounding box center [899, 584] width 68 height 20
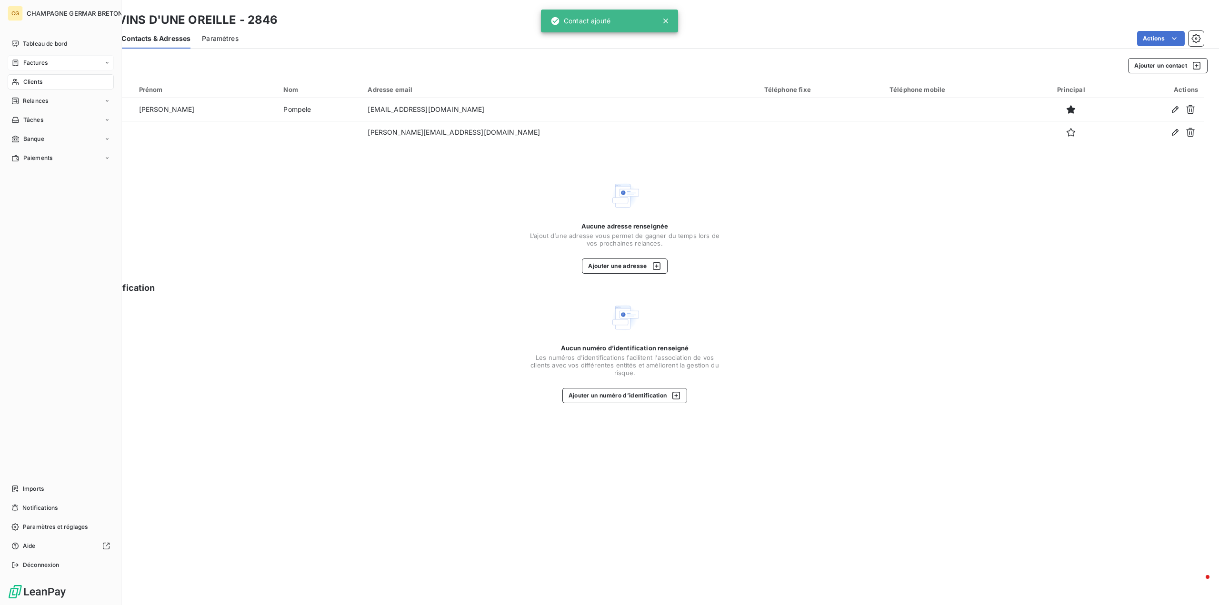
click at [33, 60] on span "Factures" at bounding box center [35, 63] width 24 height 9
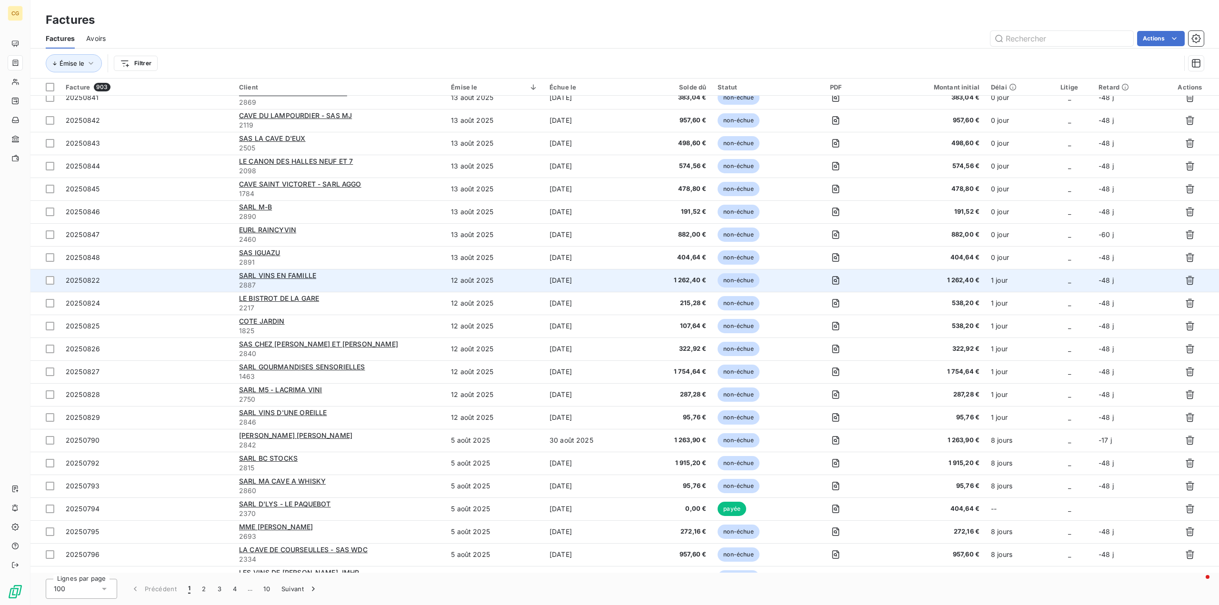
scroll to position [286, 0]
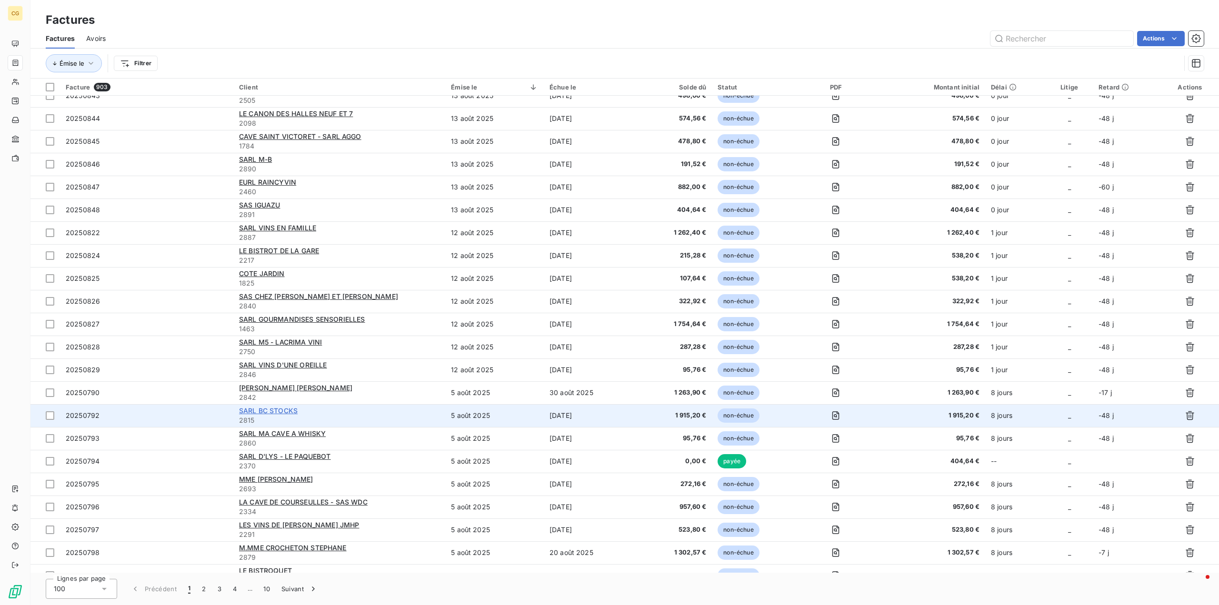
click at [280, 411] on span "SARL BC STOCKS" at bounding box center [268, 411] width 59 height 8
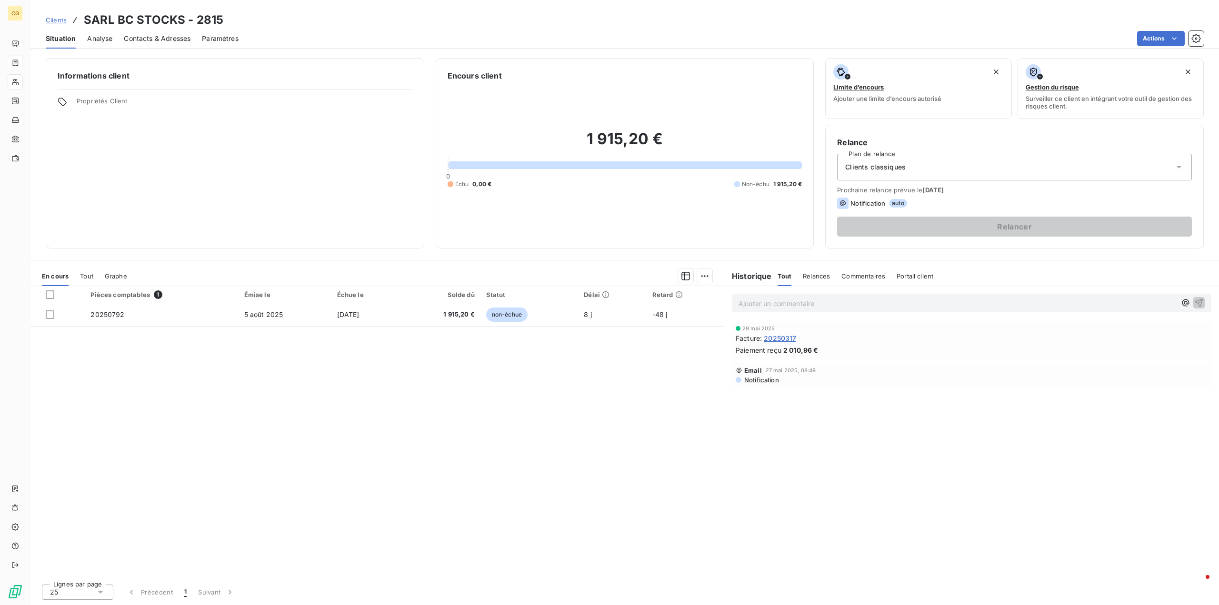
click at [159, 40] on span "Contacts & Adresses" at bounding box center [157, 39] width 67 height 10
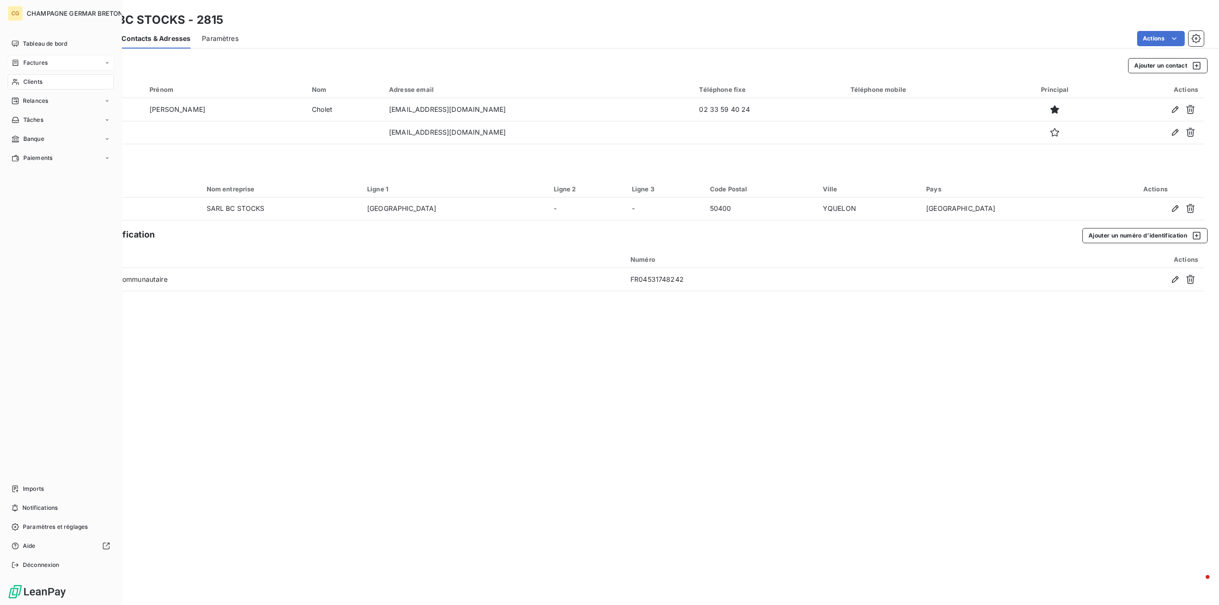
click at [38, 65] on span "Factures" at bounding box center [35, 63] width 24 height 9
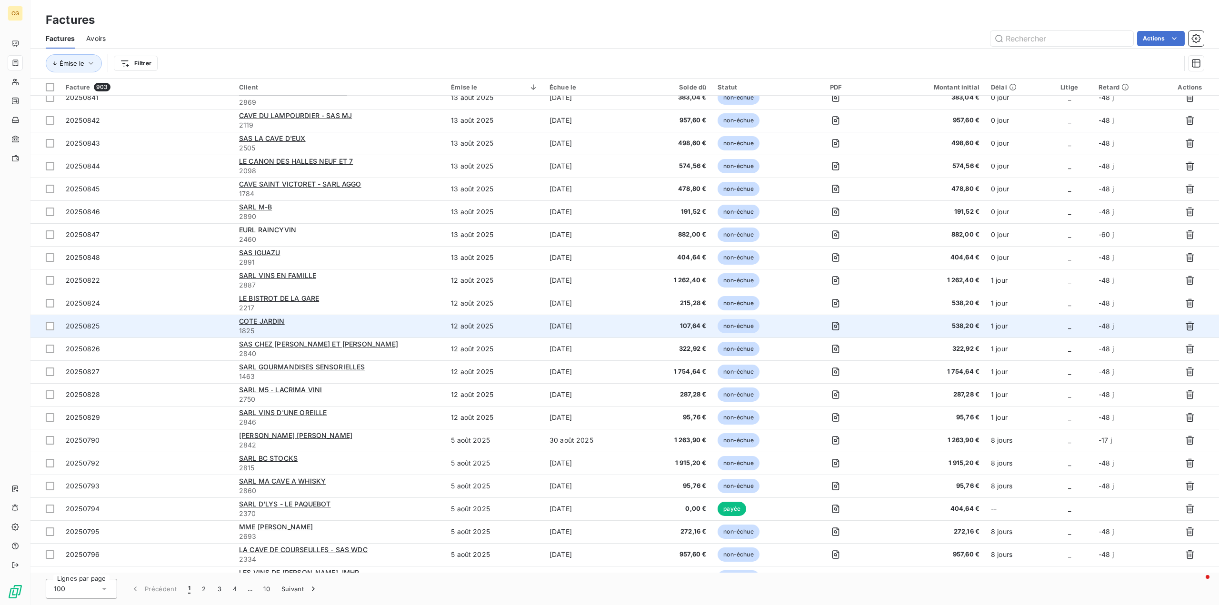
scroll to position [286, 0]
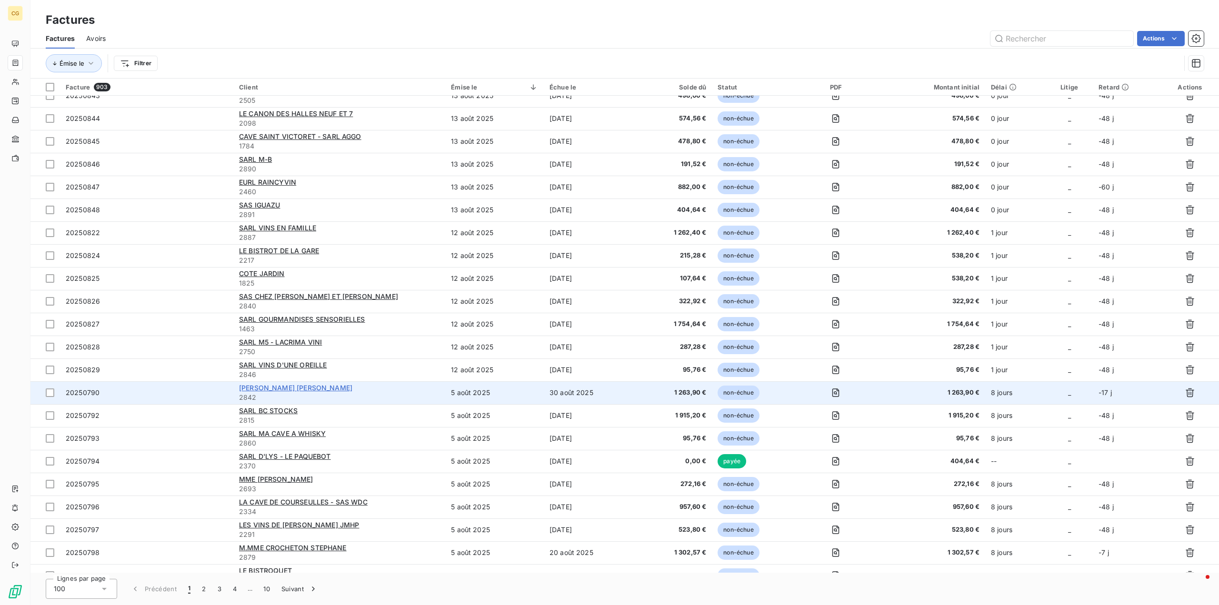
click at [295, 387] on span "[PERSON_NAME] [PERSON_NAME]" at bounding box center [295, 388] width 113 height 8
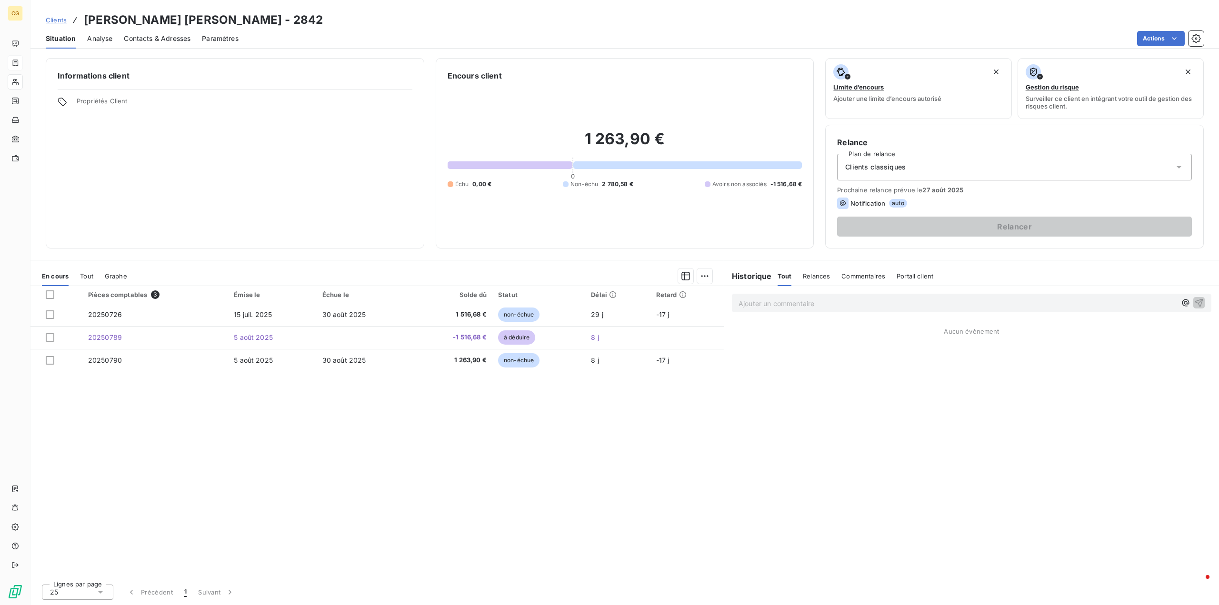
click at [154, 38] on span "Contacts & Adresses" at bounding box center [157, 39] width 67 height 10
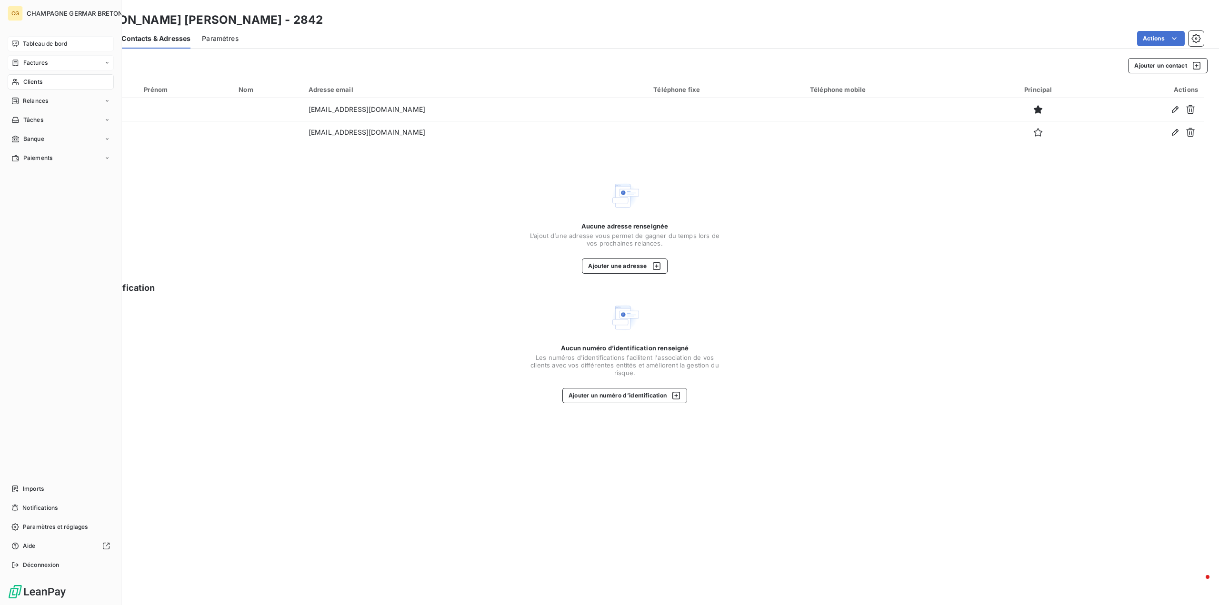
click at [36, 44] on span "Tableau de bord" at bounding box center [45, 44] width 44 height 9
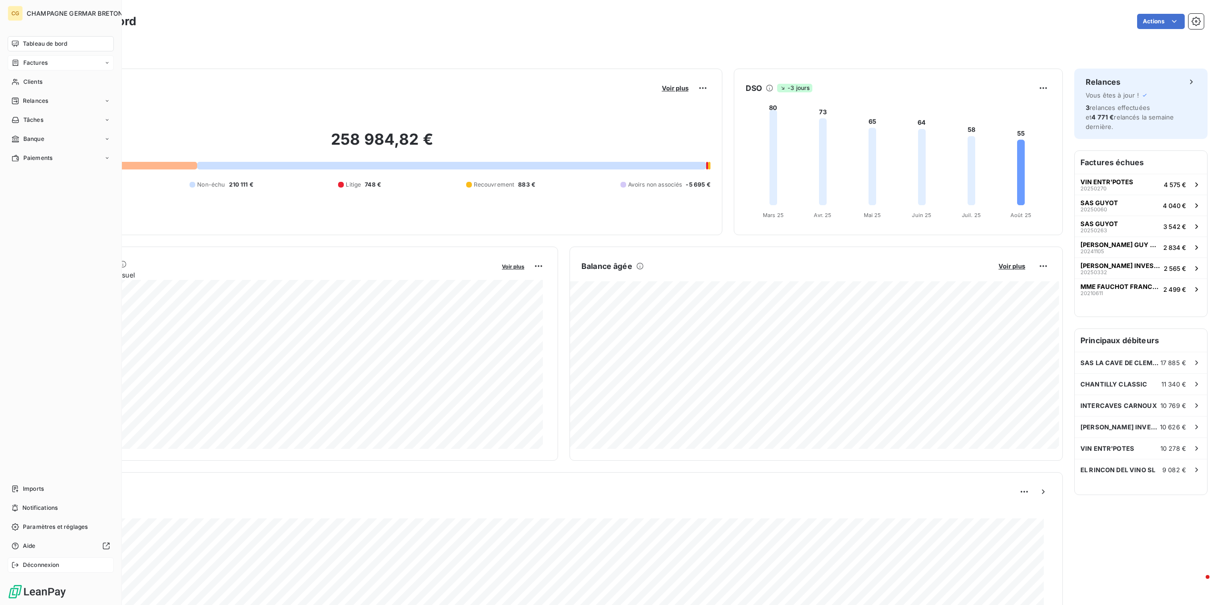
click at [34, 562] on span "Déconnexion" at bounding box center [41, 565] width 37 height 9
